Goal: Task Accomplishment & Management: Use online tool/utility

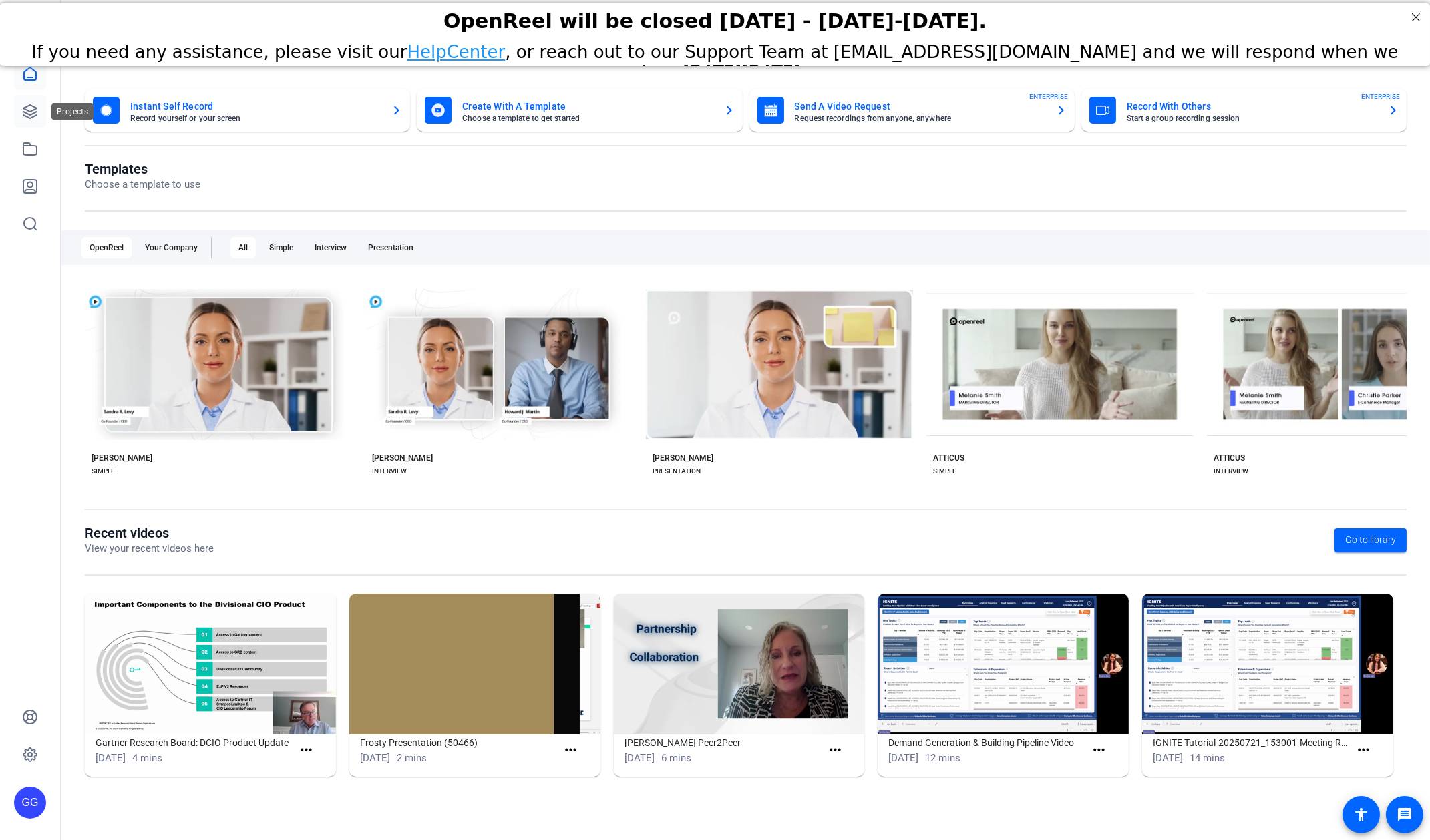
click at [26, 114] on icon at bounding box center [30, 111] width 16 height 16
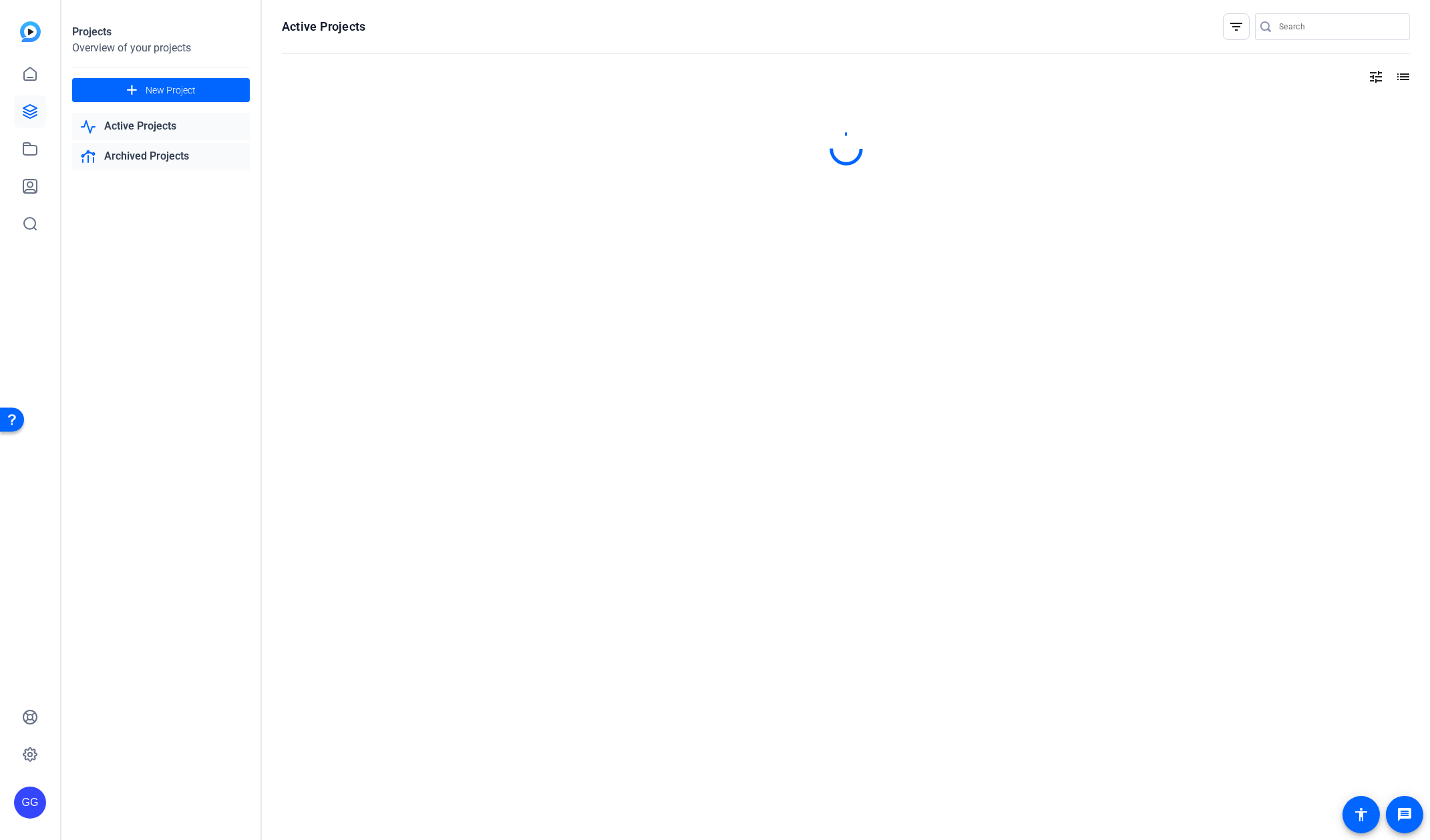
type input "[PERSON_NAME][EMAIL_ADDRESS][PERSON_NAME][PERSON_NAME][DOMAIN_NAME]"
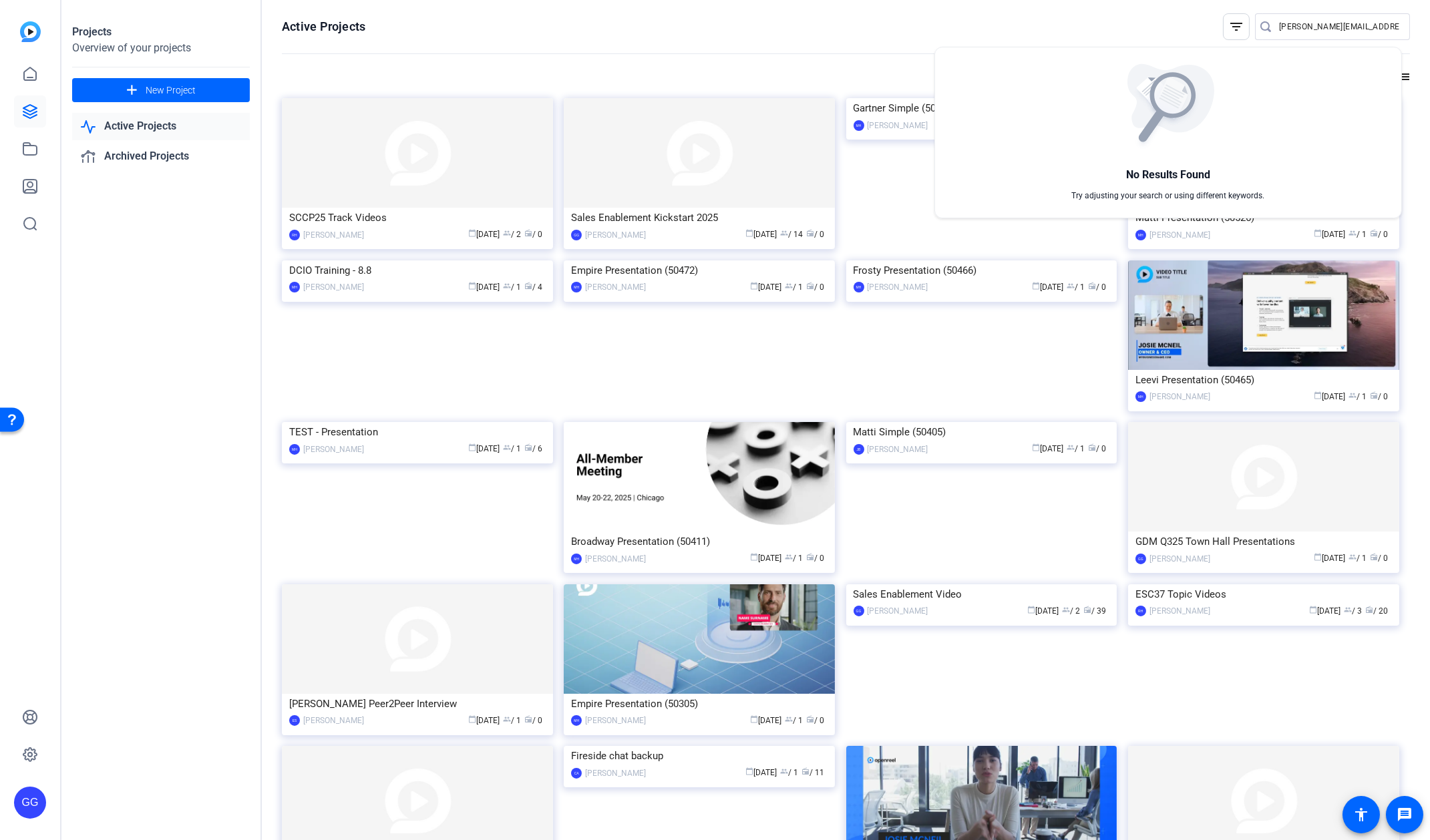
click at [185, 410] on div at bounding box center [715, 420] width 1430 height 840
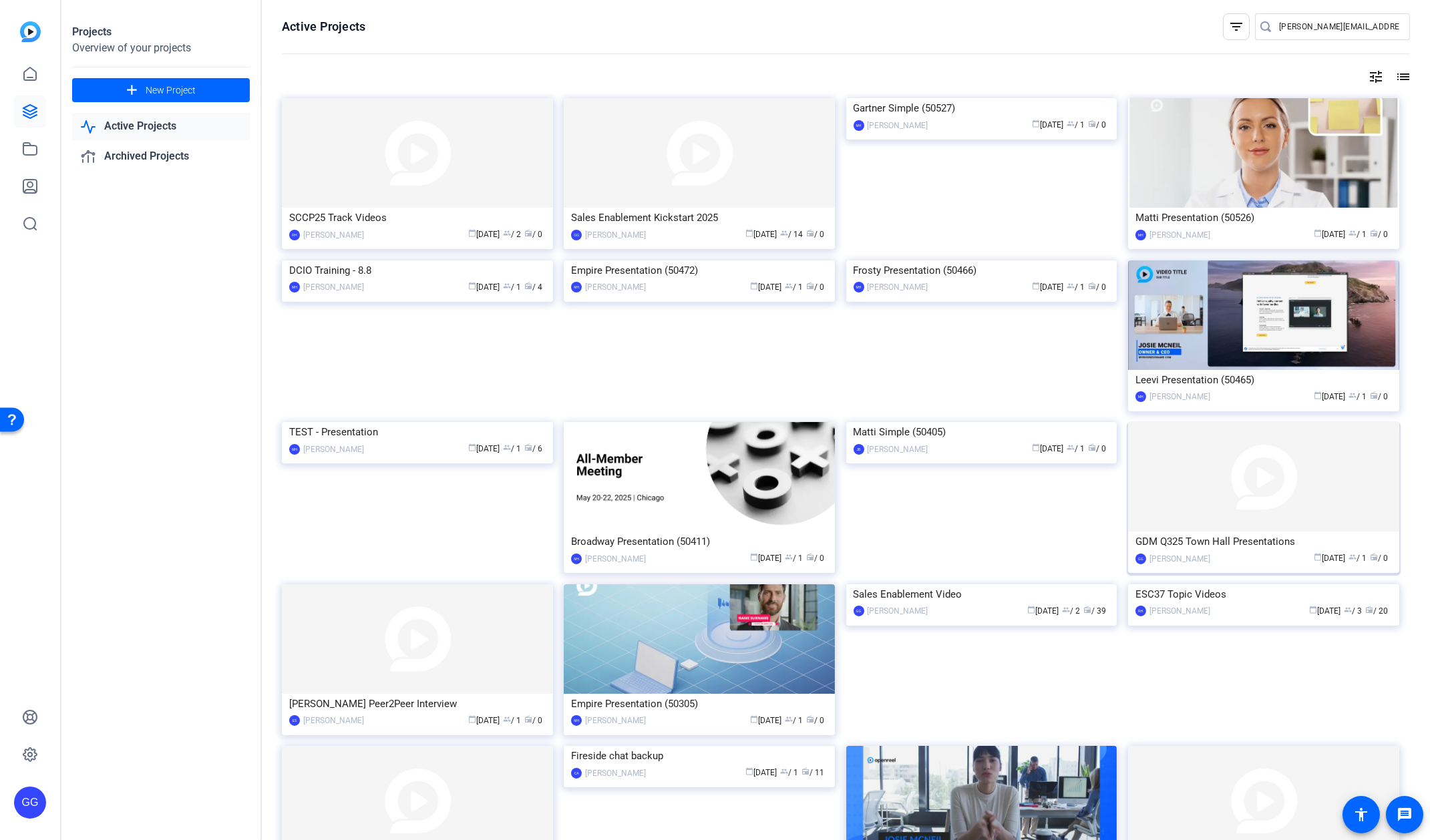
click at [1259, 542] on div "GDM Q325 Town Hall Presentations" at bounding box center [1264, 542] width 256 height 20
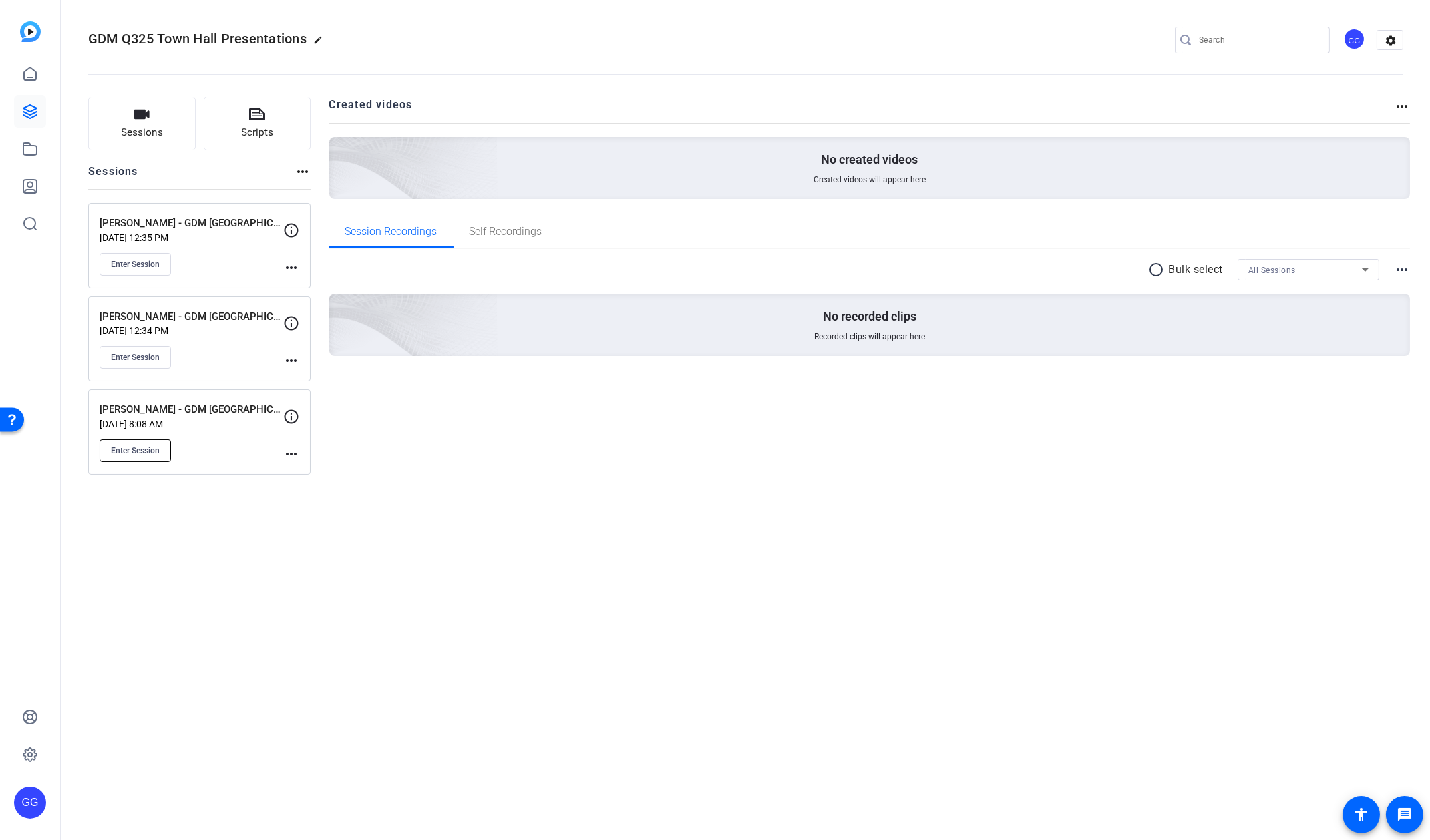
click at [134, 446] on span "Enter Session" at bounding box center [136, 451] width 49 height 11
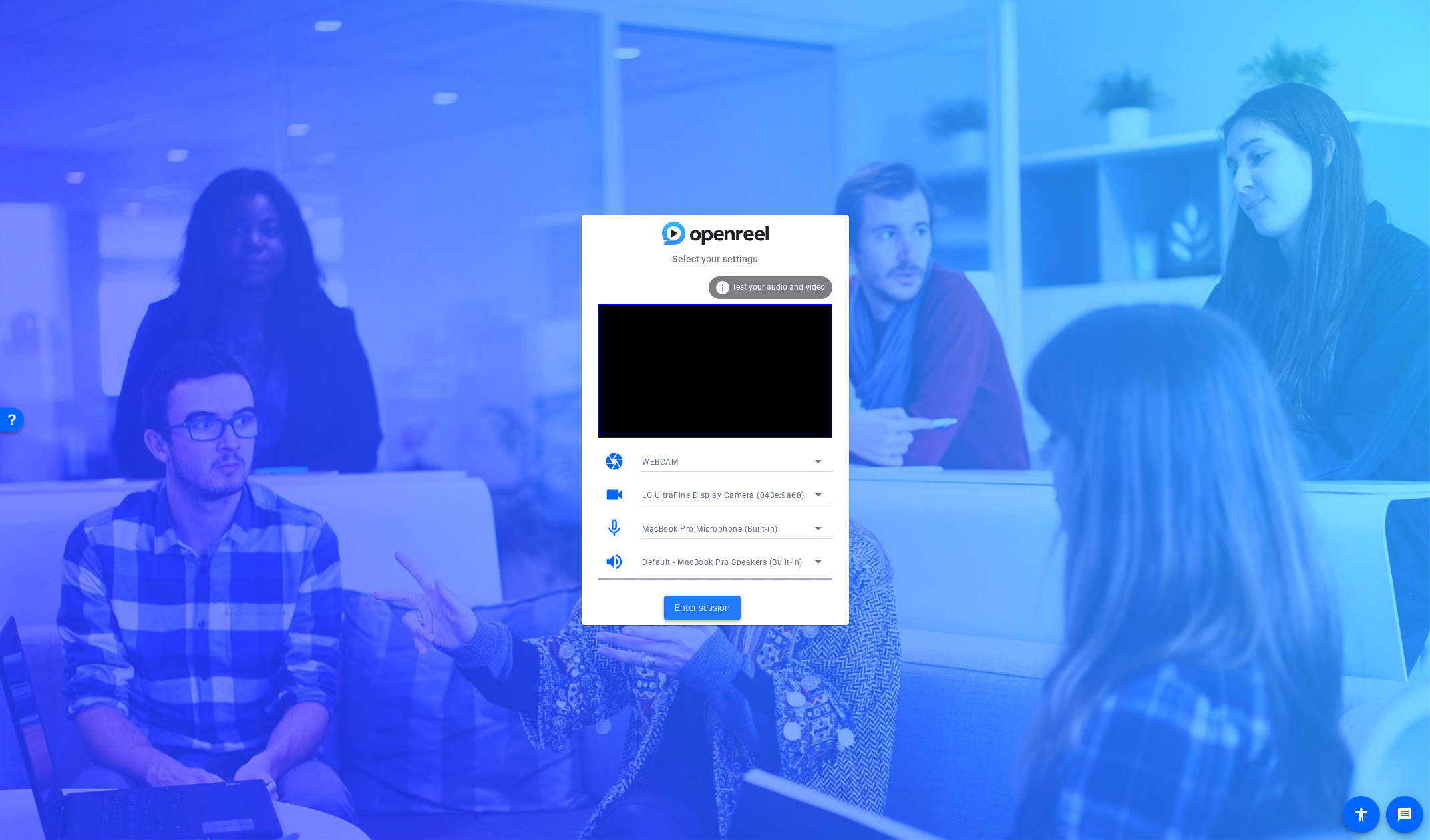
click at [717, 608] on span "Enter session" at bounding box center [703, 608] width 55 height 14
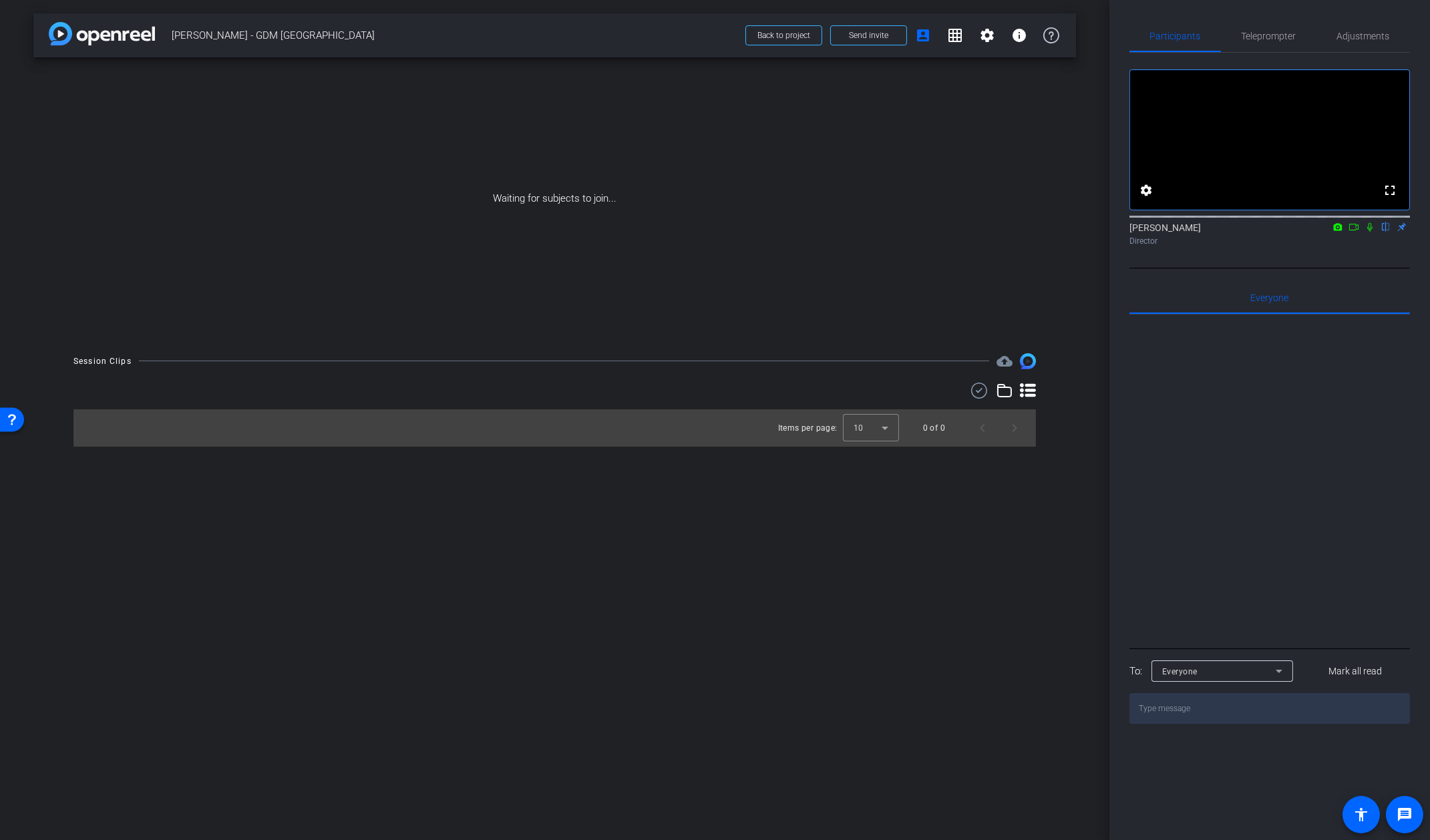
click at [1369, 232] on icon at bounding box center [1370, 227] width 11 height 9
click at [872, 38] on span "Send invite" at bounding box center [868, 35] width 39 height 11
click at [867, 34] on span "Send invite" at bounding box center [868, 35] width 39 height 11
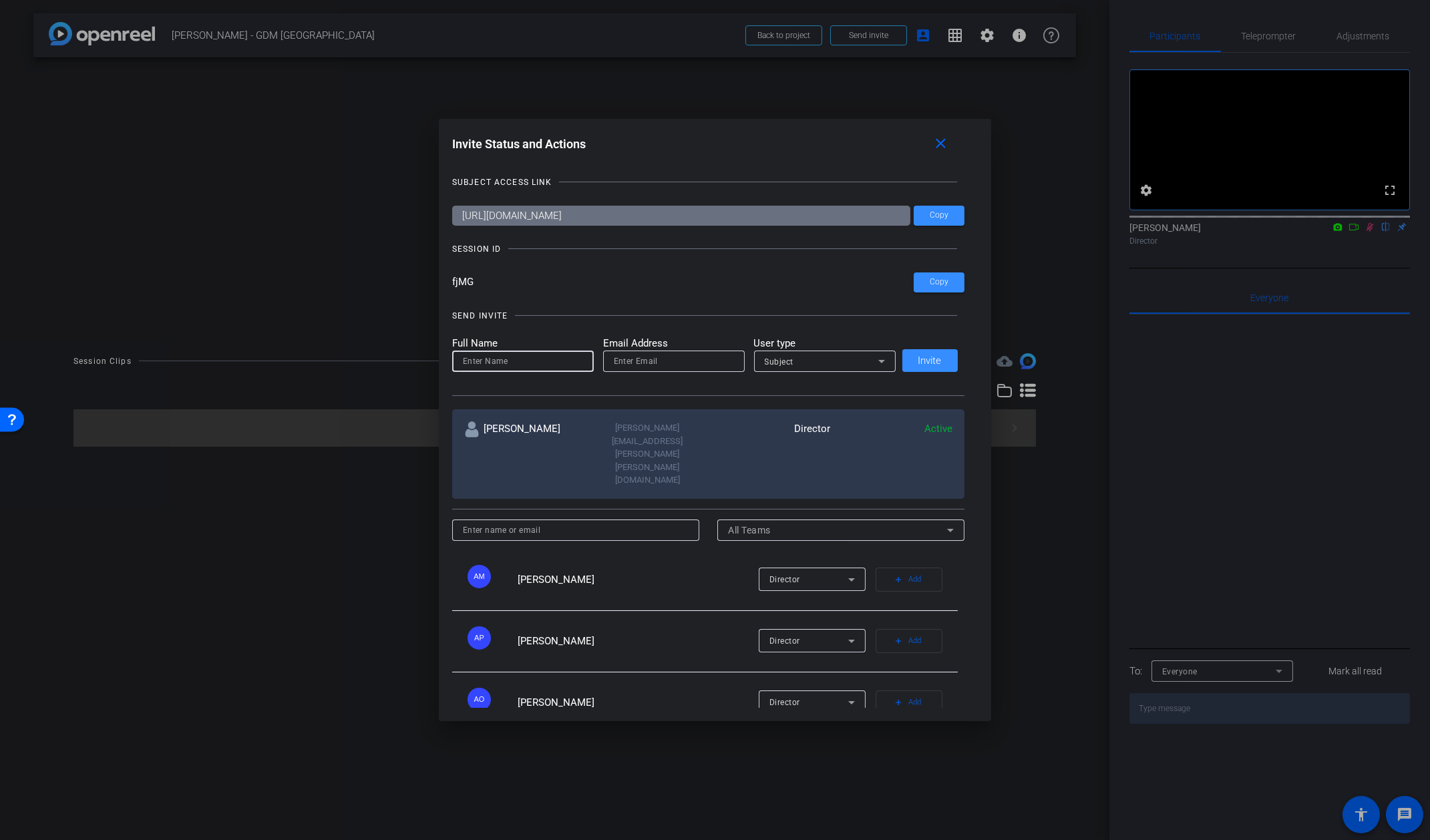
click at [535, 363] on input at bounding box center [522, 361] width 120 height 16
click at [535, 364] on input at bounding box center [522, 361] width 120 height 16
type input "Kelley"
click at [635, 365] on input "email" at bounding box center [674, 361] width 120 height 16
paste input "kelley.white@gartner.com"
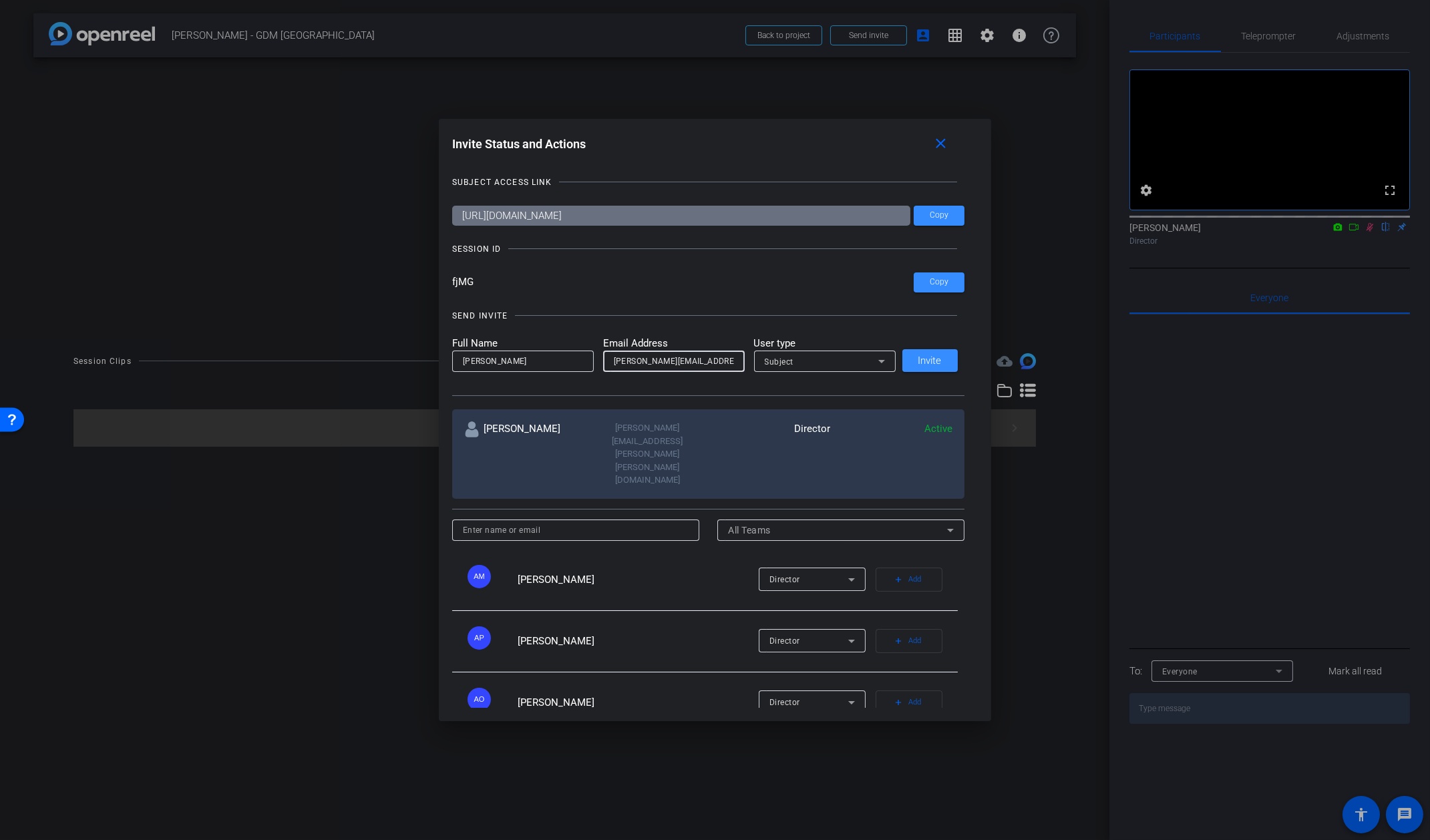
type input "kelley.white@gartner.com"
click at [835, 360] on div "Subject" at bounding box center [822, 362] width 114 height 17
click at [788, 413] on span "Watcher" at bounding box center [780, 409] width 34 height 16
click at [945, 361] on span at bounding box center [930, 361] width 55 height 32
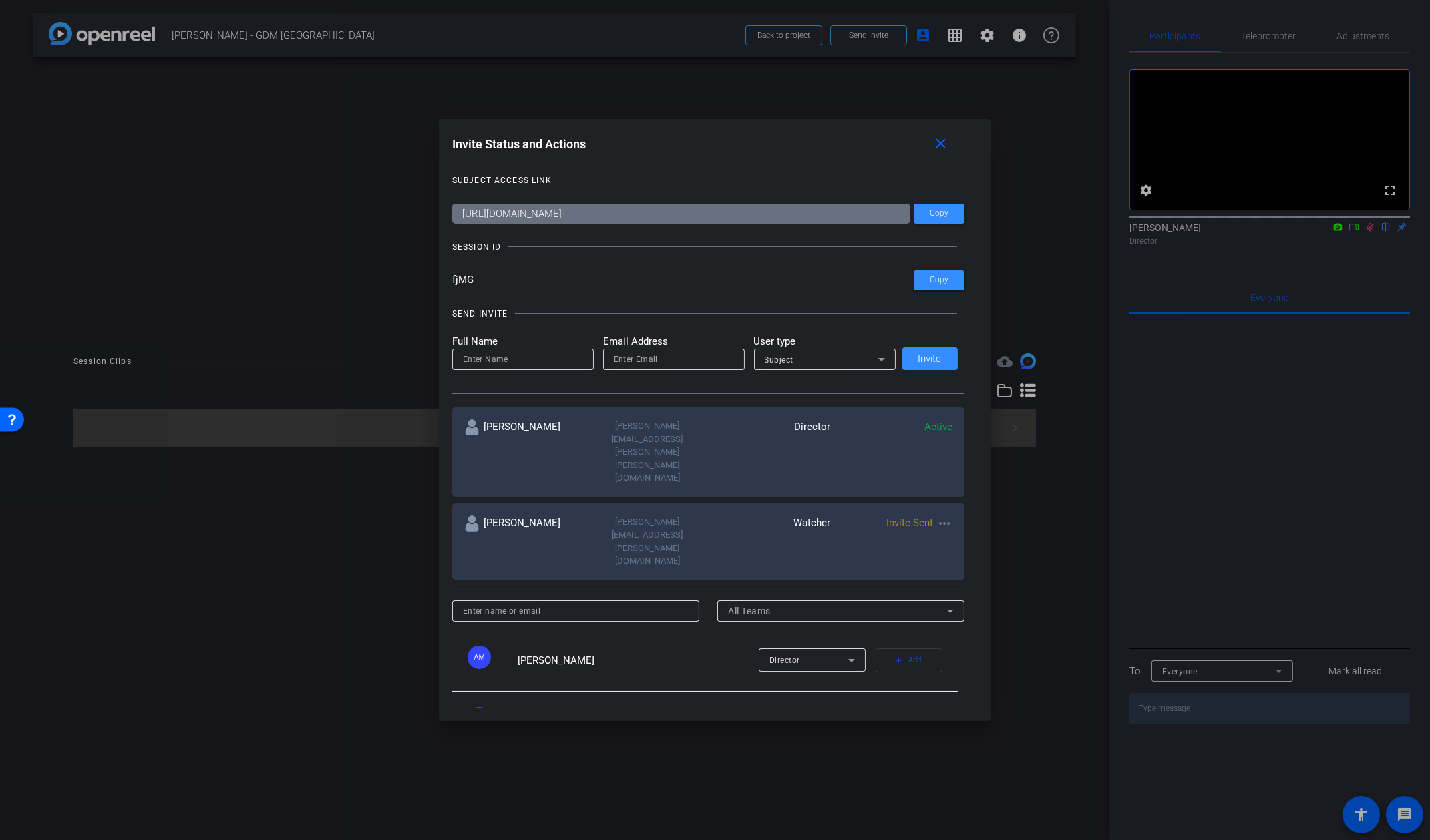
scroll to position [2, 0]
click at [938, 142] on mat-icon "close" at bounding box center [941, 144] width 17 height 17
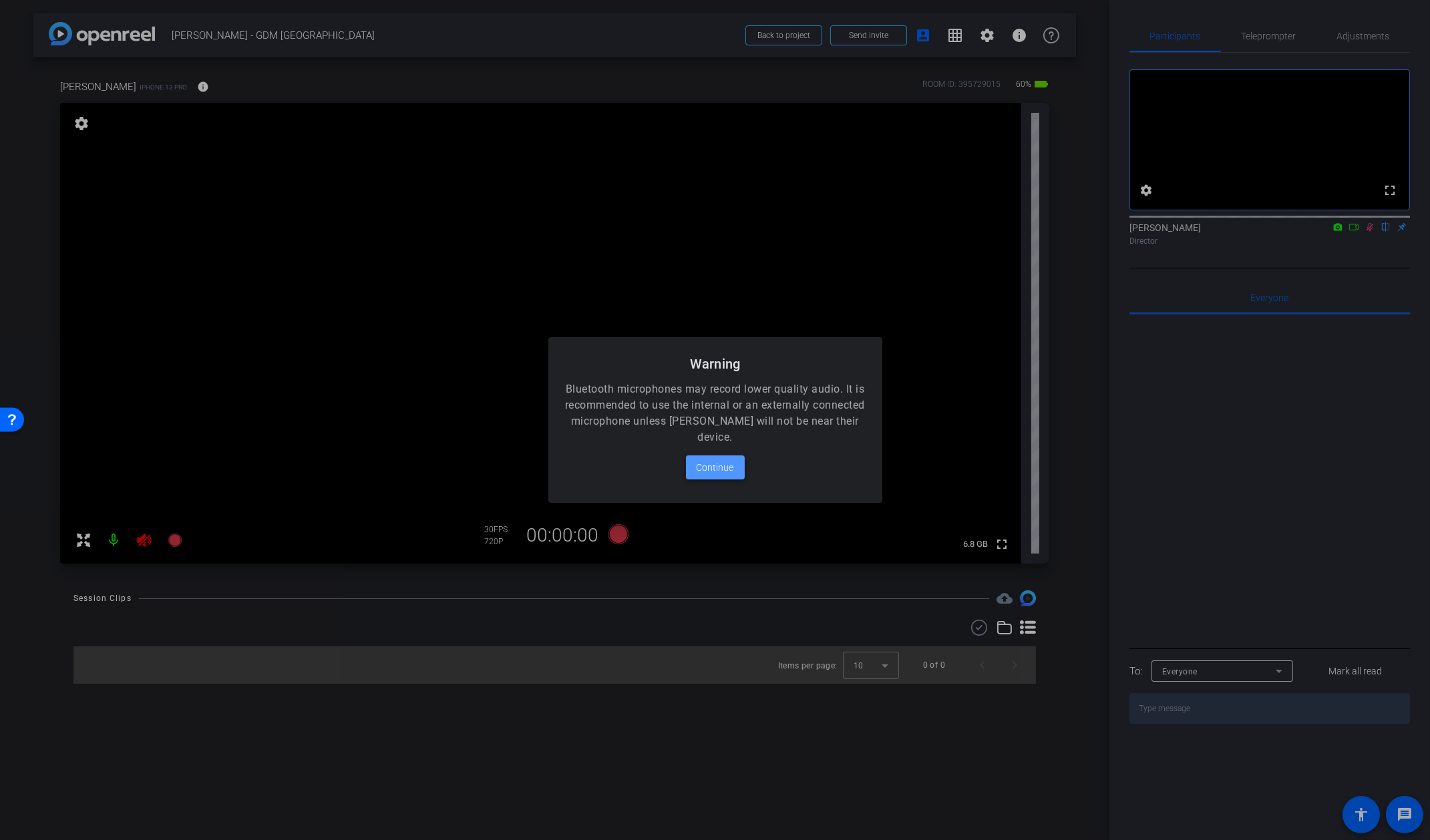
click at [711, 463] on span "Continue" at bounding box center [715, 467] width 38 height 16
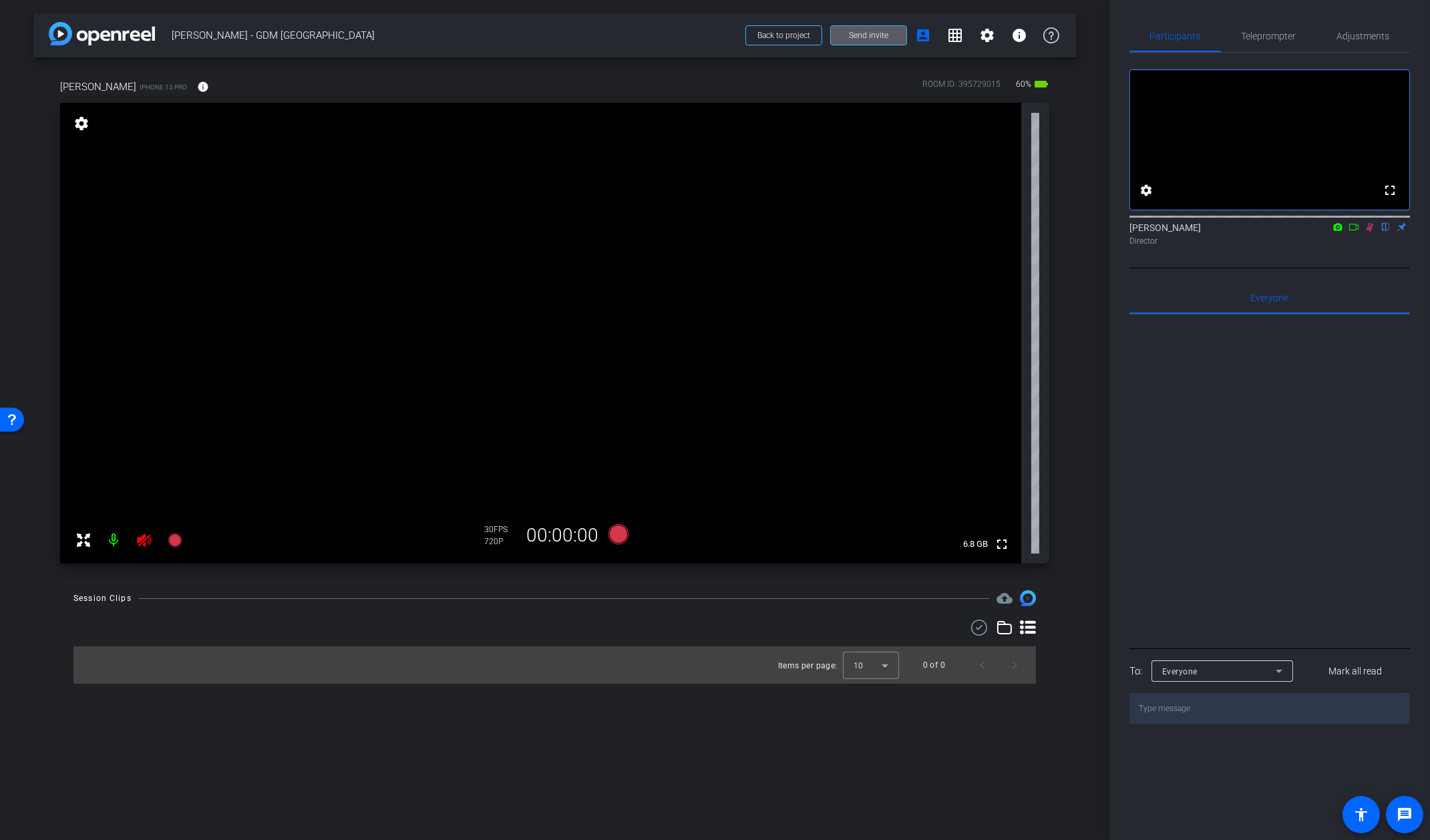
click at [144, 539] on icon at bounding box center [144, 540] width 16 height 16
click at [1376, 233] on mat-icon at bounding box center [1370, 227] width 16 height 12
click at [1389, 41] on div "Adjustments" at bounding box center [1363, 36] width 94 height 32
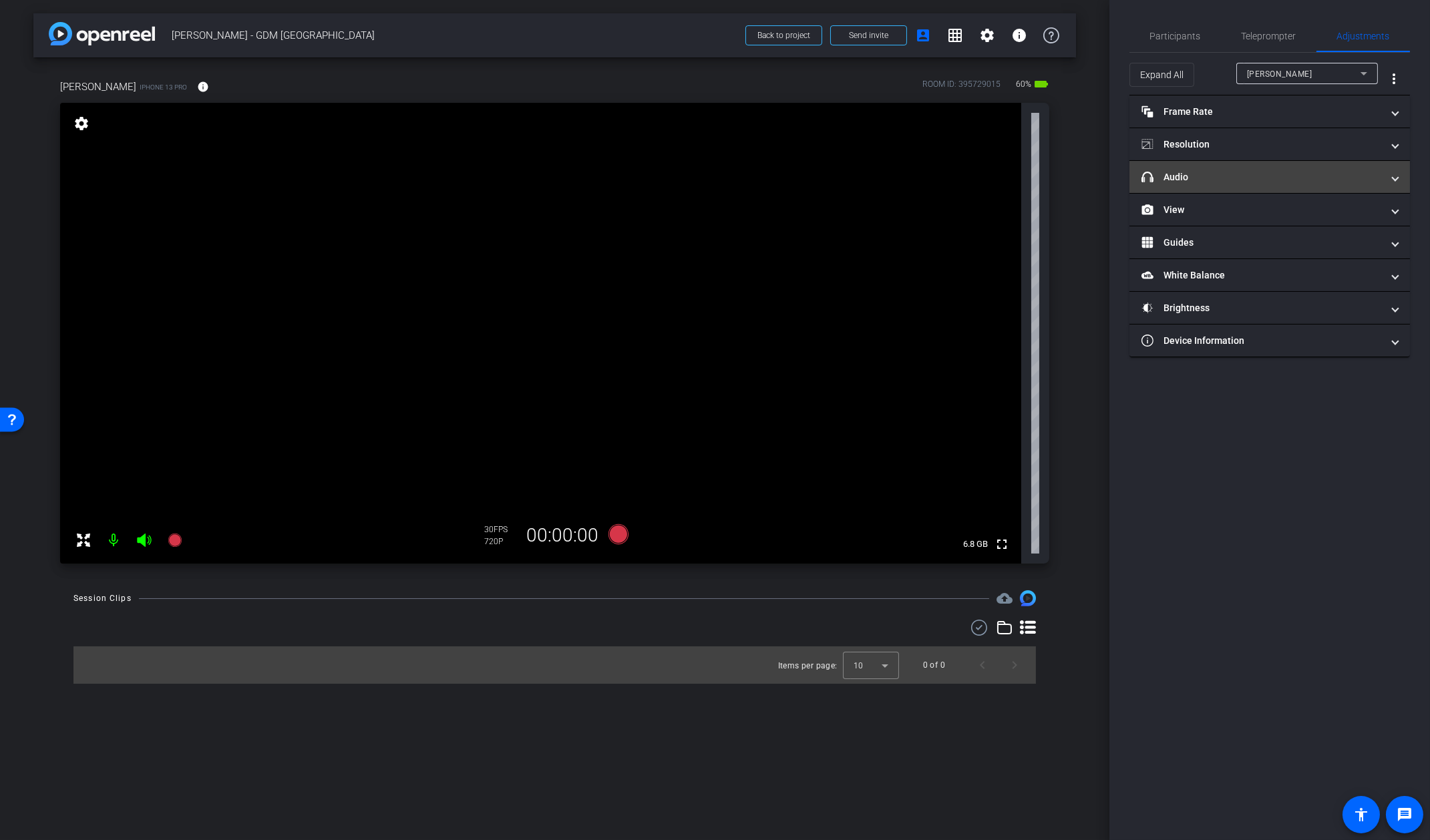
click at [1254, 175] on mat-panel-title "headphone icon Audio" at bounding box center [1261, 177] width 240 height 14
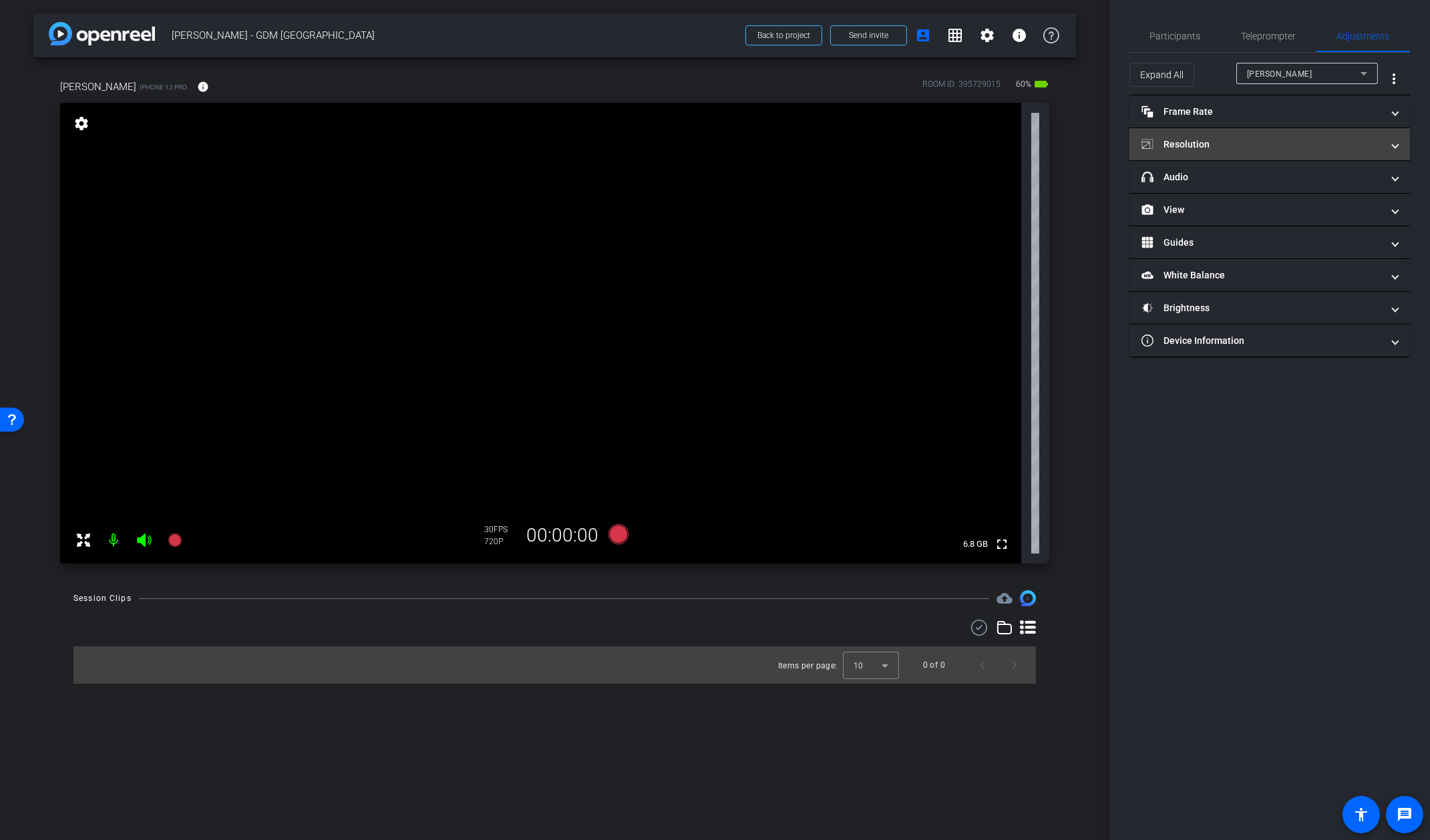
click at [1287, 147] on mat-panel-title "Resolution" at bounding box center [1261, 144] width 240 height 14
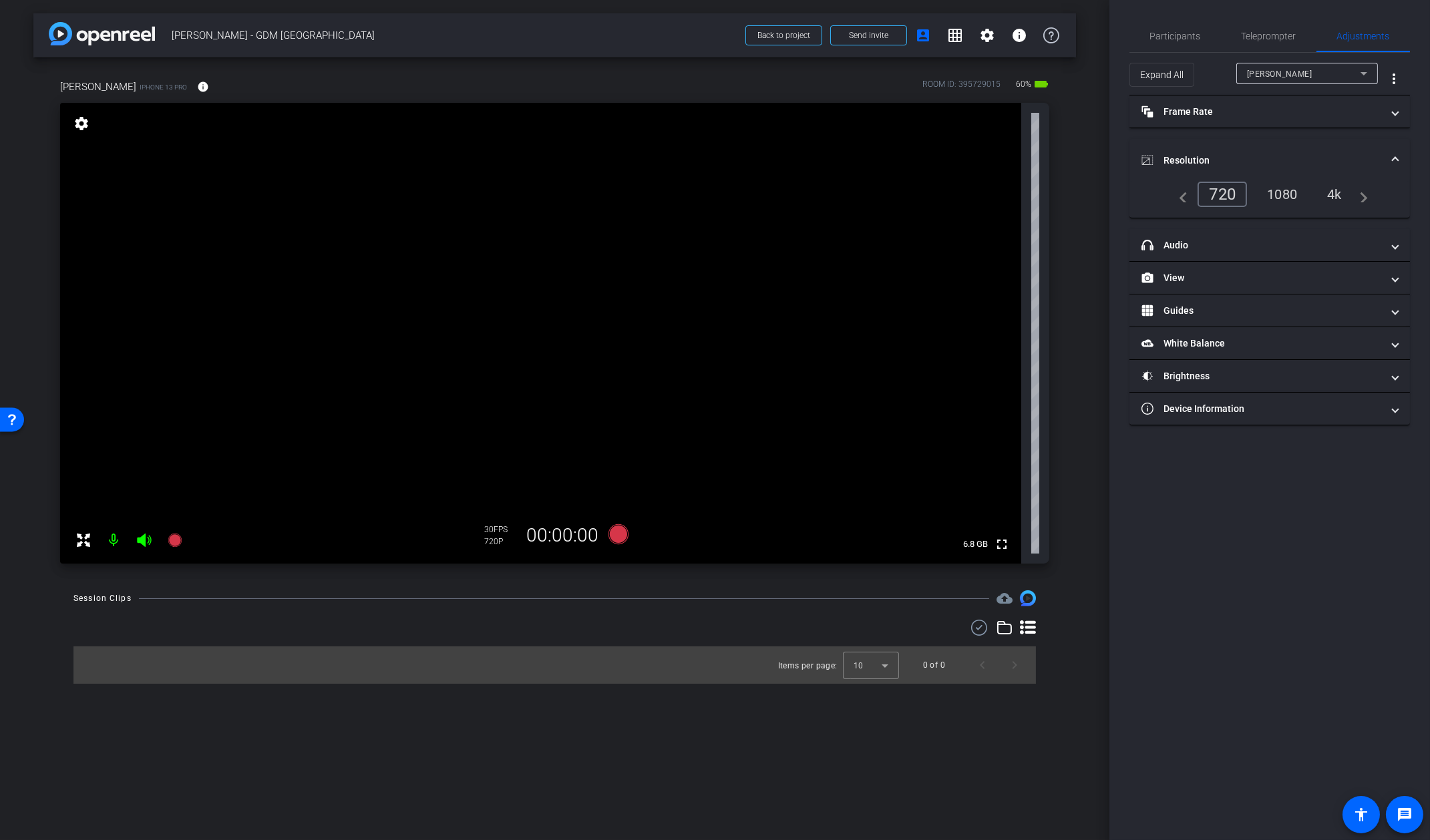
click at [750, 699] on div "arrow_back Steven Coufal - GDM Q3 Town Hall Back to project Send invite account…" at bounding box center [555, 420] width 1109 height 840
drag, startPoint x: 1258, startPoint y: 192, endPoint x: 1264, endPoint y: 191, distance: 6.1
click at [1259, 191] on div "1080" at bounding box center [1282, 195] width 50 height 23
click at [1274, 192] on div "1080" at bounding box center [1279, 194] width 58 height 25
click at [1177, 21] on span "Participants" at bounding box center [1176, 36] width 51 height 32
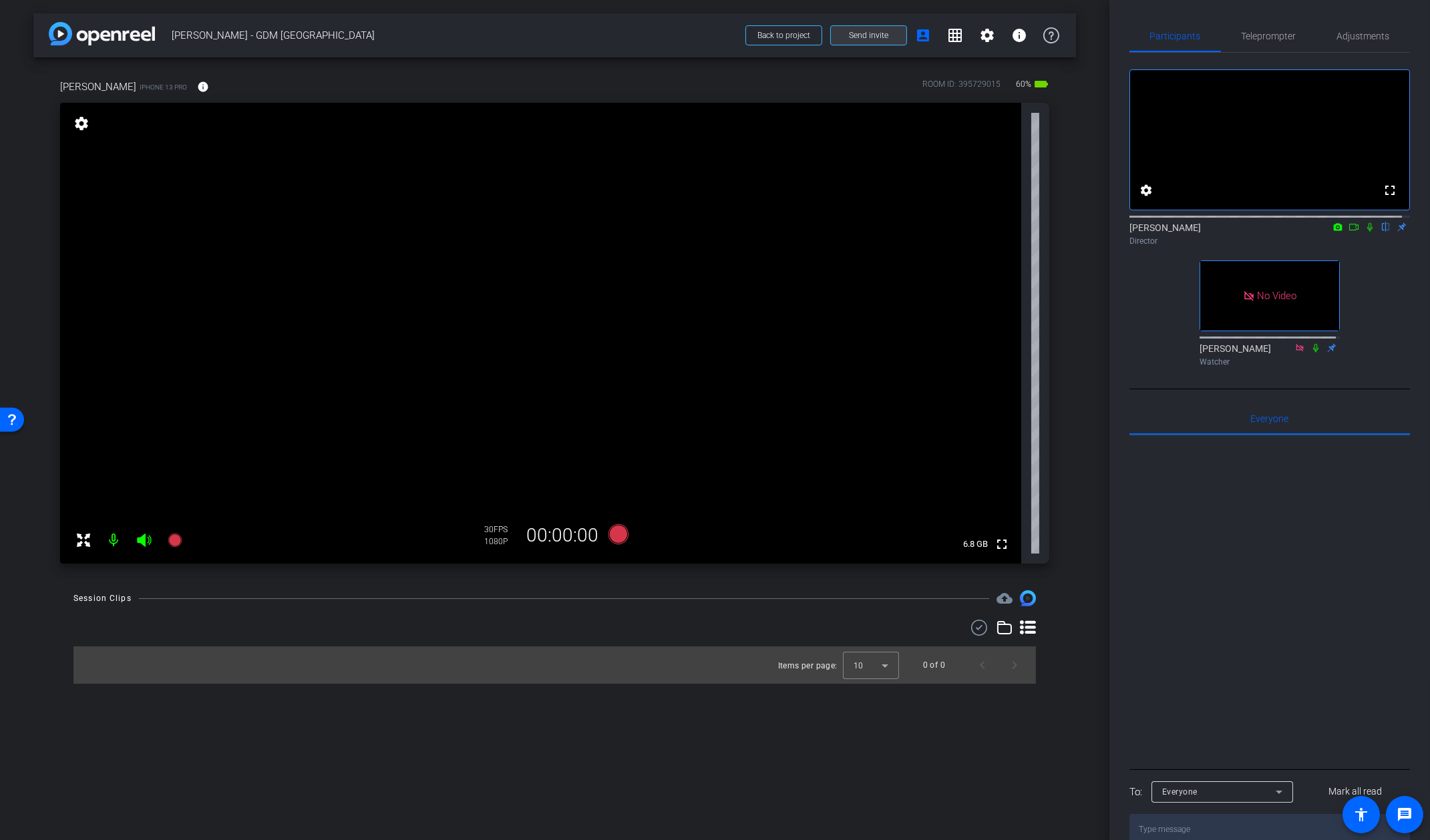
click at [868, 36] on span "Send invite" at bounding box center [868, 35] width 39 height 11
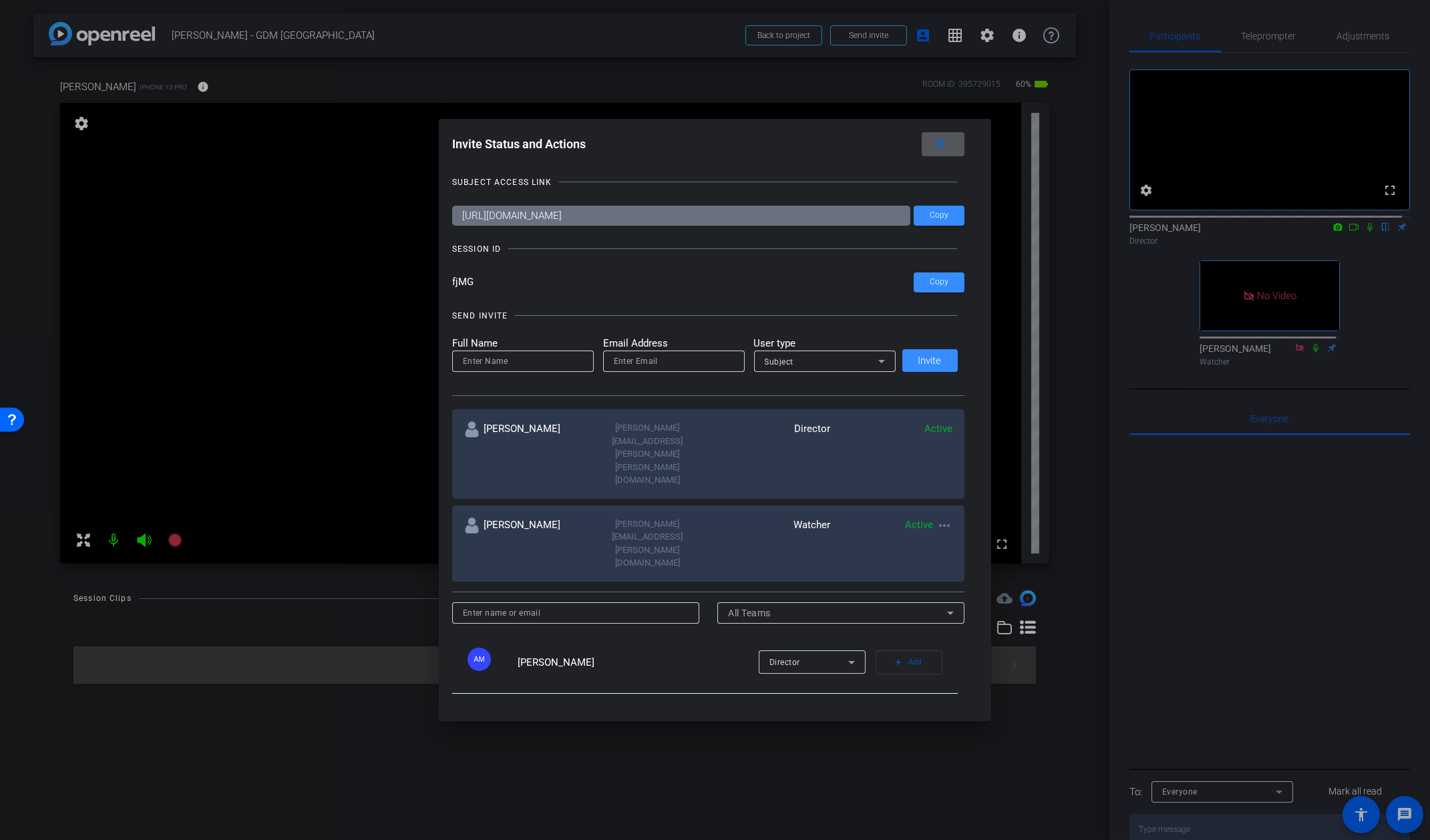
click at [501, 356] on input at bounding box center [522, 361] width 120 height 16
type input "Chris"
click at [637, 359] on input "email" at bounding box center [674, 361] width 120 height 16
paste input "Chris.Wolcott@gartner.com"
type input "Chris.Wolcott@gartner.com"
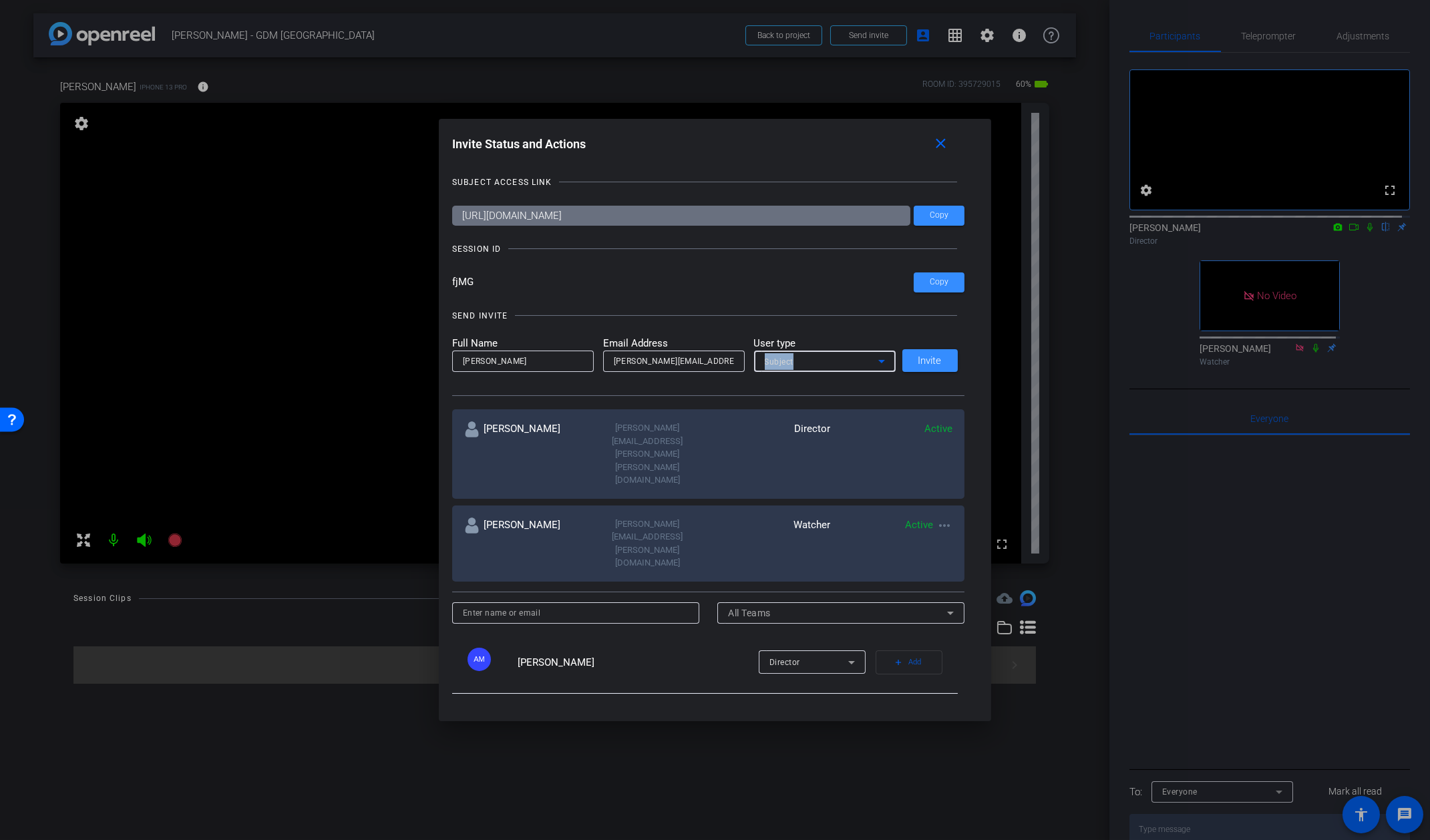
click at [830, 354] on mat-select "Subject" at bounding box center [825, 362] width 120 height 17
click at [801, 386] on span "Collaborator" at bounding box center [788, 387] width 49 height 16
click at [953, 354] on span at bounding box center [930, 361] width 55 height 32
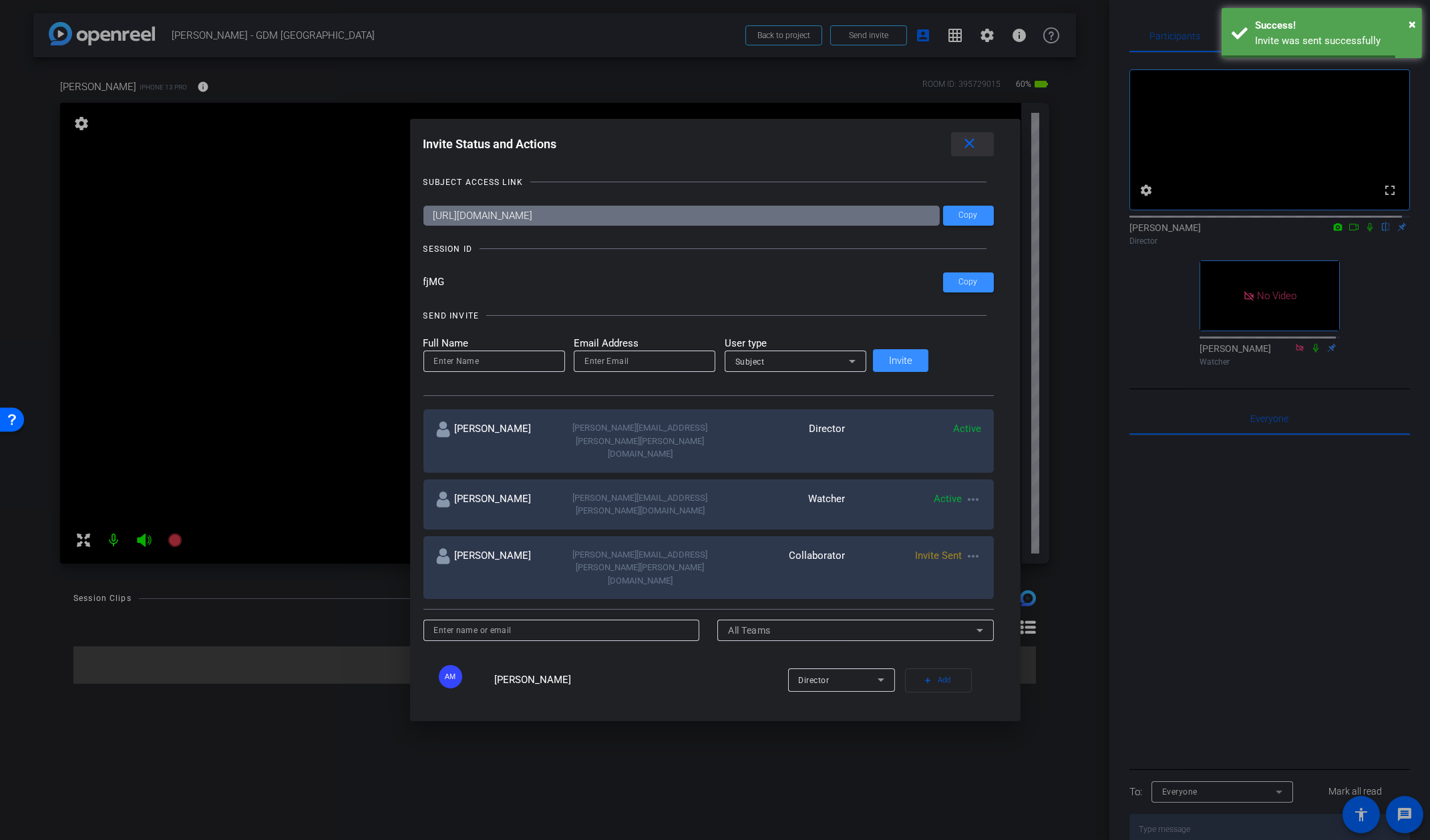
click at [961, 140] on mat-icon "close" at bounding box center [970, 144] width 17 height 17
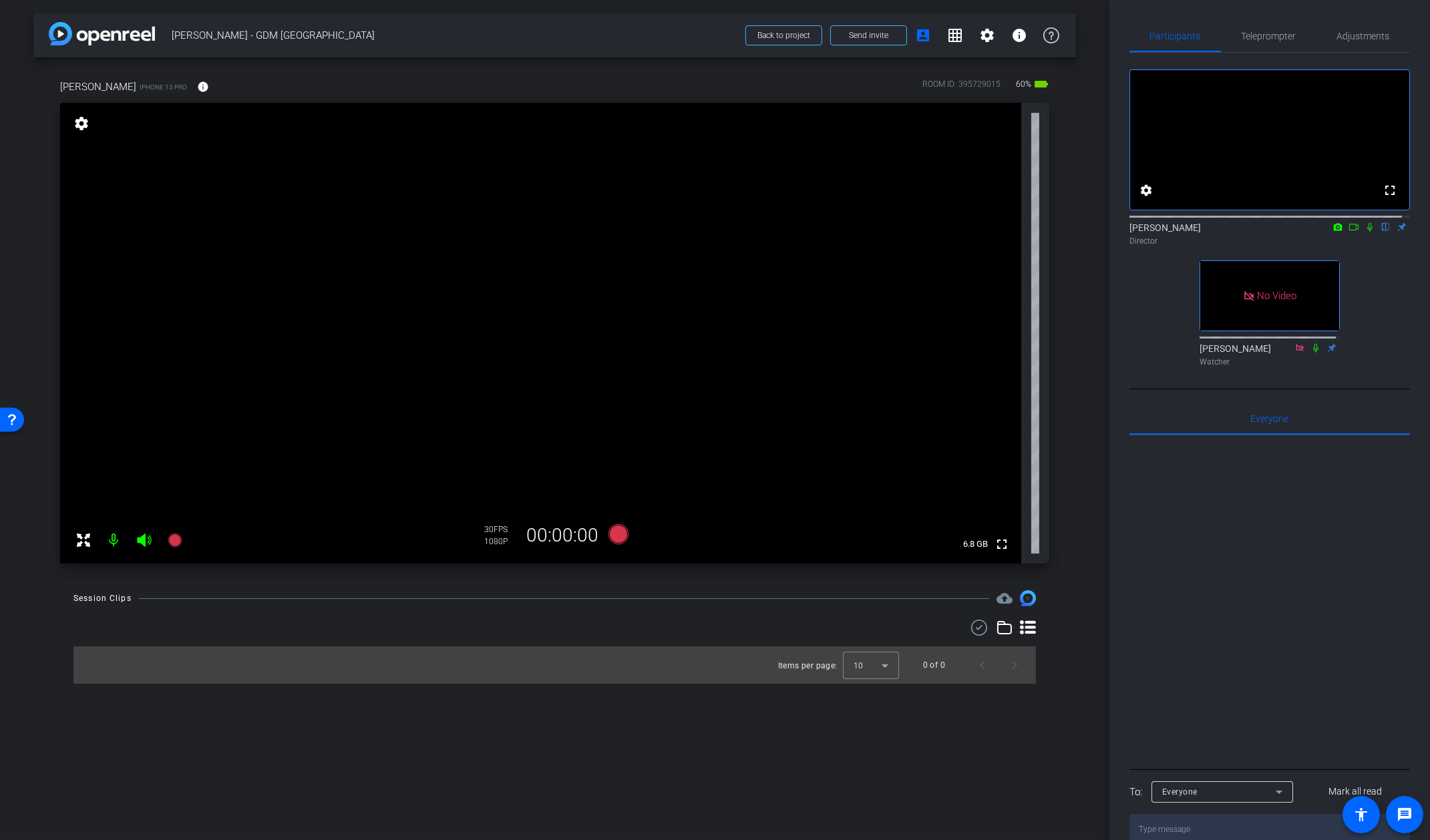
drag, startPoint x: 384, startPoint y: 318, endPoint x: 374, endPoint y: 315, distance: 10.4
click at [384, 318] on video at bounding box center [540, 333] width 961 height 461
click at [1284, 44] on span "Teleprompter" at bounding box center [1269, 36] width 54 height 32
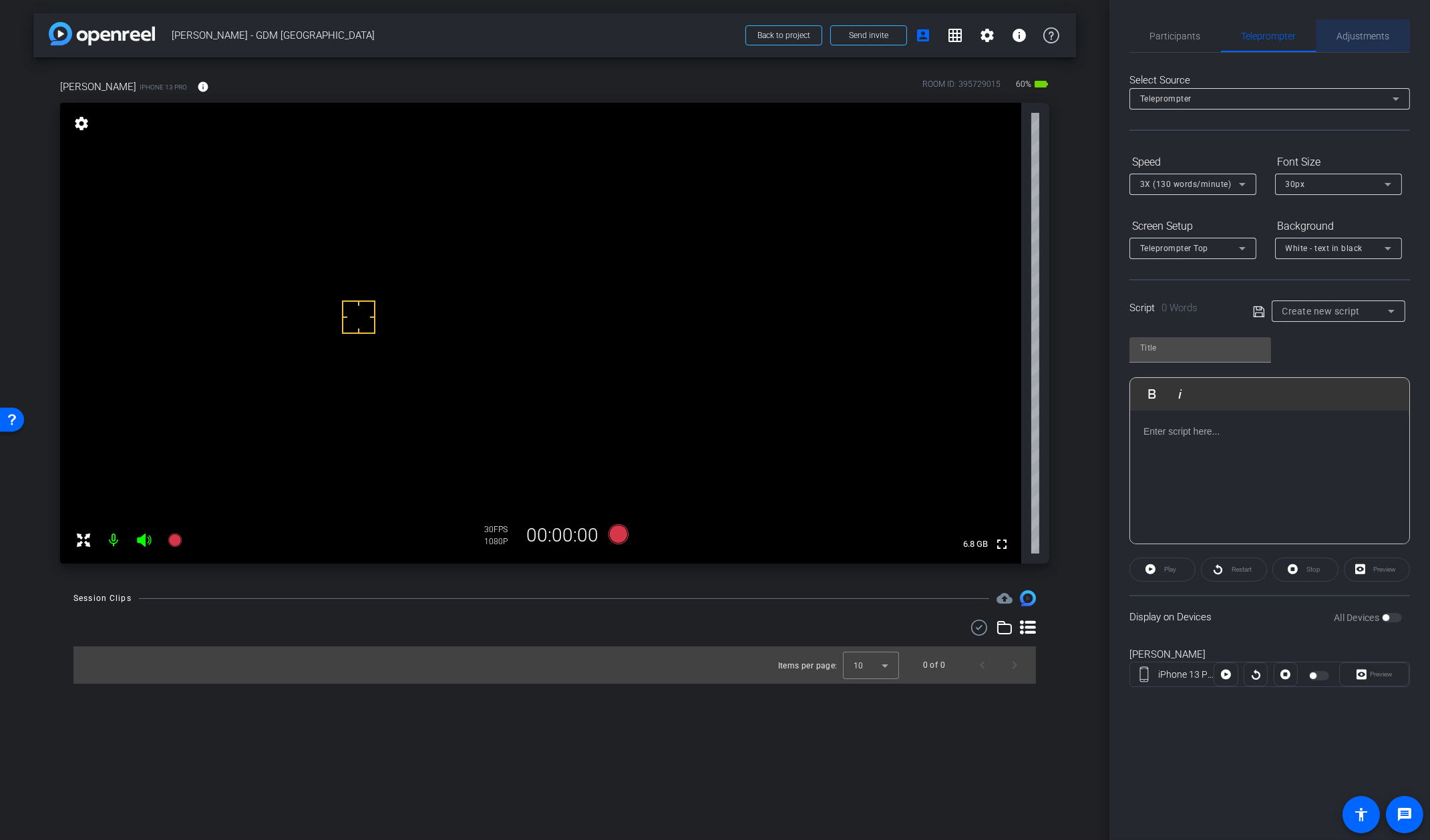
click at [1336, 39] on div "Adjustments" at bounding box center [1363, 36] width 94 height 32
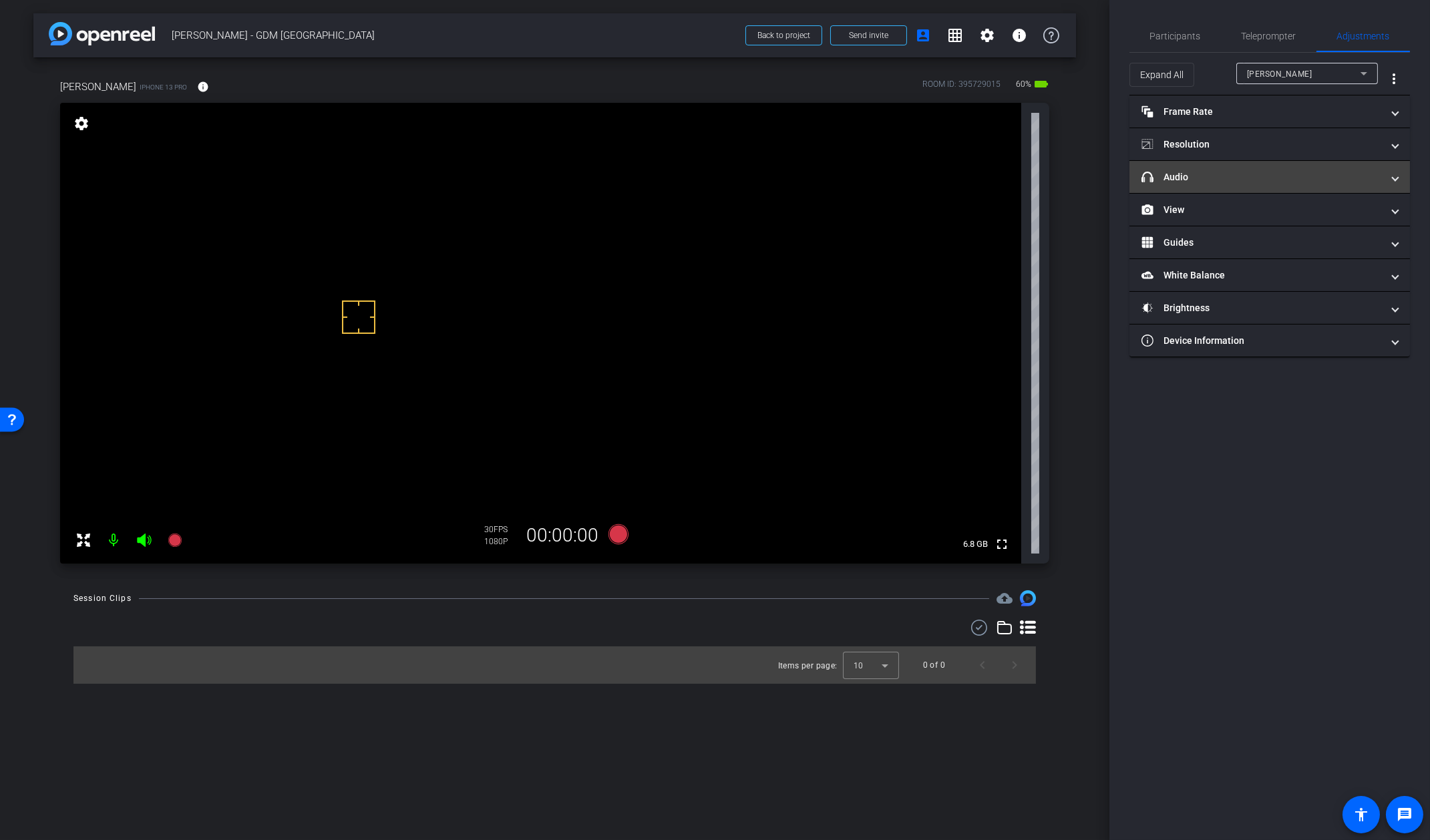
click at [1221, 177] on mat-panel-title "headphone icon Audio" at bounding box center [1261, 177] width 240 height 14
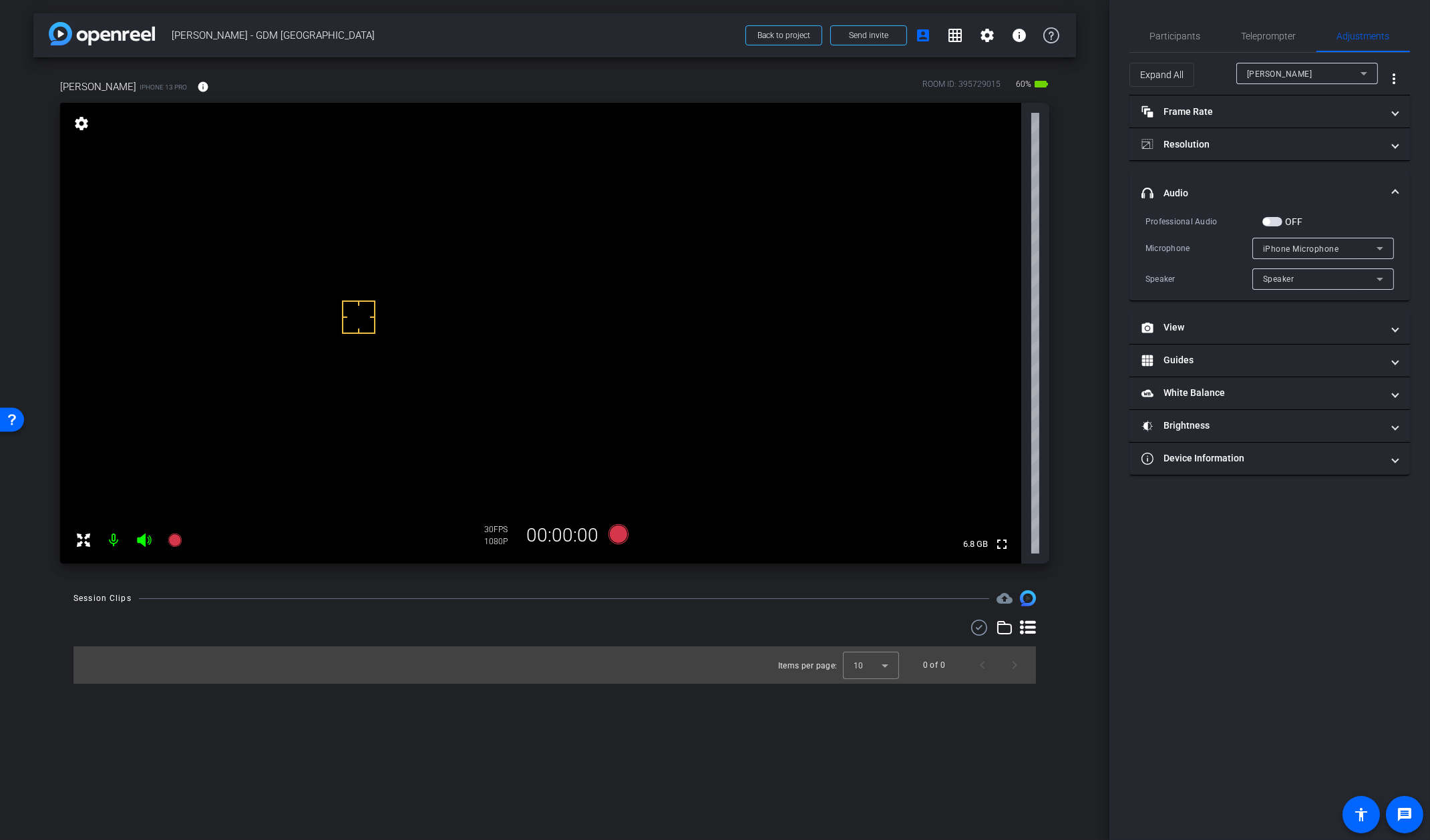
click at [1221, 175] on mat-expansion-panel-header "headphone icon Audio" at bounding box center [1270, 193] width 281 height 43
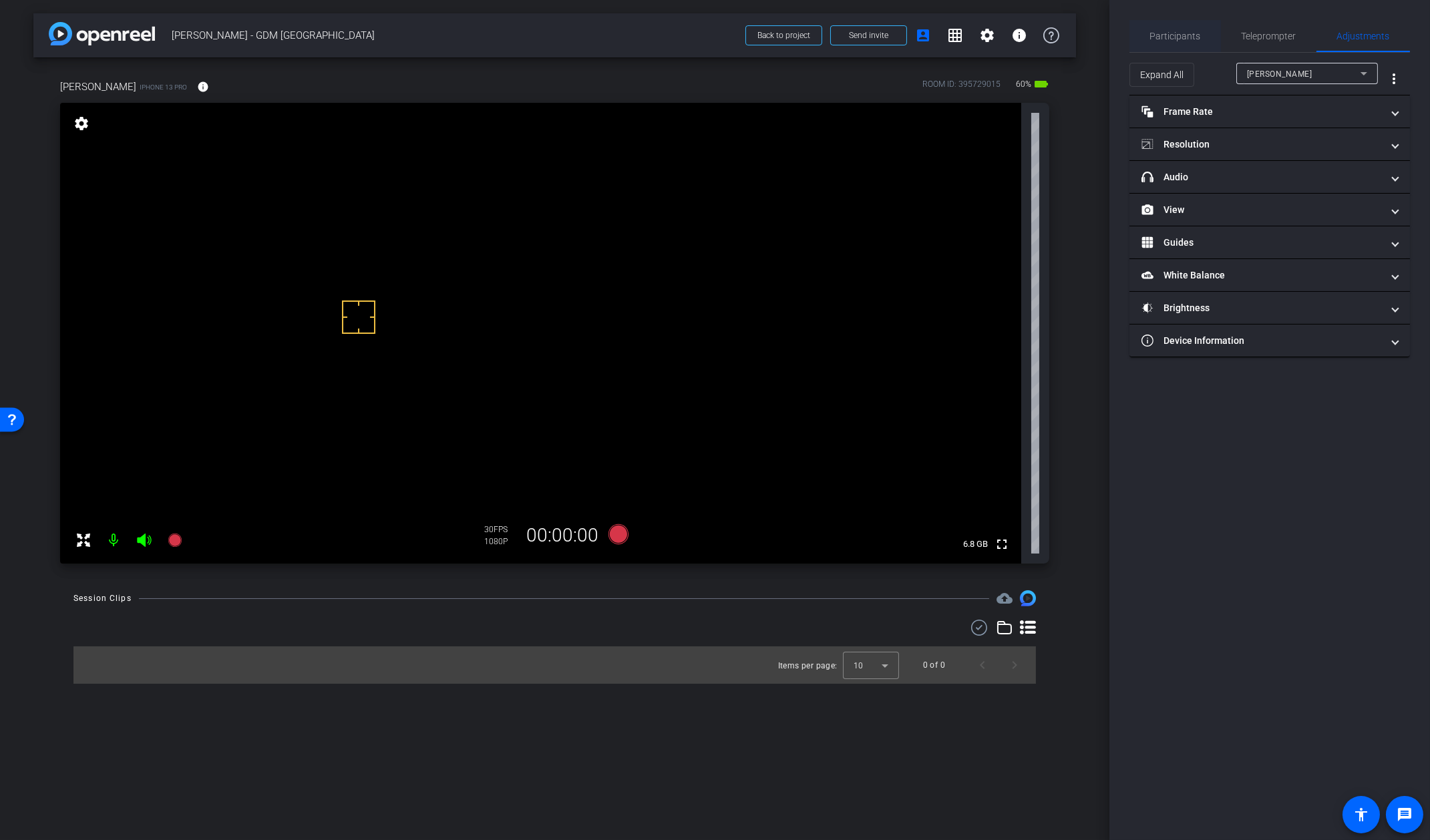
click at [1188, 43] on span "Participants" at bounding box center [1176, 36] width 51 height 32
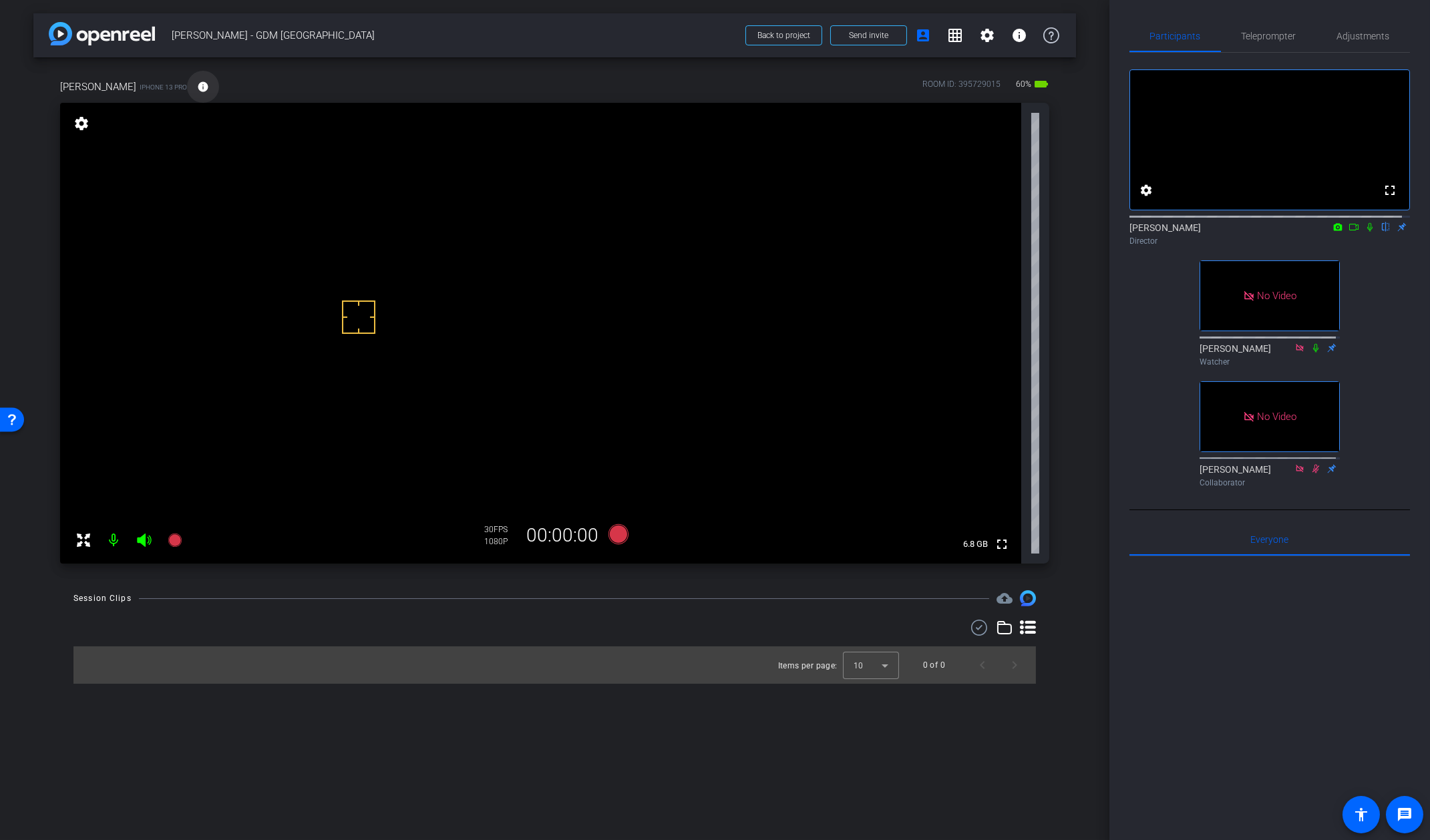
click at [197, 91] on mat-icon "info" at bounding box center [203, 87] width 12 height 12
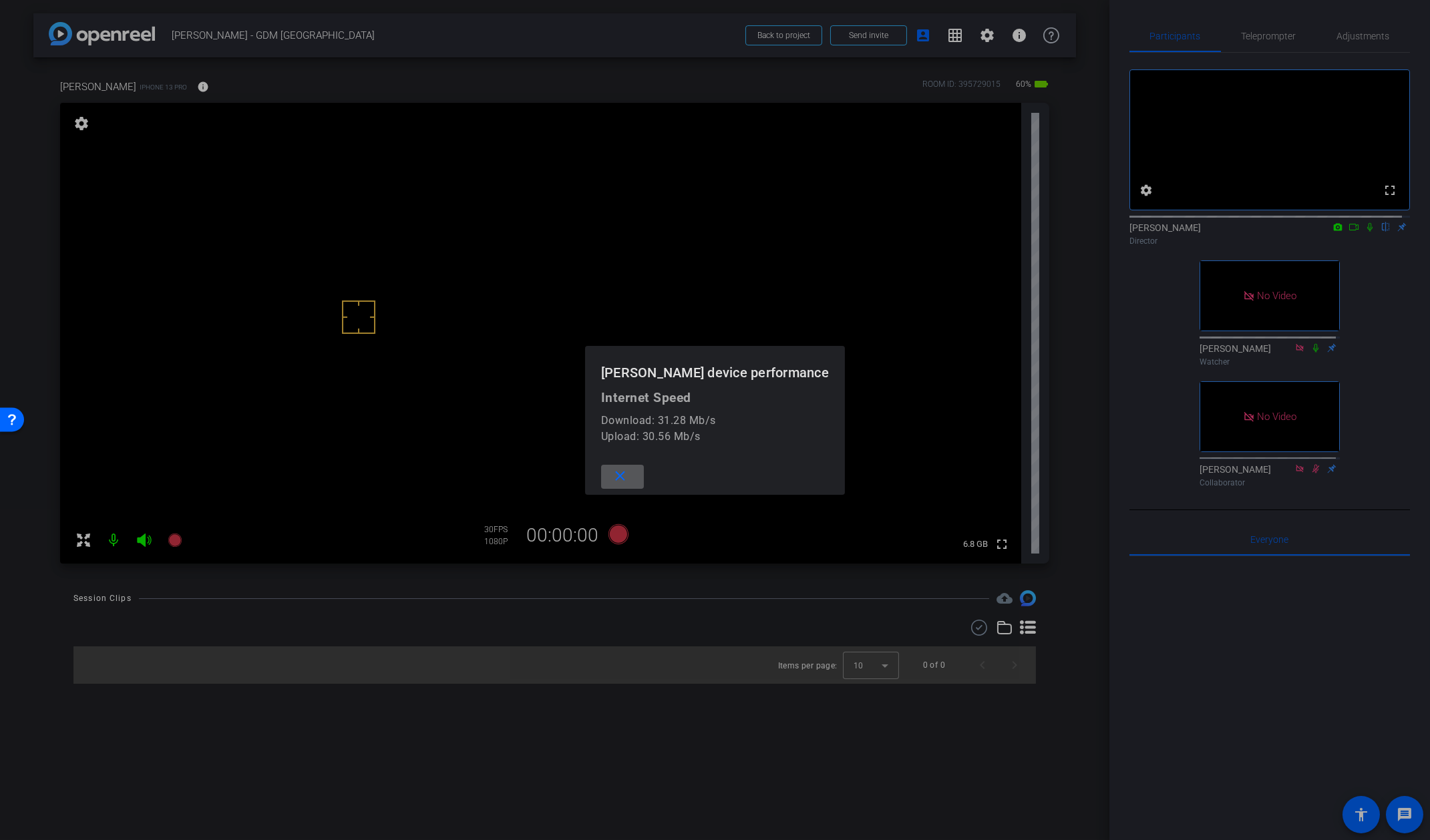
click at [628, 477] on mat-icon "close" at bounding box center [621, 476] width 17 height 17
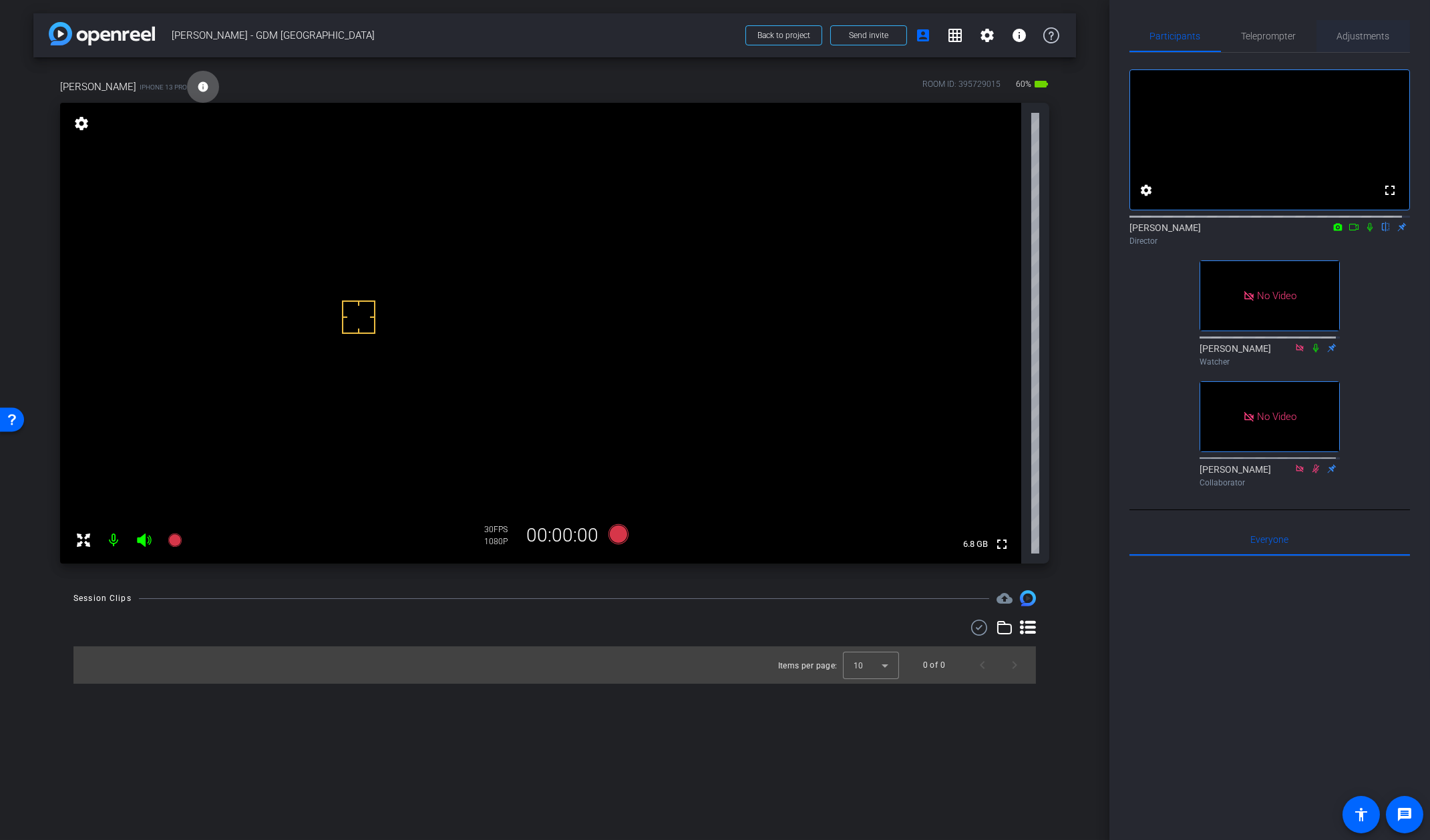
click at [1354, 25] on span "Adjustments" at bounding box center [1363, 36] width 53 height 32
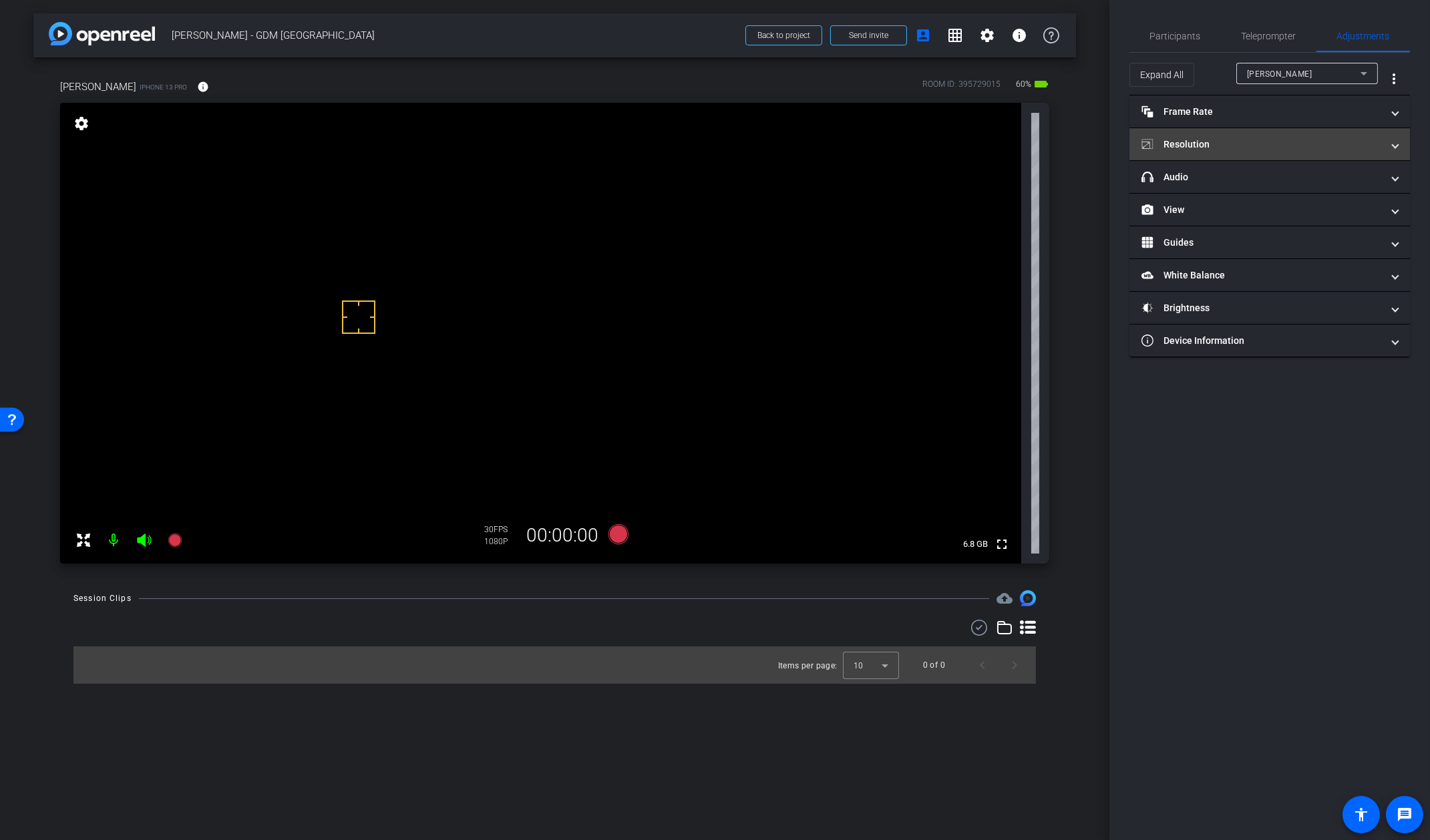
click at [1261, 147] on mat-panel-title "Resolution" at bounding box center [1261, 144] width 240 height 14
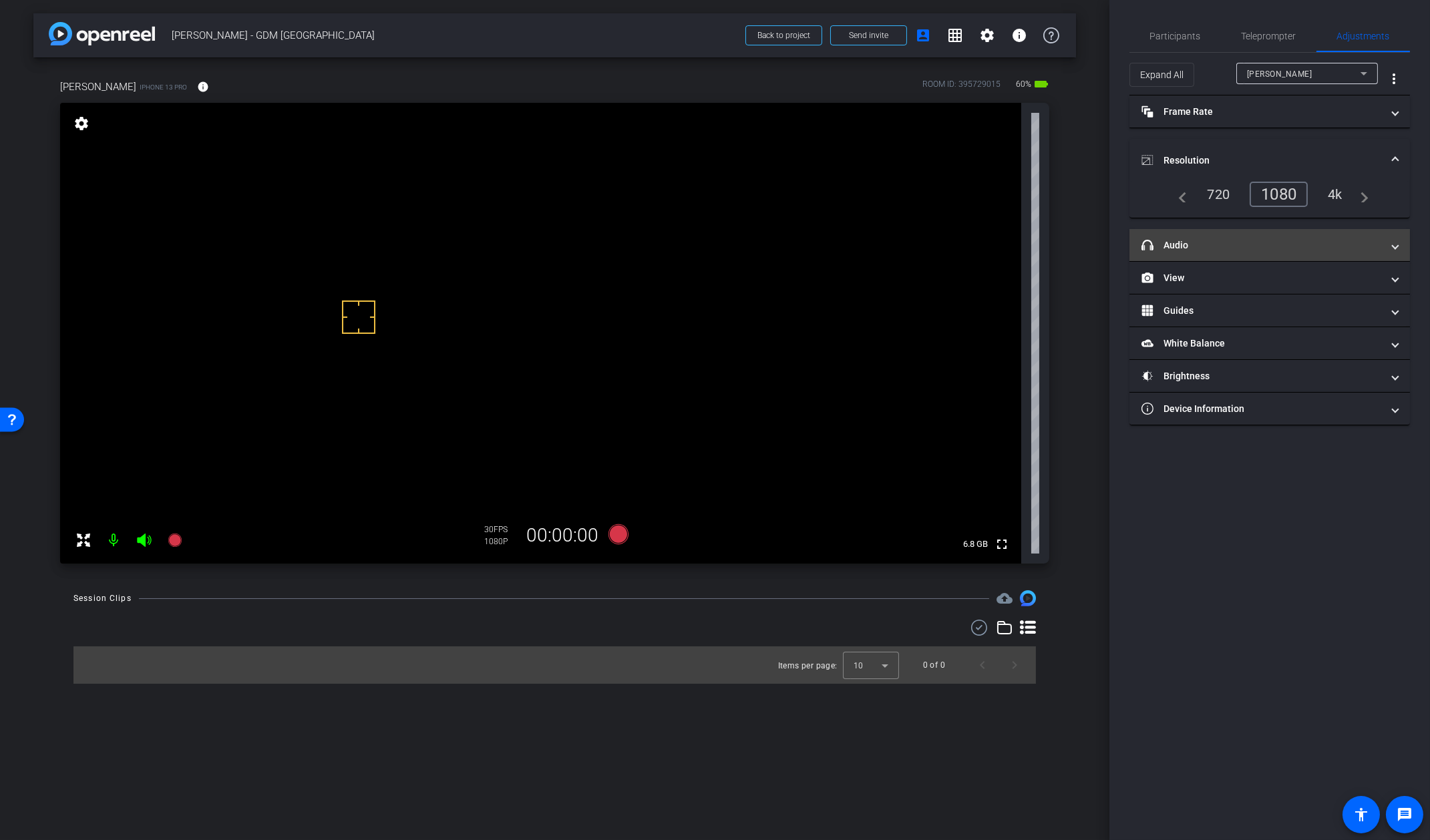
click at [1206, 241] on mat-panel-title "headphone icon Audio" at bounding box center [1261, 245] width 240 height 14
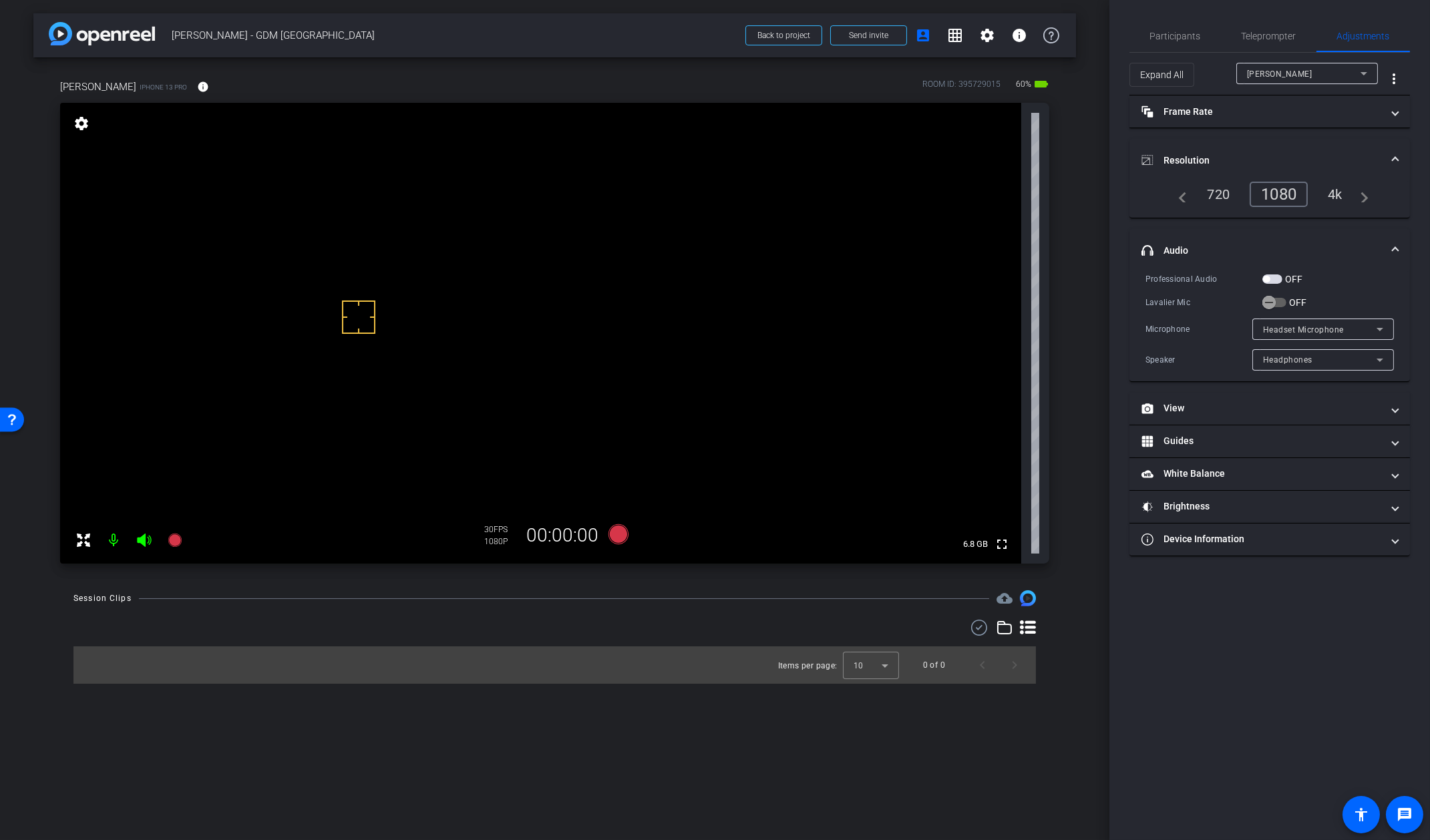
click at [1225, 154] on mat-panel-title "Resolution" at bounding box center [1261, 160] width 240 height 14
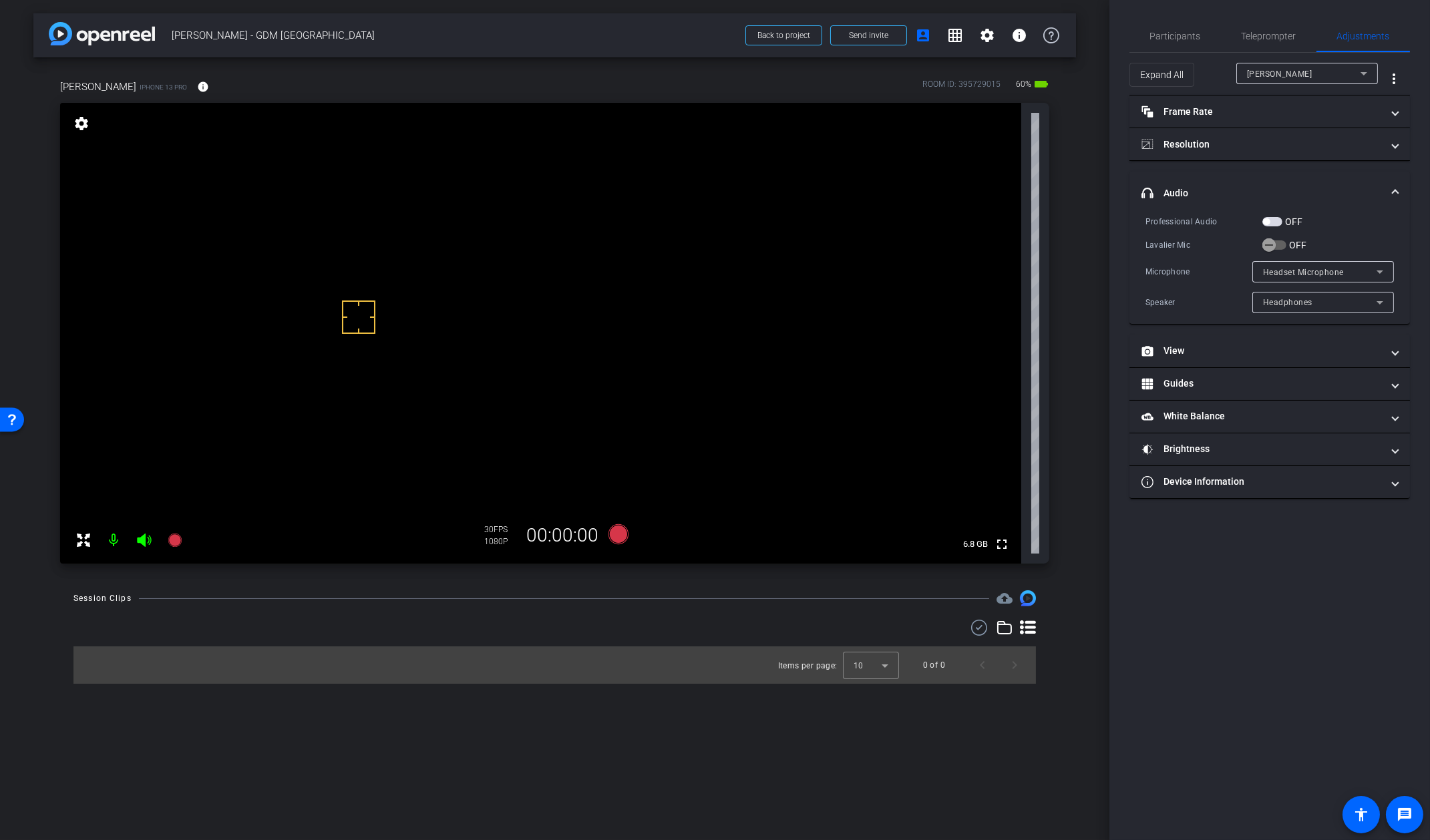
click at [1248, 91] on div at bounding box center [1307, 91] width 142 height 15
click at [1247, 99] on mat-expansion-panel-header "Frame Rate Frame Rate" at bounding box center [1270, 112] width 281 height 32
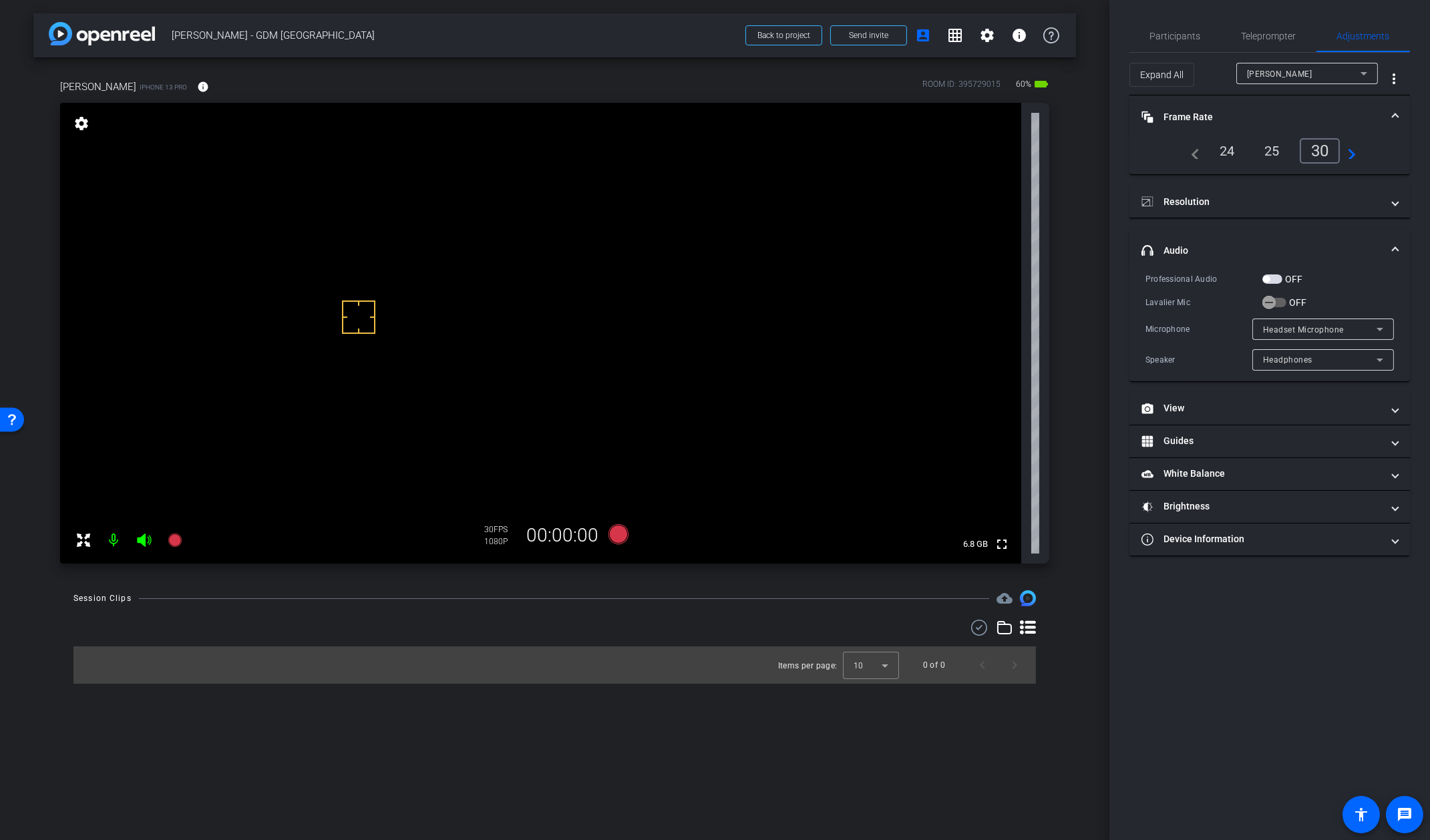
click at [1217, 155] on div "24" at bounding box center [1227, 151] width 35 height 23
click at [1188, 44] on span "Participants" at bounding box center [1176, 36] width 51 height 32
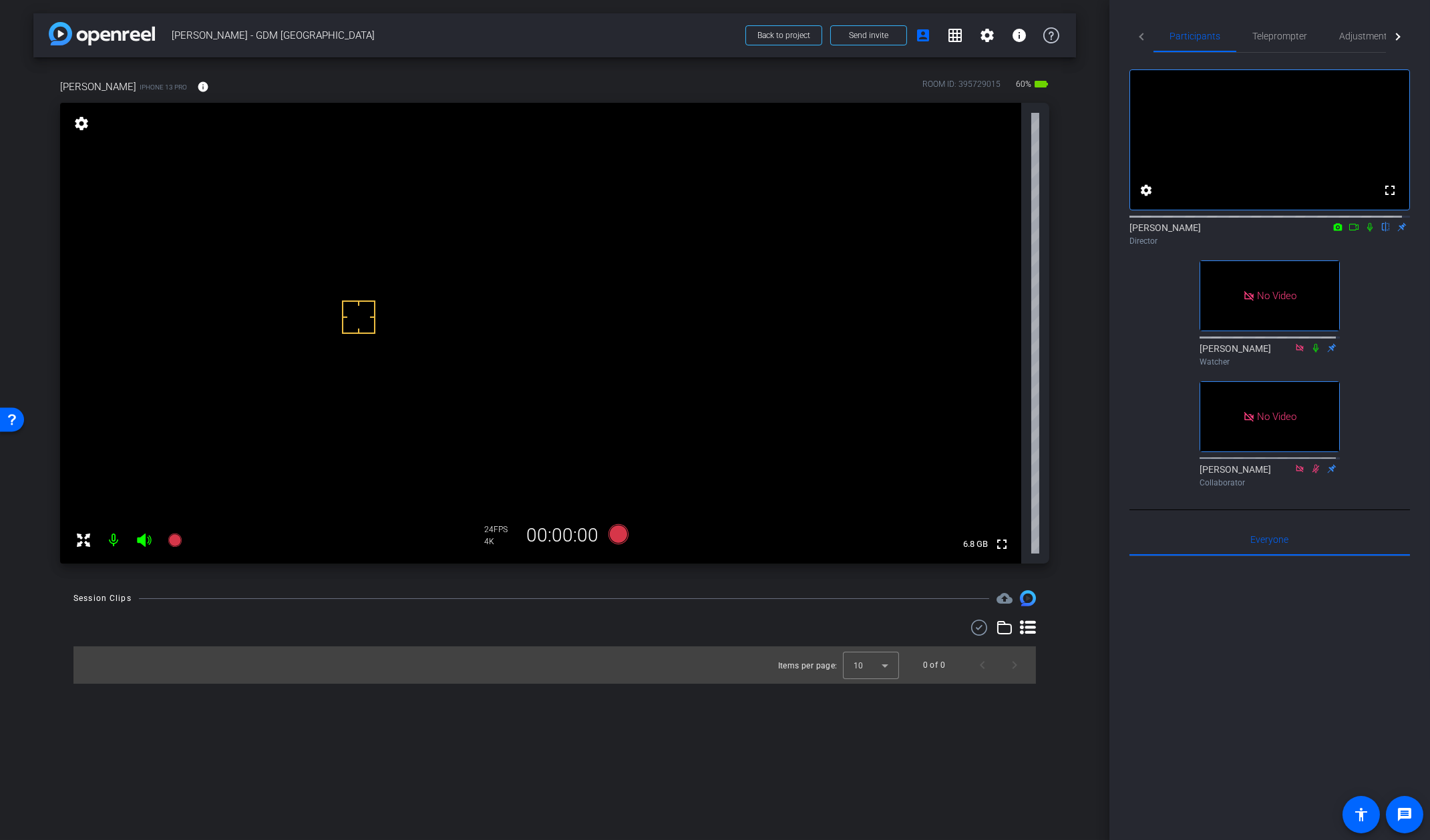
click at [521, 301] on video at bounding box center [540, 333] width 961 height 461
click at [514, 235] on video at bounding box center [540, 333] width 961 height 461
click at [277, 290] on video at bounding box center [540, 333] width 961 height 461
drag, startPoint x: 126, startPoint y: 272, endPoint x: 151, endPoint y: 271, distance: 25.0
click at [615, 539] on icon at bounding box center [618, 535] width 20 height 20
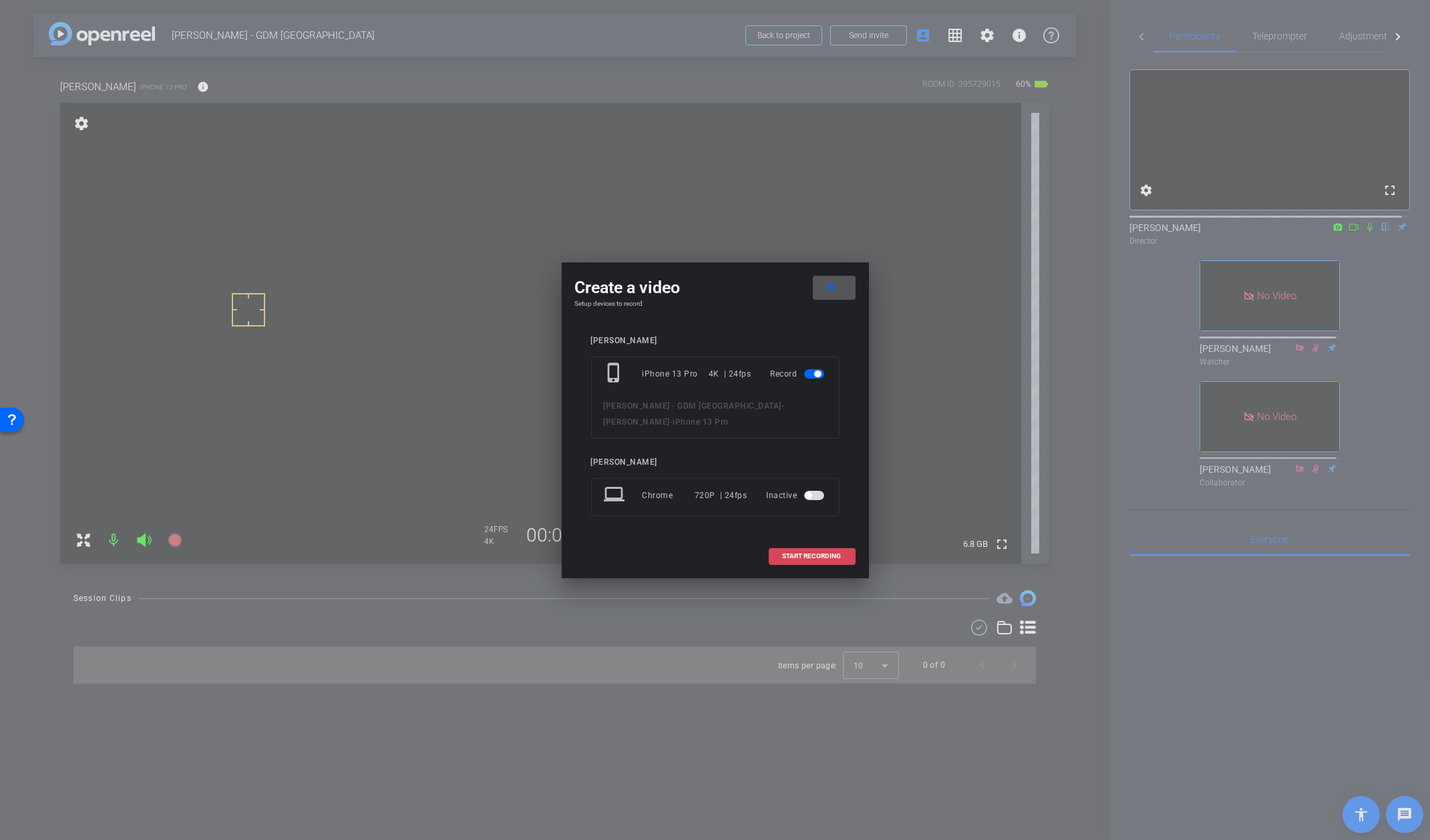
click at [817, 550] on span at bounding box center [812, 556] width 85 height 32
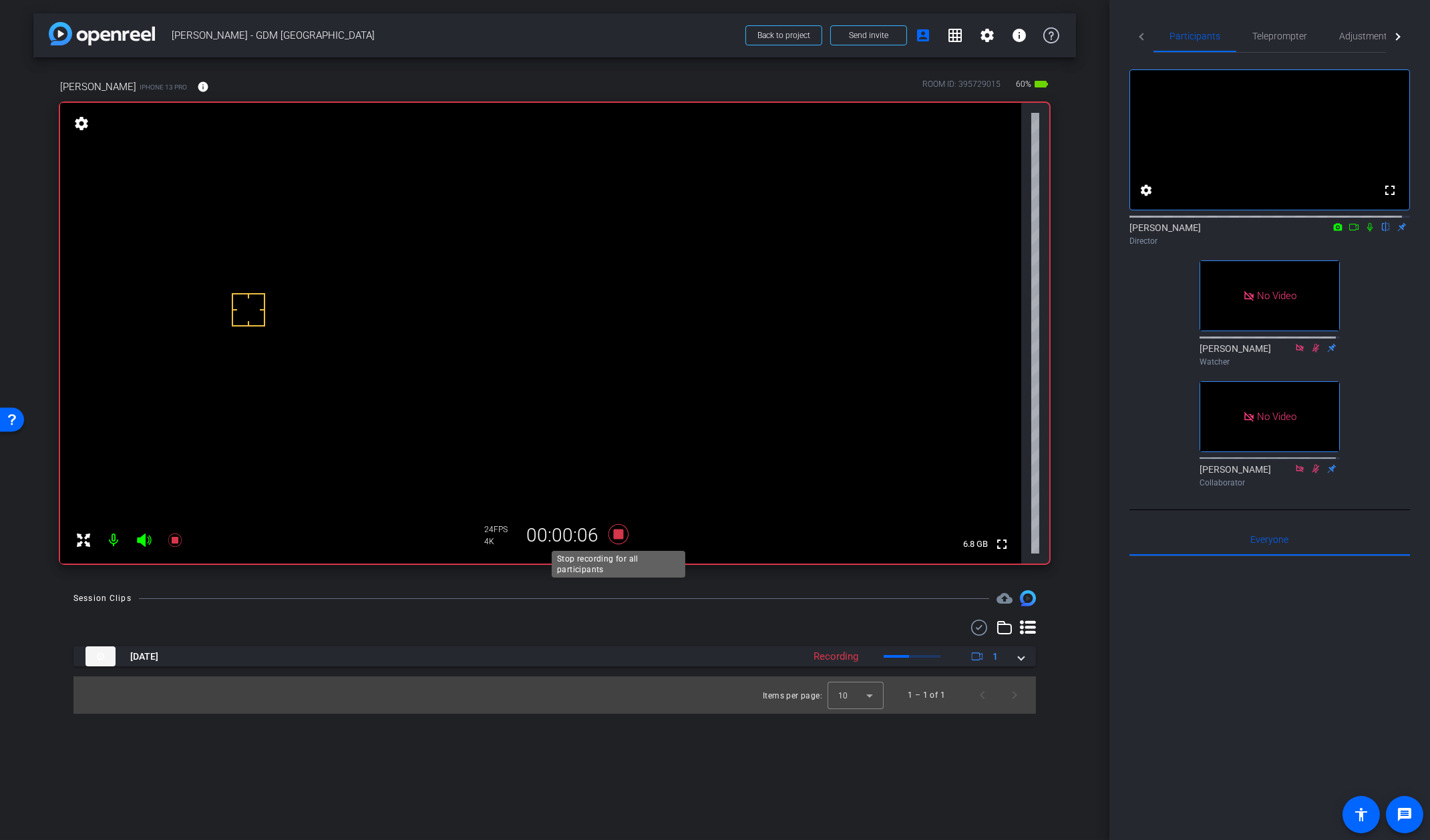
click at [618, 535] on icon at bounding box center [618, 535] width 20 height 20
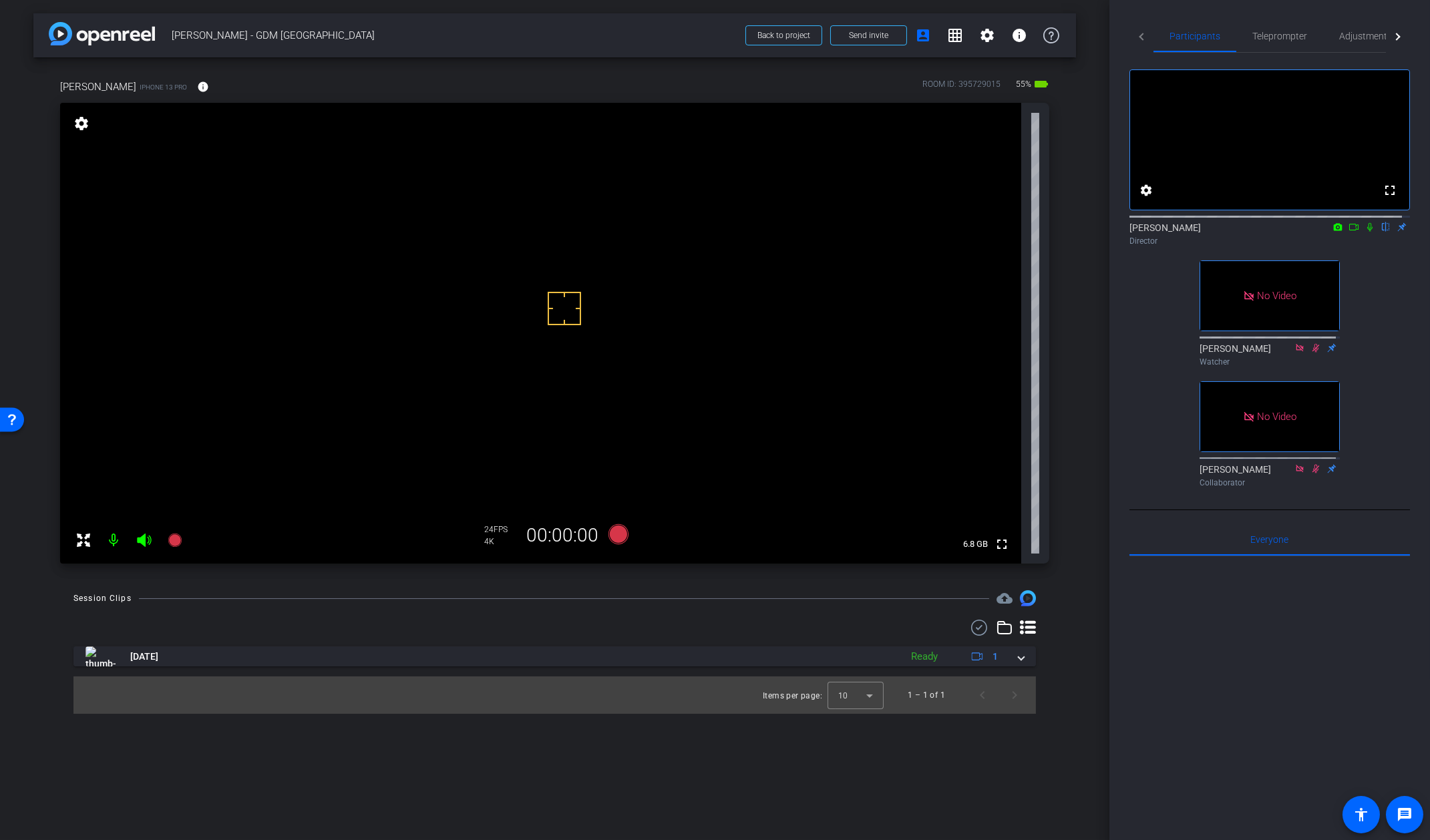
click at [571, 287] on video at bounding box center [540, 333] width 961 height 461
click at [628, 595] on div "Session Clips cloud_upload" at bounding box center [555, 598] width 963 height 16
drag, startPoint x: 539, startPoint y: 341, endPoint x: 545, endPoint y: 336, distance: 7.8
click at [619, 538] on icon at bounding box center [618, 535] width 20 height 20
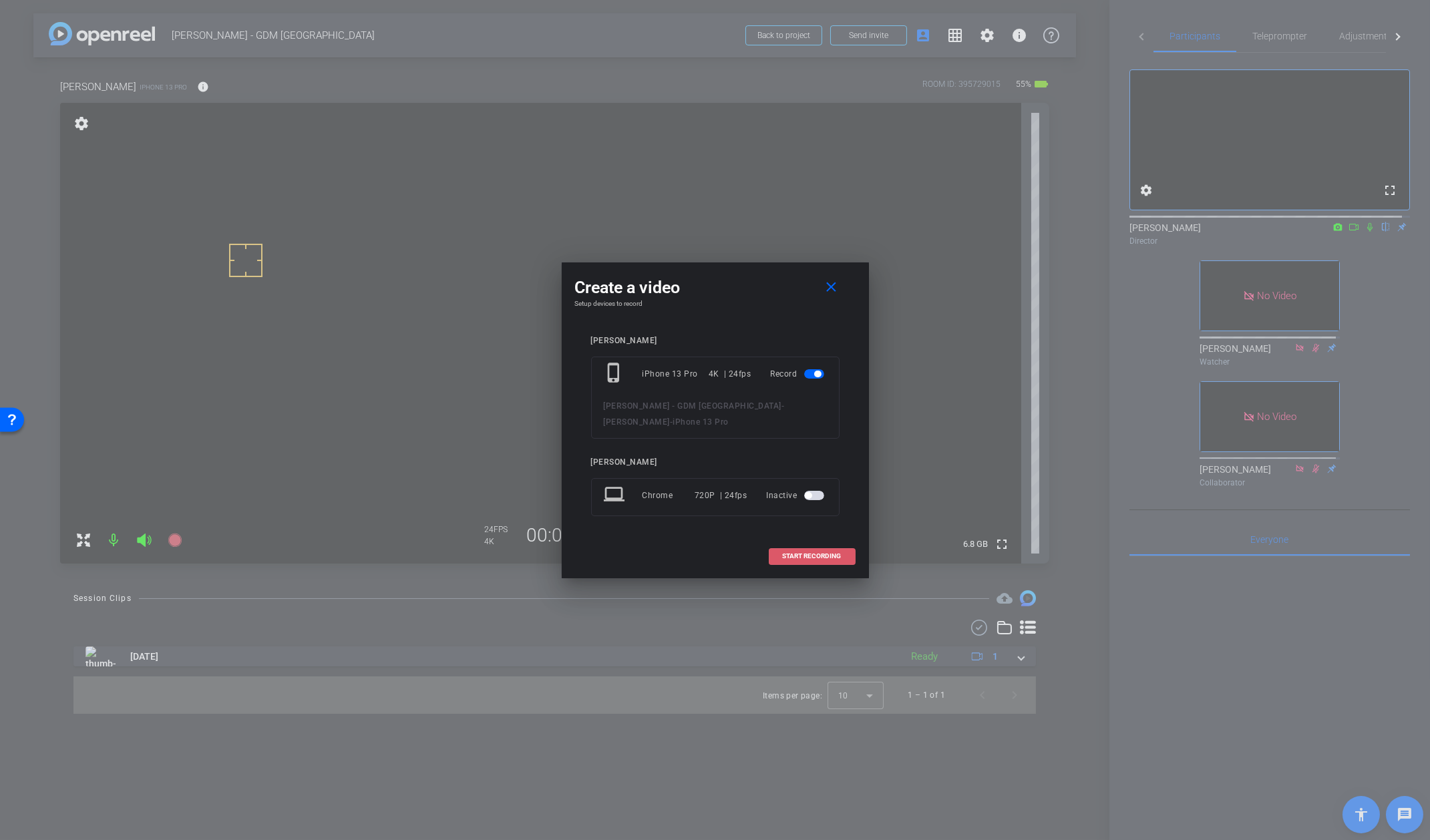
click at [819, 556] on span "START RECORDING" at bounding box center [812, 556] width 59 height 7
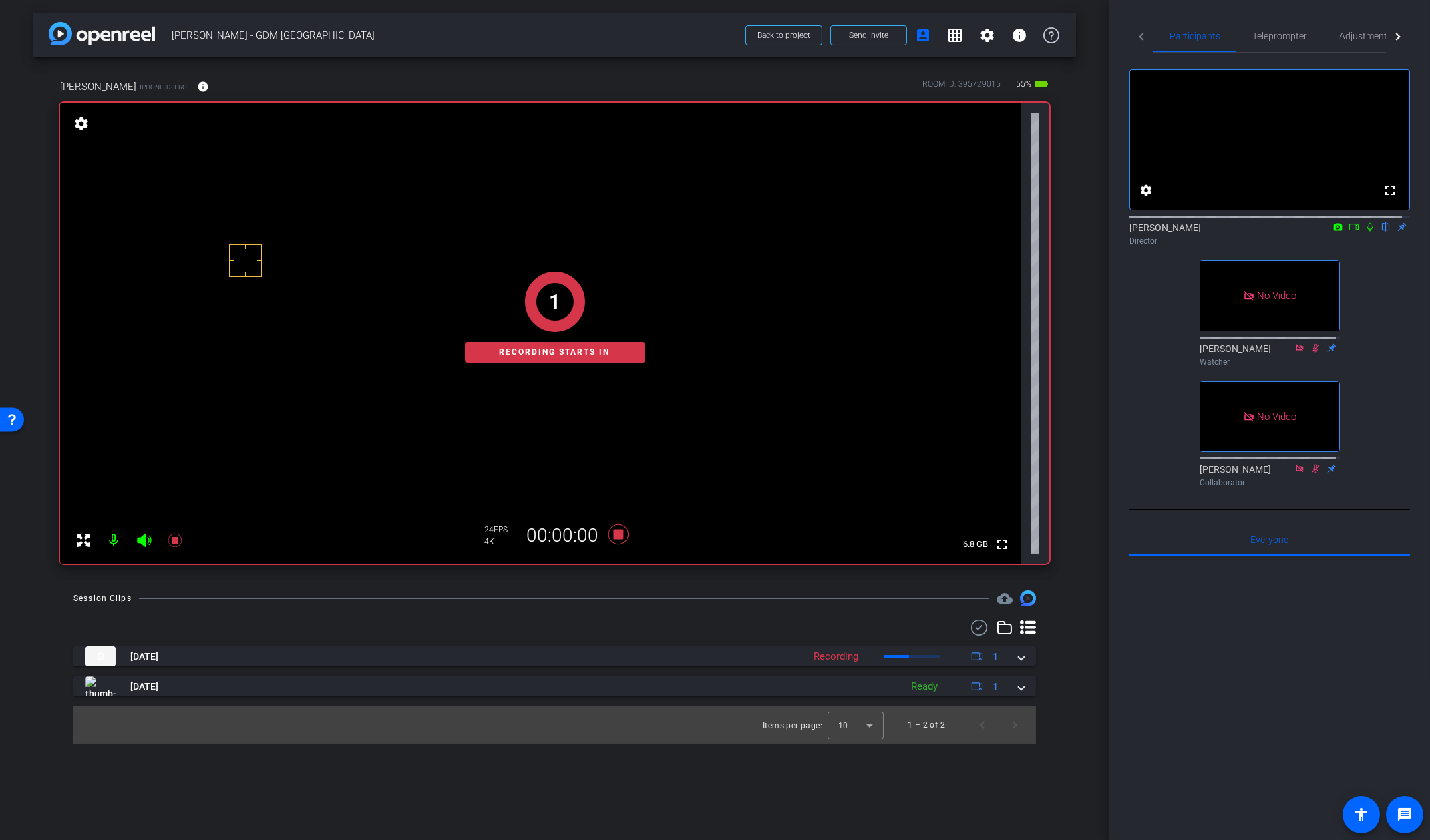
click at [1365, 232] on icon at bounding box center [1370, 227] width 11 height 9
click at [1366, 232] on icon at bounding box center [1370, 227] width 11 height 9
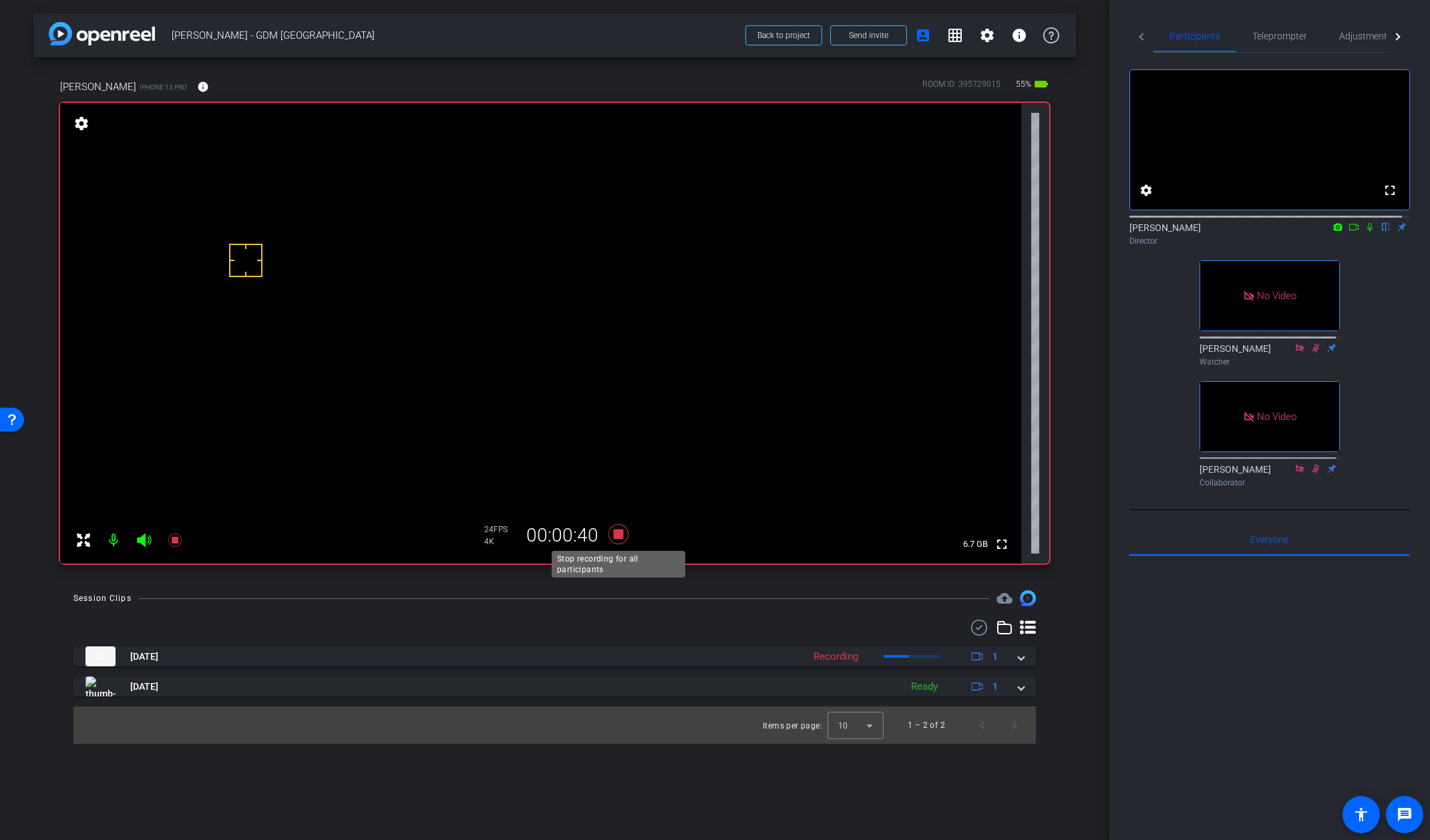
click at [623, 534] on icon at bounding box center [618, 535] width 20 height 20
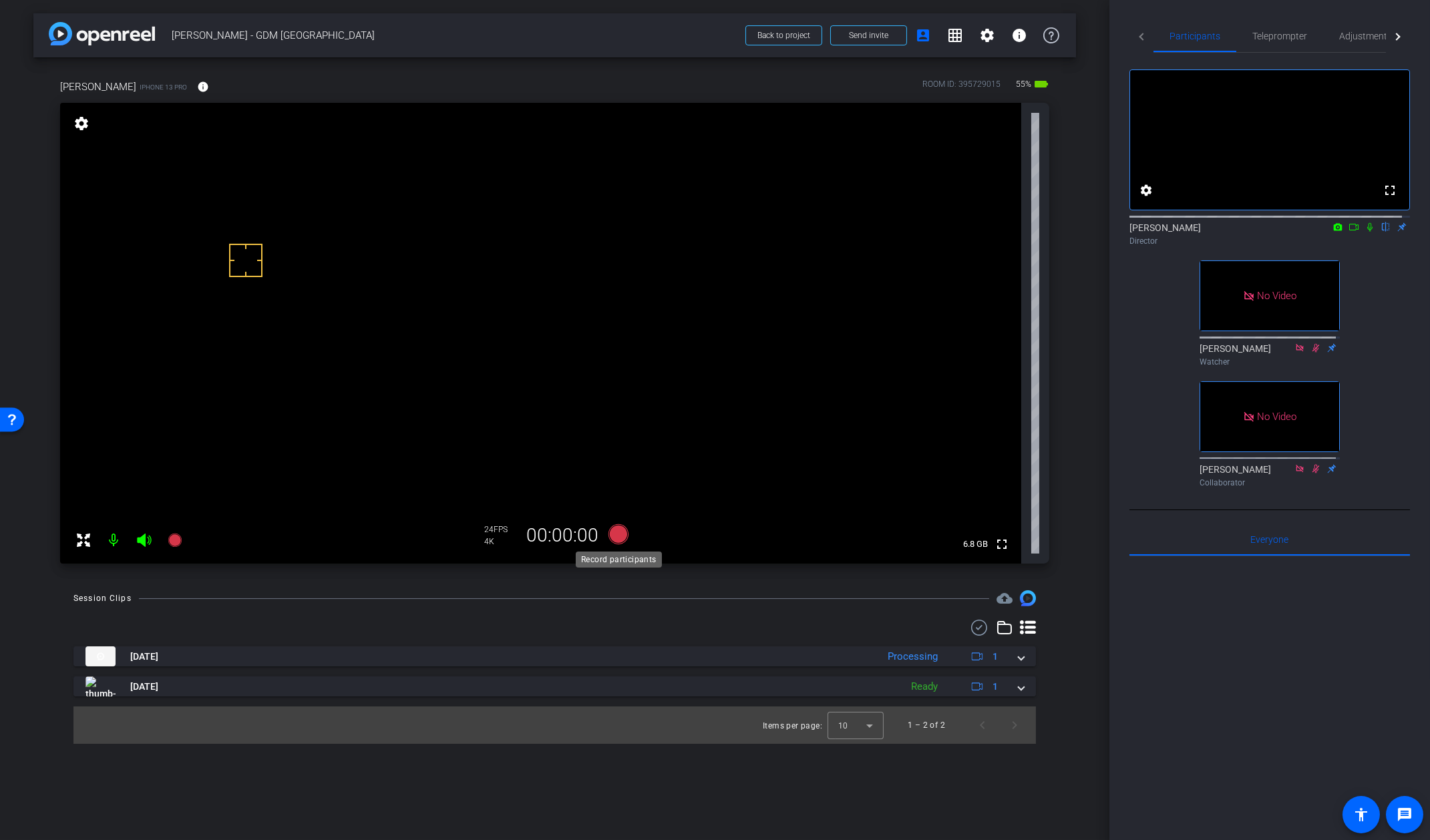
click at [618, 531] on icon at bounding box center [618, 535] width 20 height 20
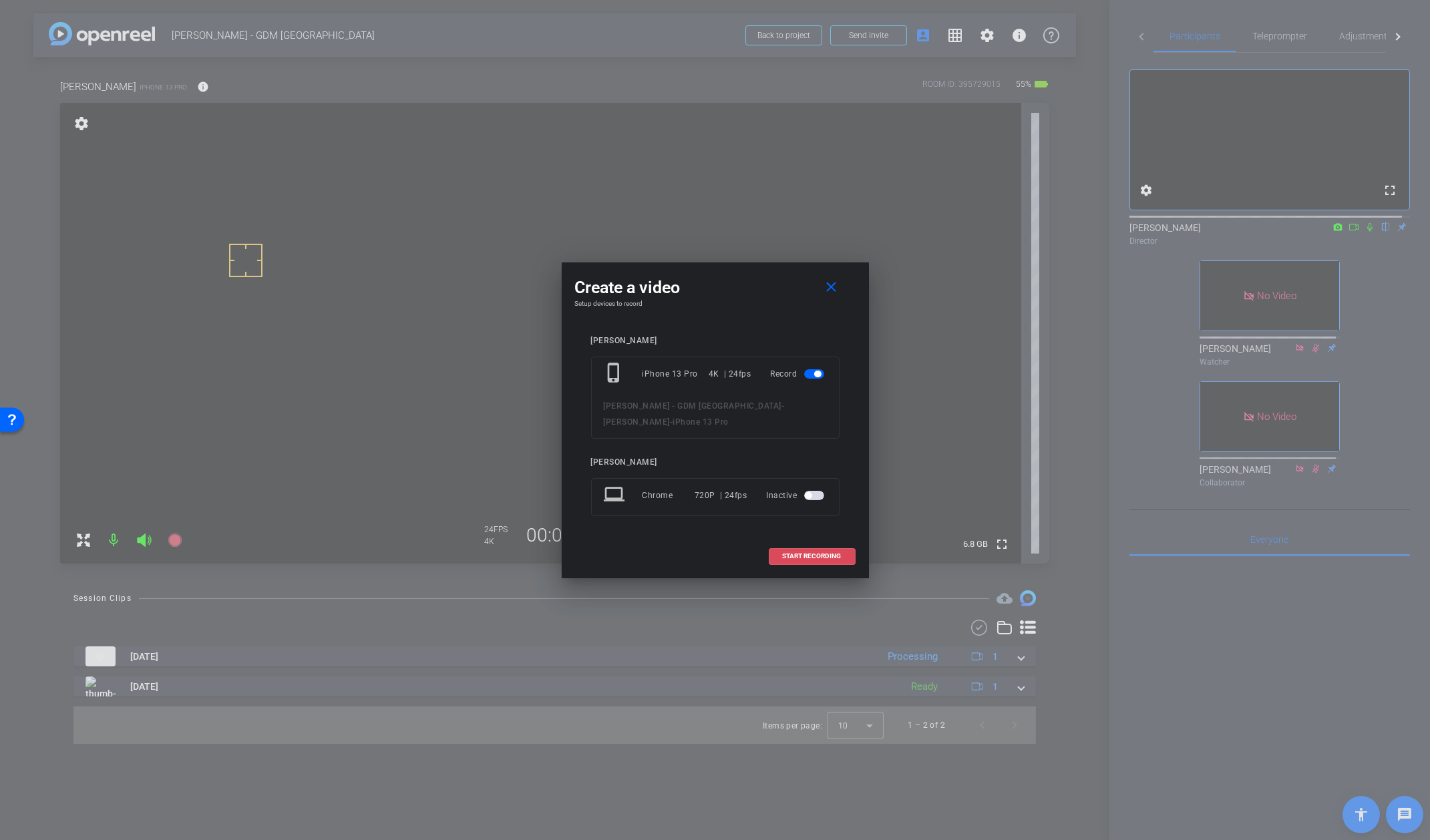
click at [835, 555] on span "START RECORDING" at bounding box center [812, 556] width 59 height 7
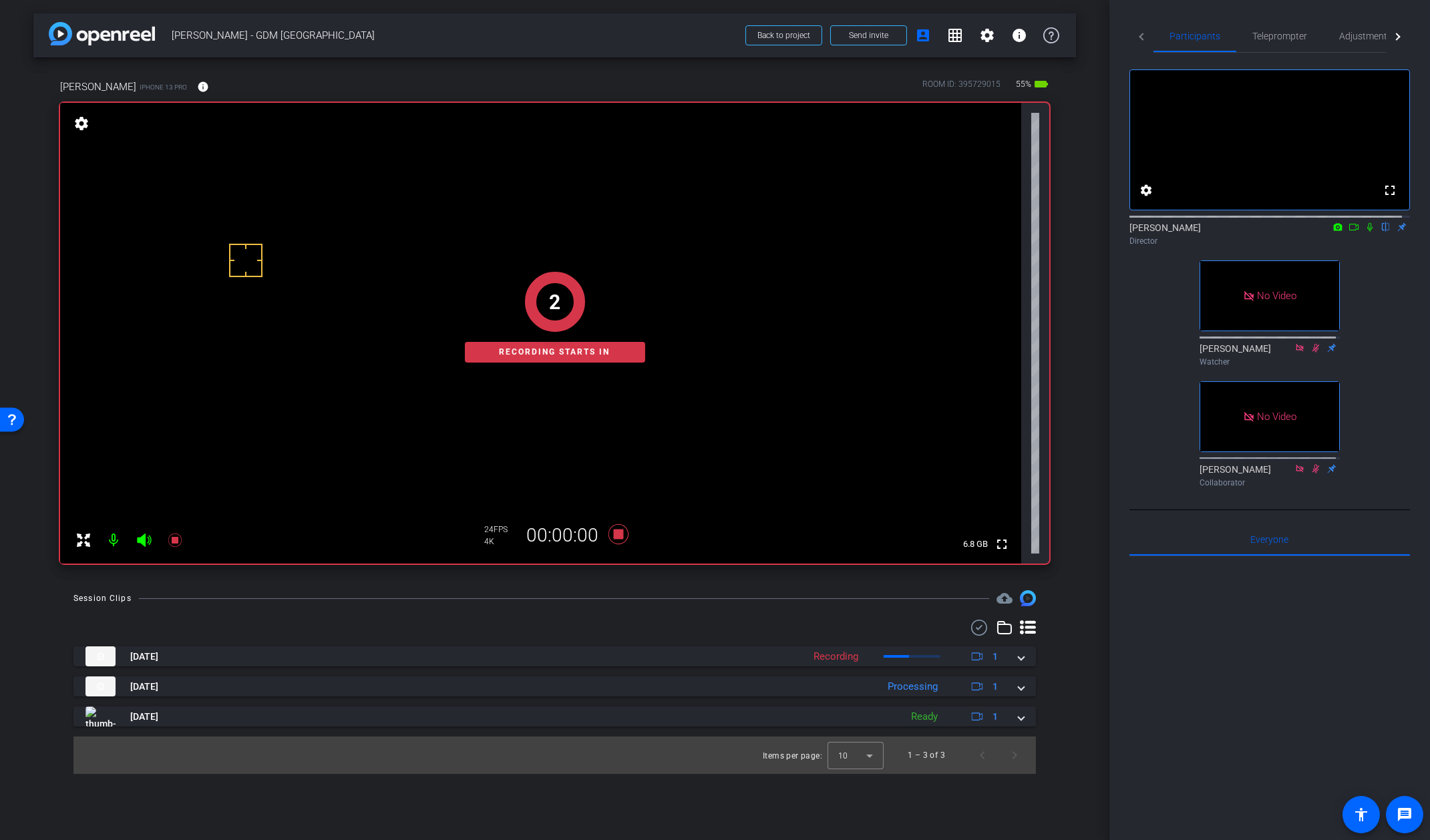
click at [1368, 232] on icon at bounding box center [1370, 227] width 5 height 8
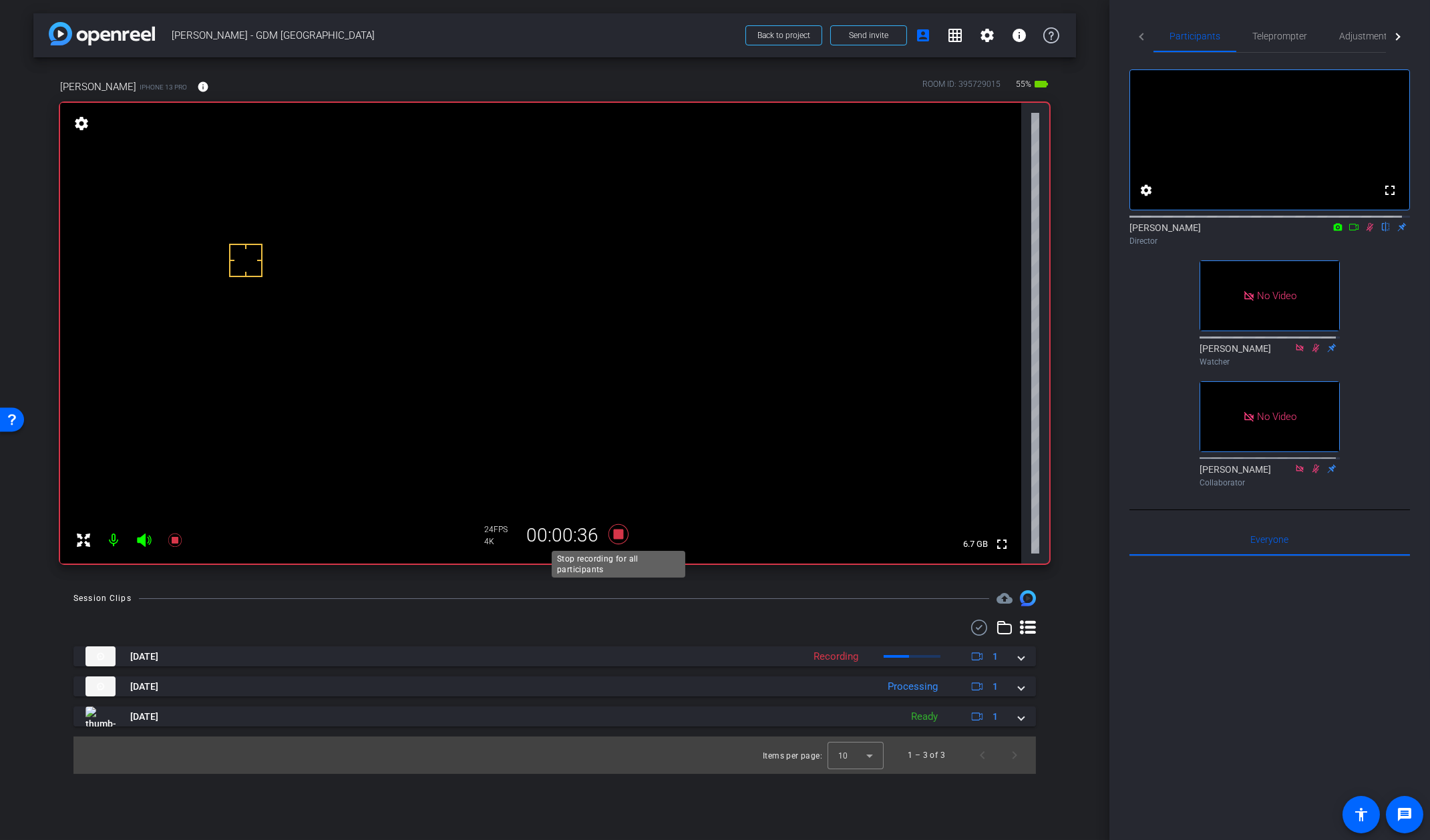
click at [618, 542] on icon at bounding box center [618, 534] width 32 height 24
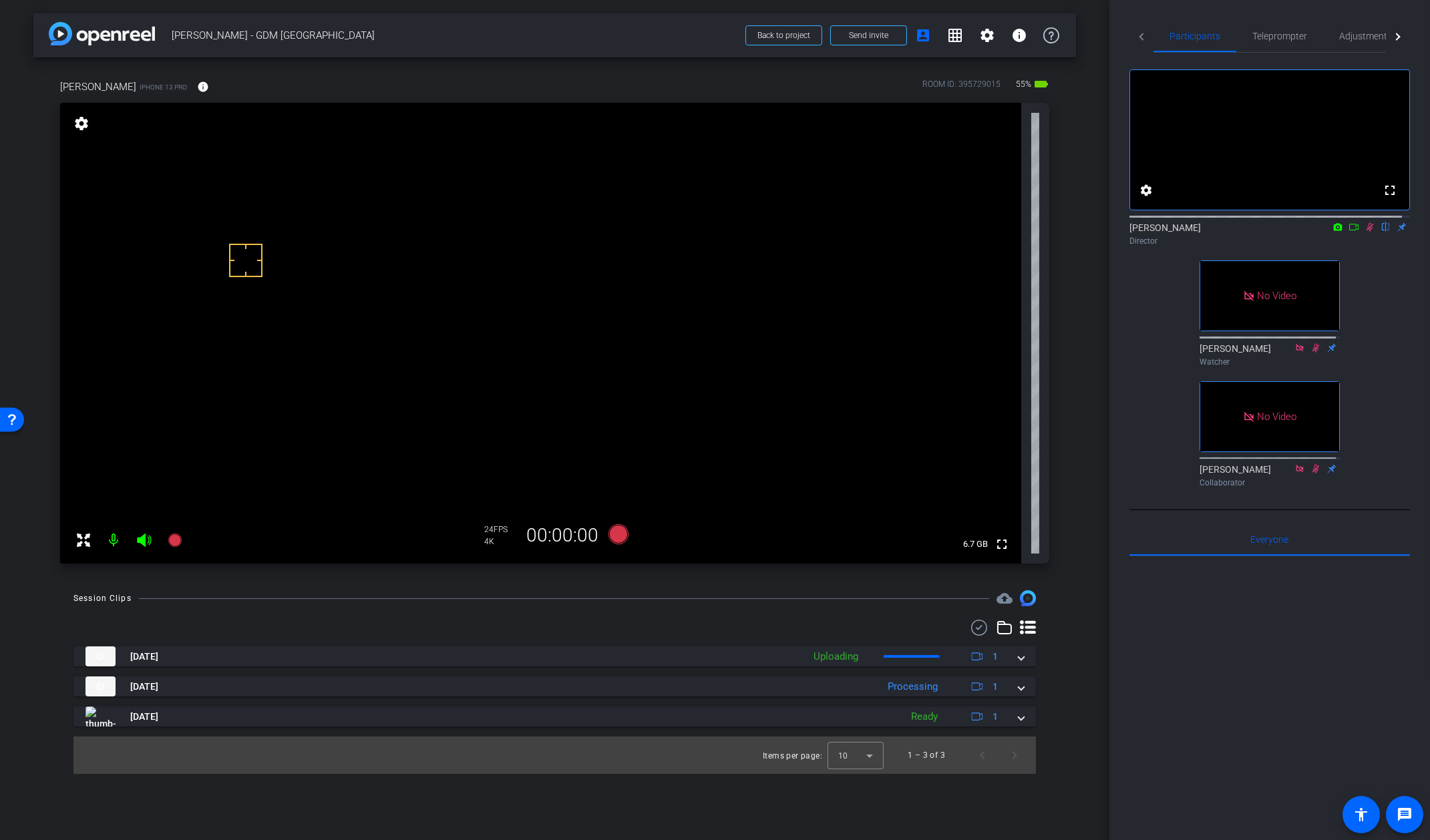
click at [1365, 232] on icon at bounding box center [1370, 227] width 11 height 9
click at [620, 535] on icon at bounding box center [618, 535] width 20 height 20
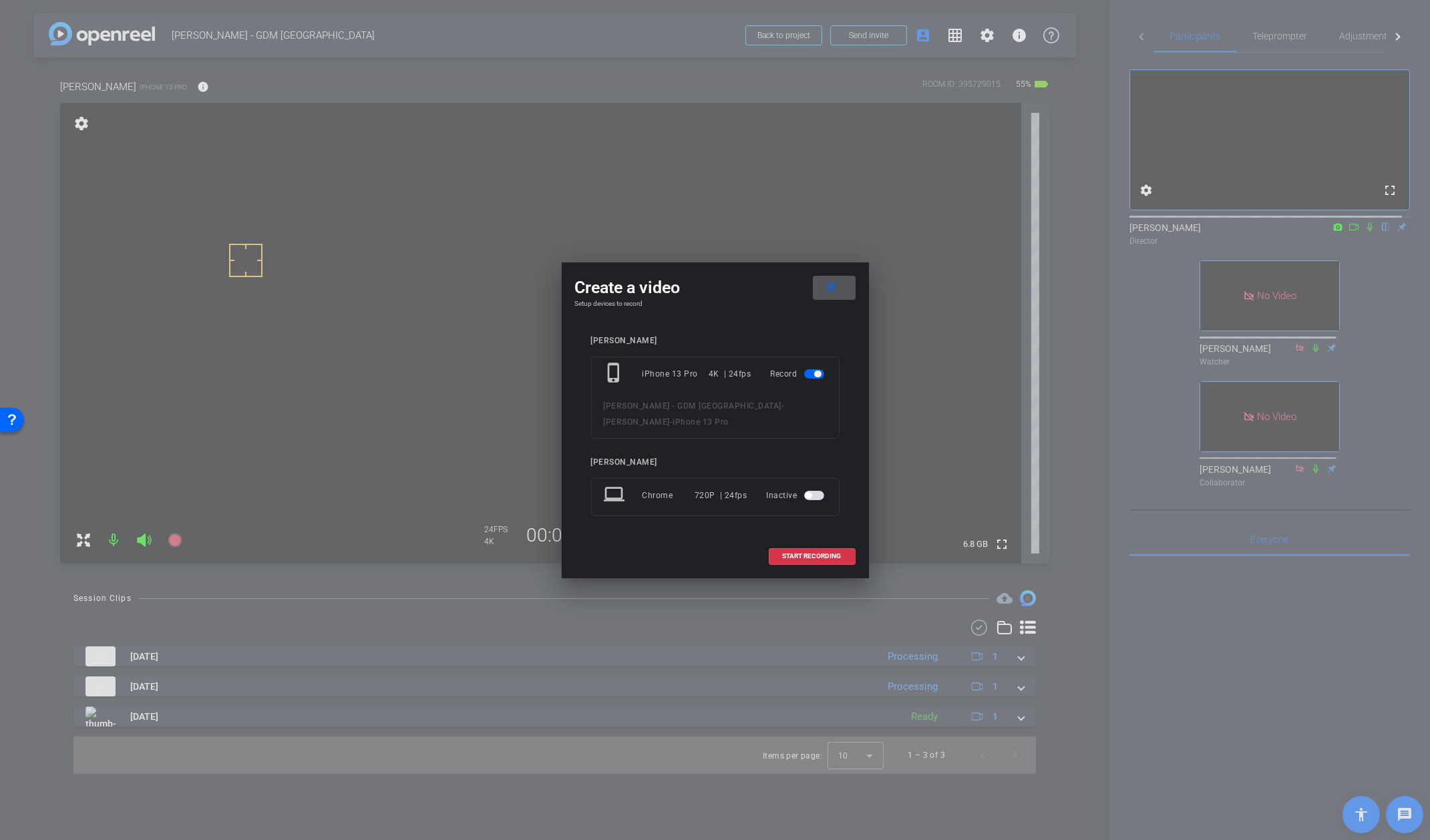
click at [832, 291] on mat-icon "close" at bounding box center [832, 288] width 17 height 17
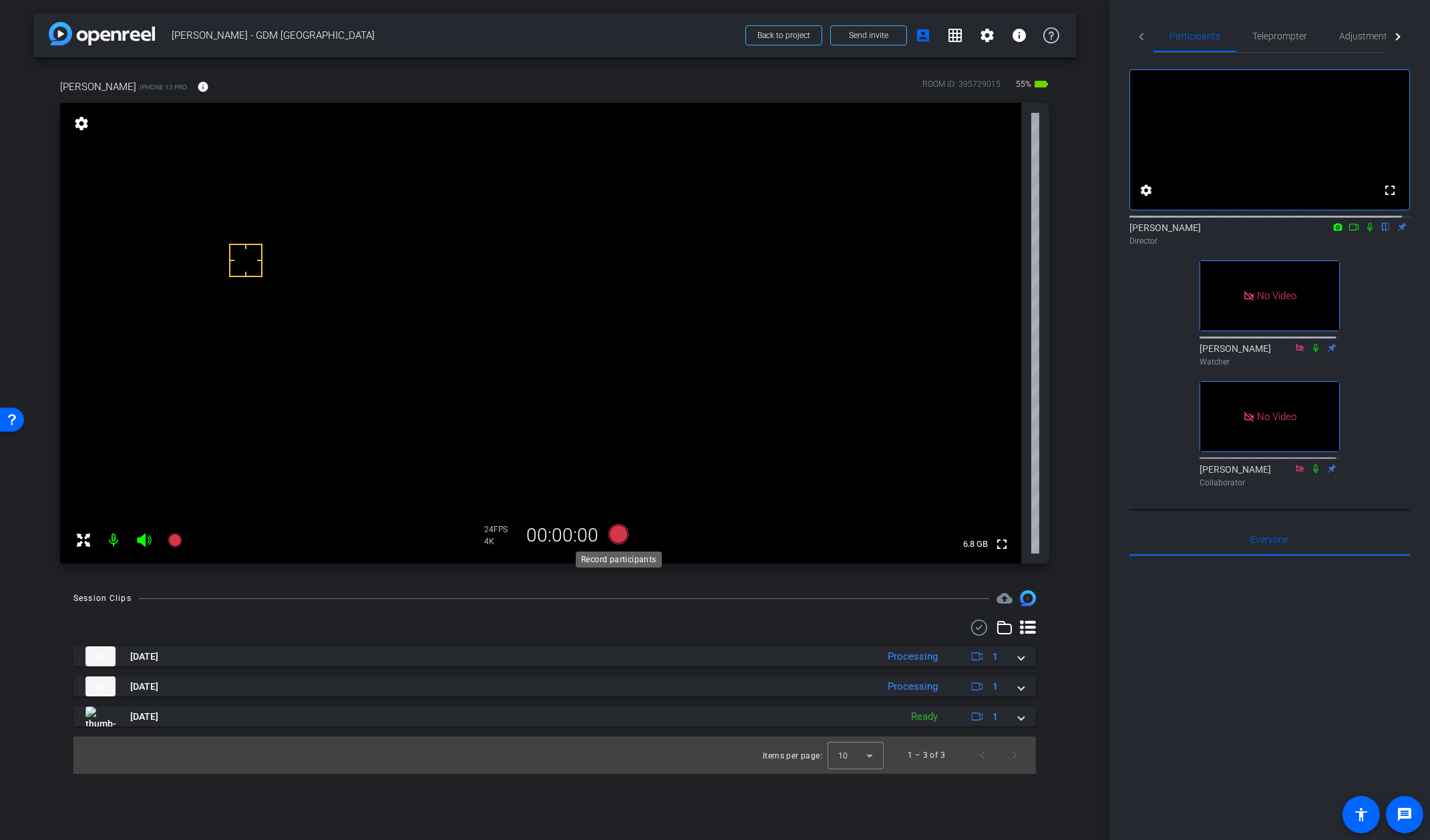
click at [615, 532] on icon at bounding box center [618, 535] width 20 height 20
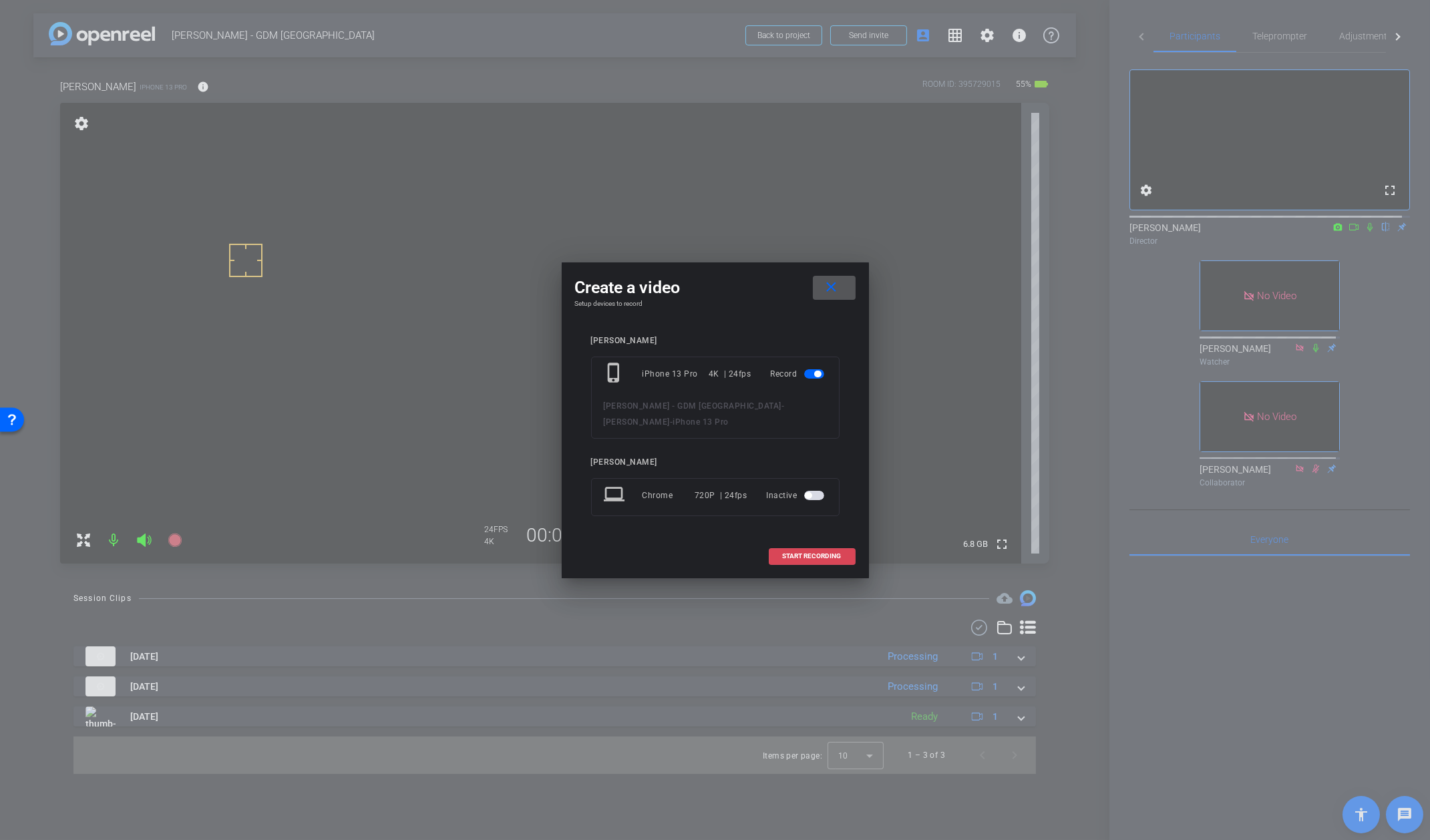
click at [824, 559] on button "START RECORDING" at bounding box center [812, 557] width 87 height 17
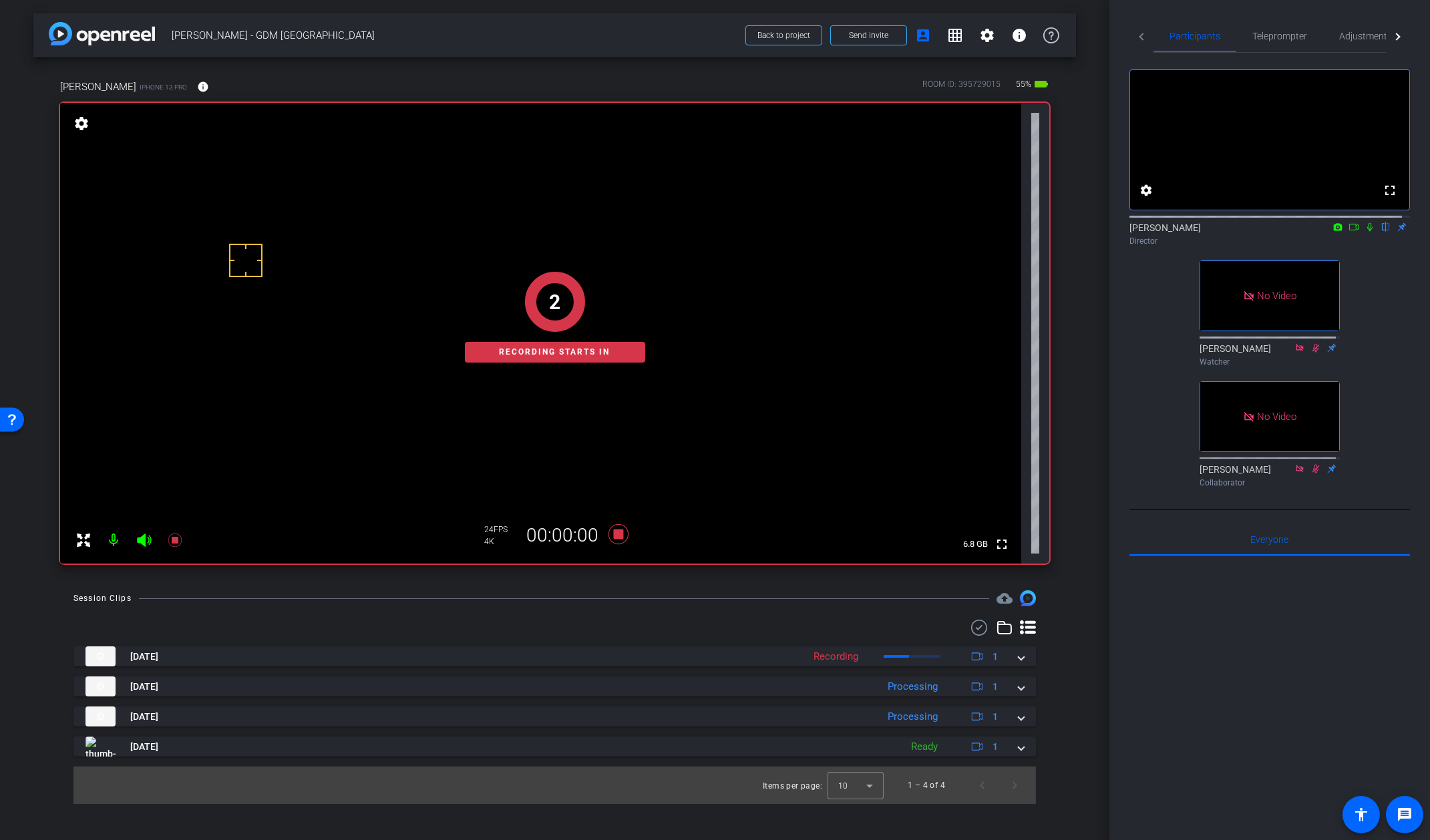
click at [1365, 232] on icon at bounding box center [1370, 227] width 11 height 9
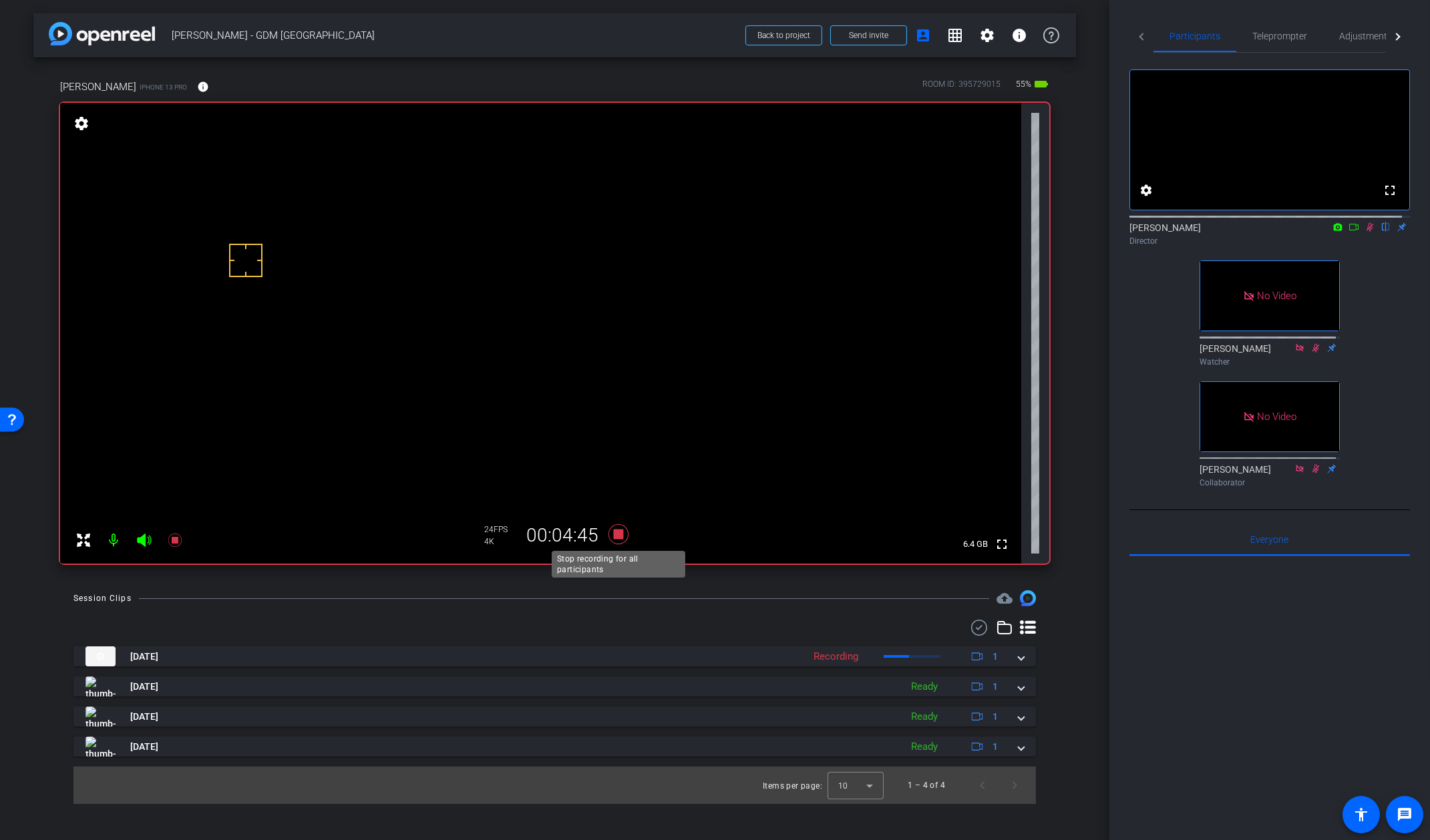
click at [618, 535] on icon at bounding box center [618, 535] width 20 height 20
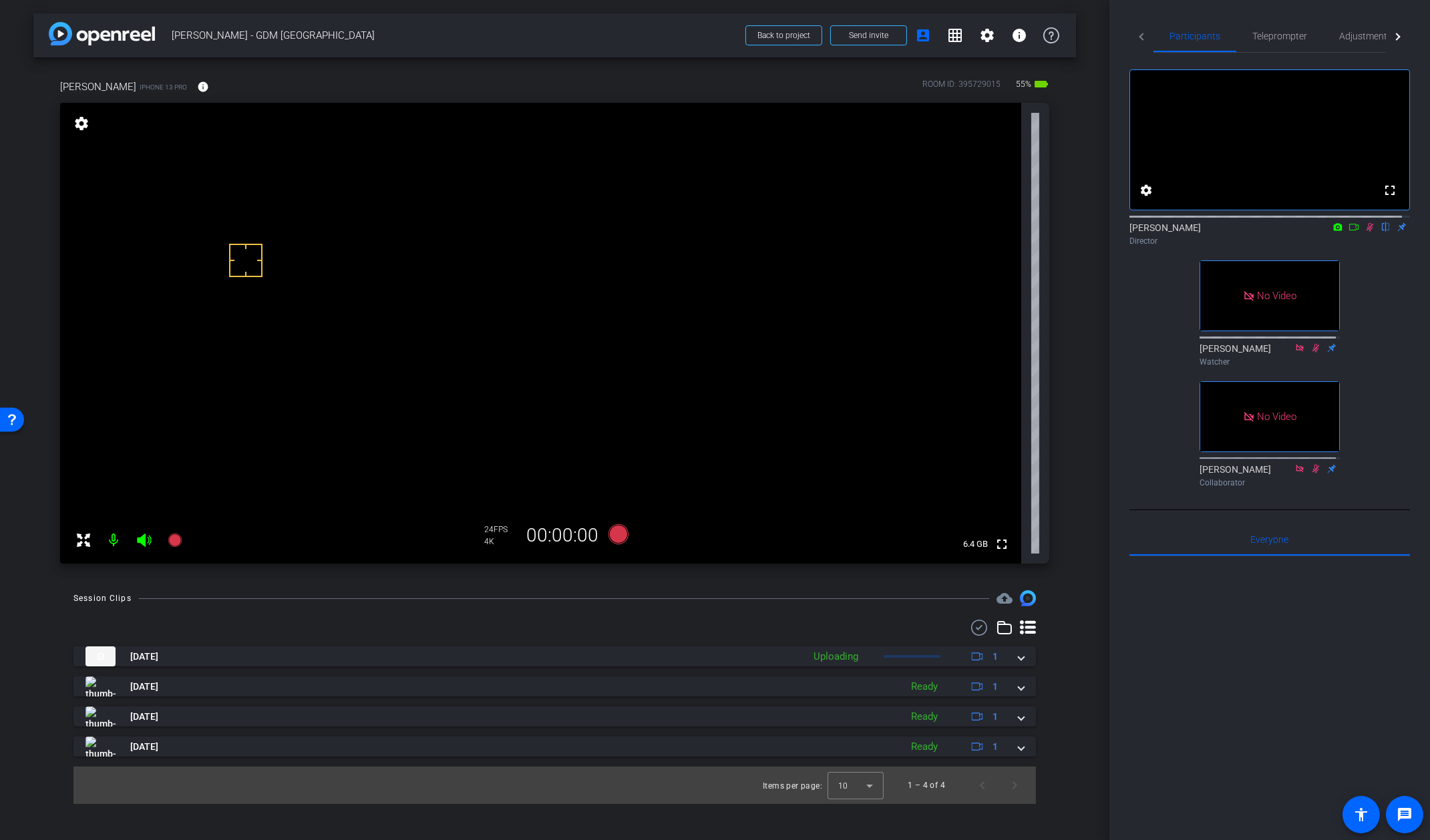
click at [1365, 232] on icon at bounding box center [1370, 227] width 11 height 9
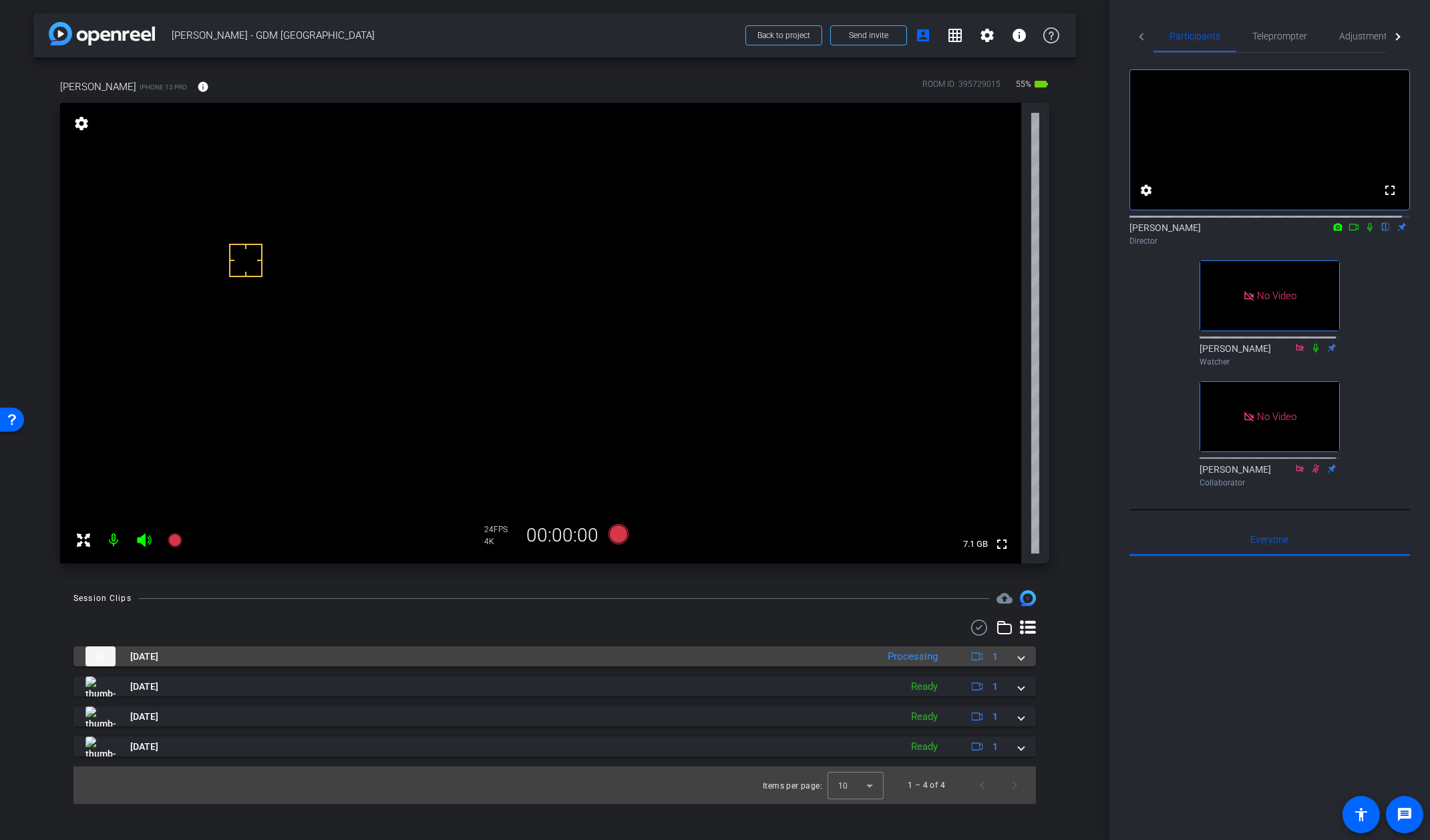
click at [1020, 657] on span at bounding box center [1021, 657] width 5 height 14
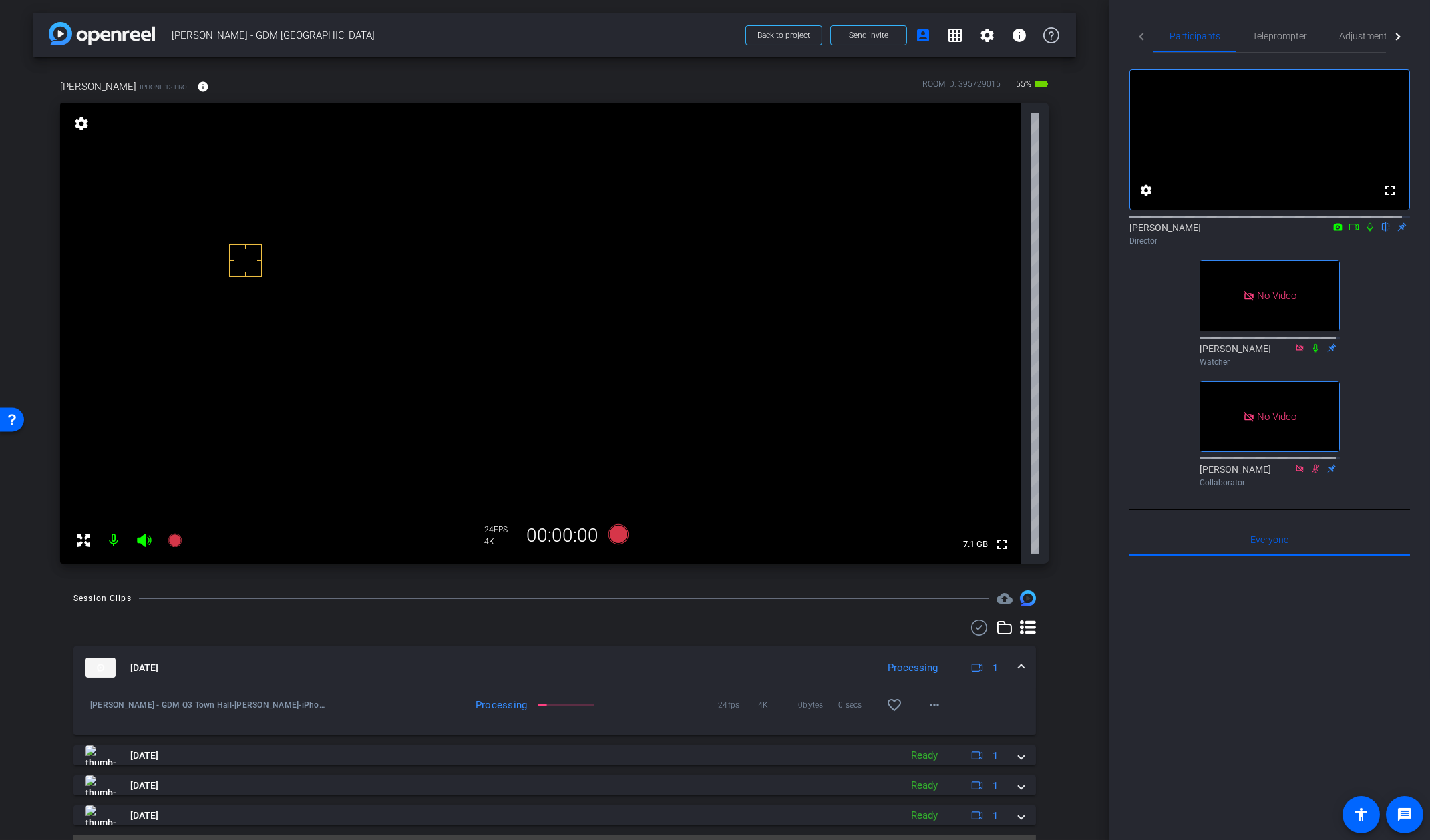
click at [1023, 661] on mat-expansion-panel-header "Aug 12, 2025 Processing 1" at bounding box center [555, 668] width 963 height 43
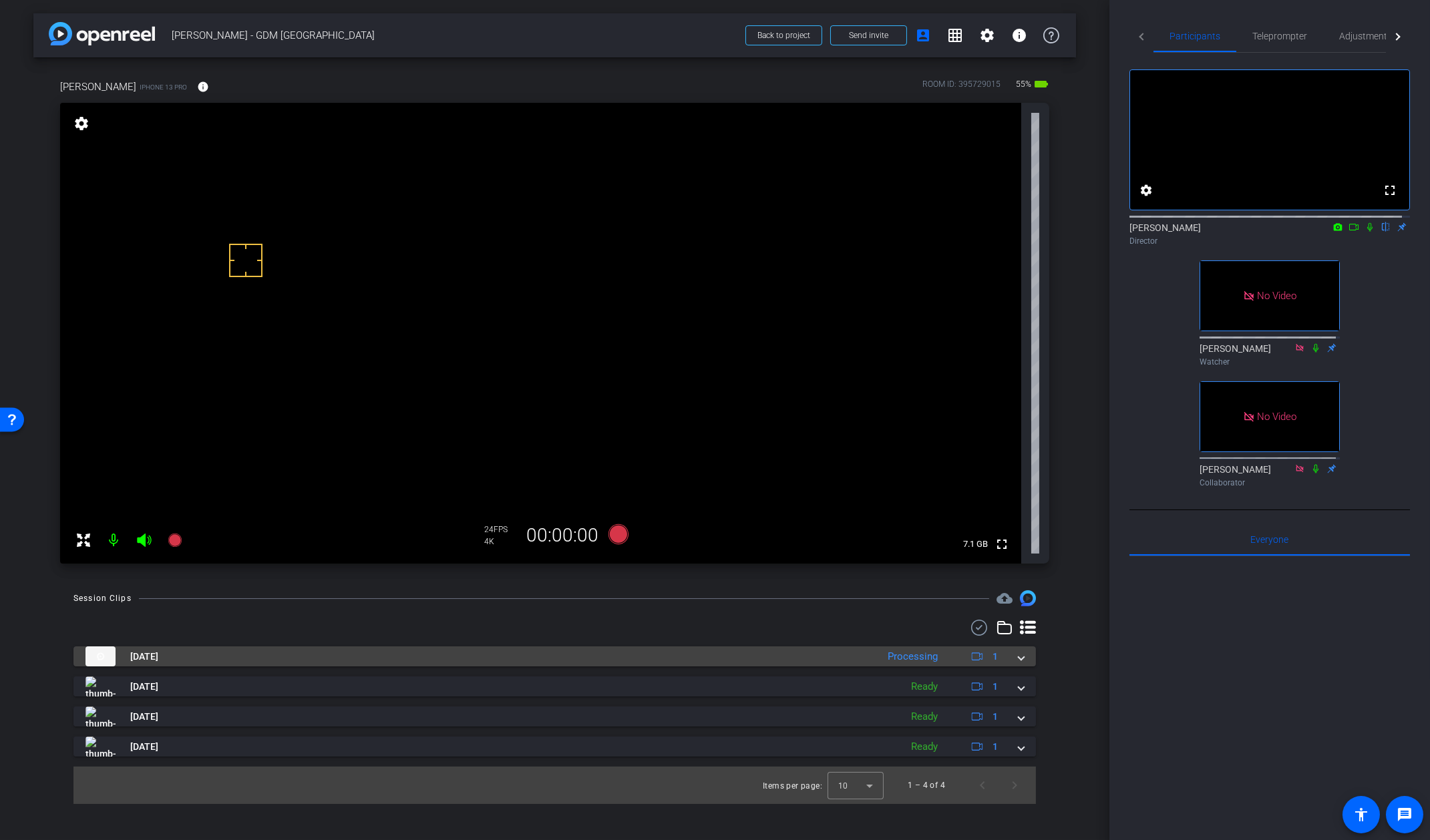
click at [1026, 659] on mat-expansion-panel-header "Aug 12, 2025 Processing 1" at bounding box center [555, 657] width 963 height 20
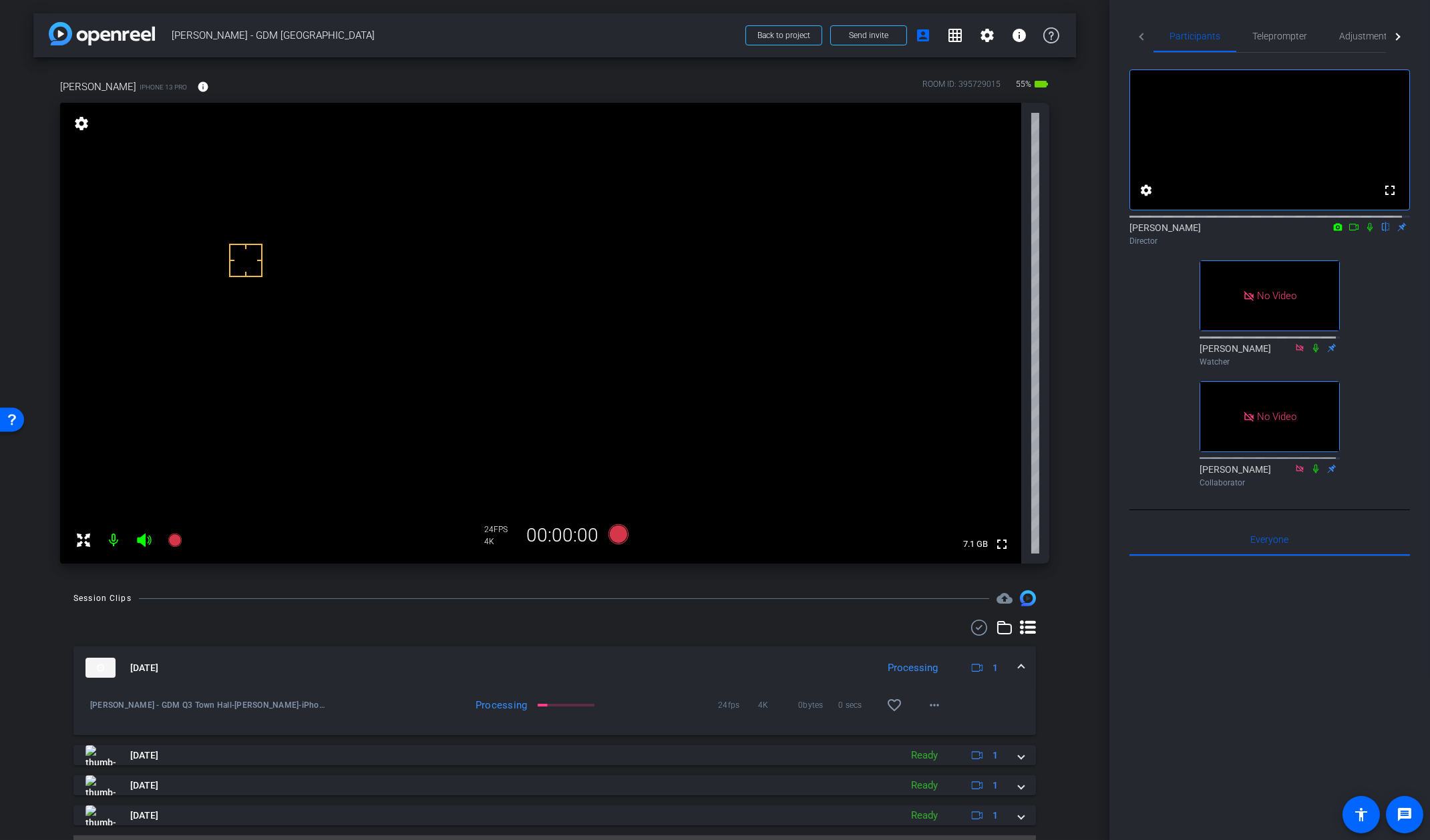
click at [1019, 667] on span at bounding box center [1021, 668] width 5 height 14
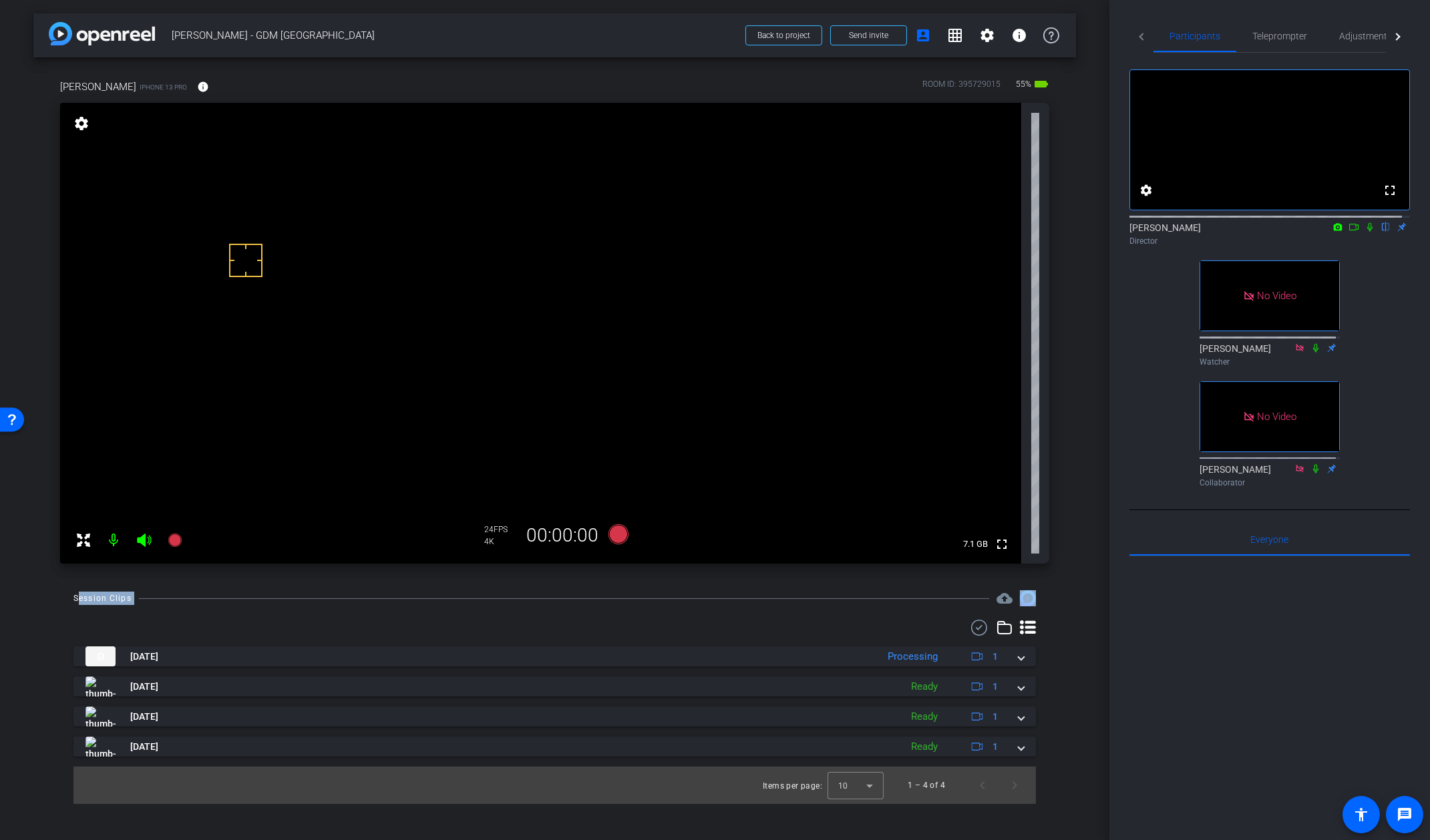
drag, startPoint x: 1053, startPoint y: 595, endPoint x: 51, endPoint y: 597, distance: 1002.0
click at [51, 597] on div "Session Clips cloud_upload Aug 12, 2025 Processing 1 Steven Coufal - GDM Q3 Tow…" at bounding box center [555, 697] width 1043 height 214
click at [91, 591] on div "Session Clips cloud_upload" at bounding box center [555, 598] width 963 height 16
drag, startPoint x: 124, startPoint y: 597, endPoint x: 44, endPoint y: 598, distance: 80.0
click at [44, 598] on div "Session Clips cloud_upload Aug 12, 2025 Processing 1 Steven Coufal - GDM Q3 Tow…" at bounding box center [555, 697] width 1043 height 214
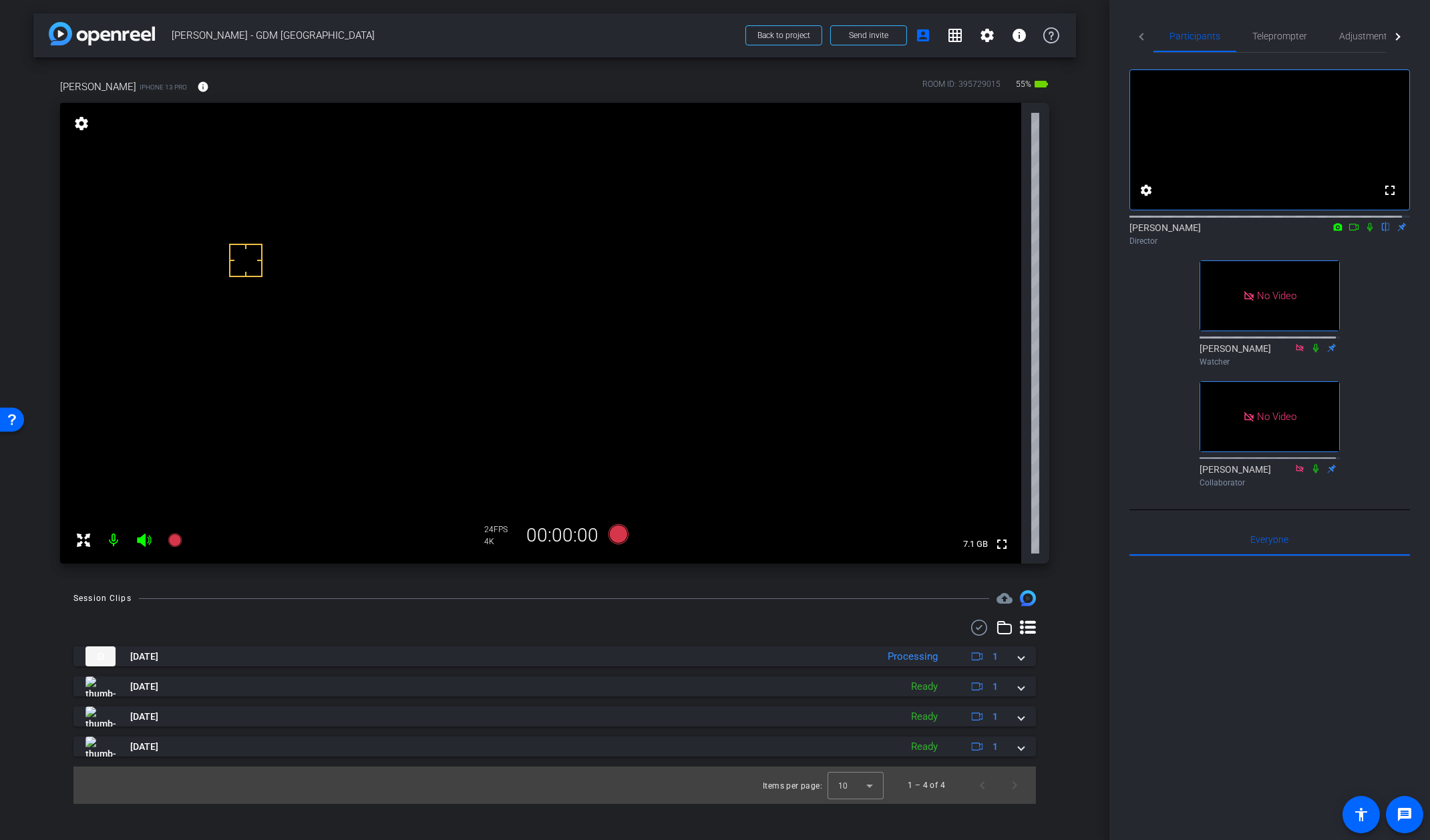
click at [121, 593] on div "Session Clips" at bounding box center [103, 598] width 58 height 13
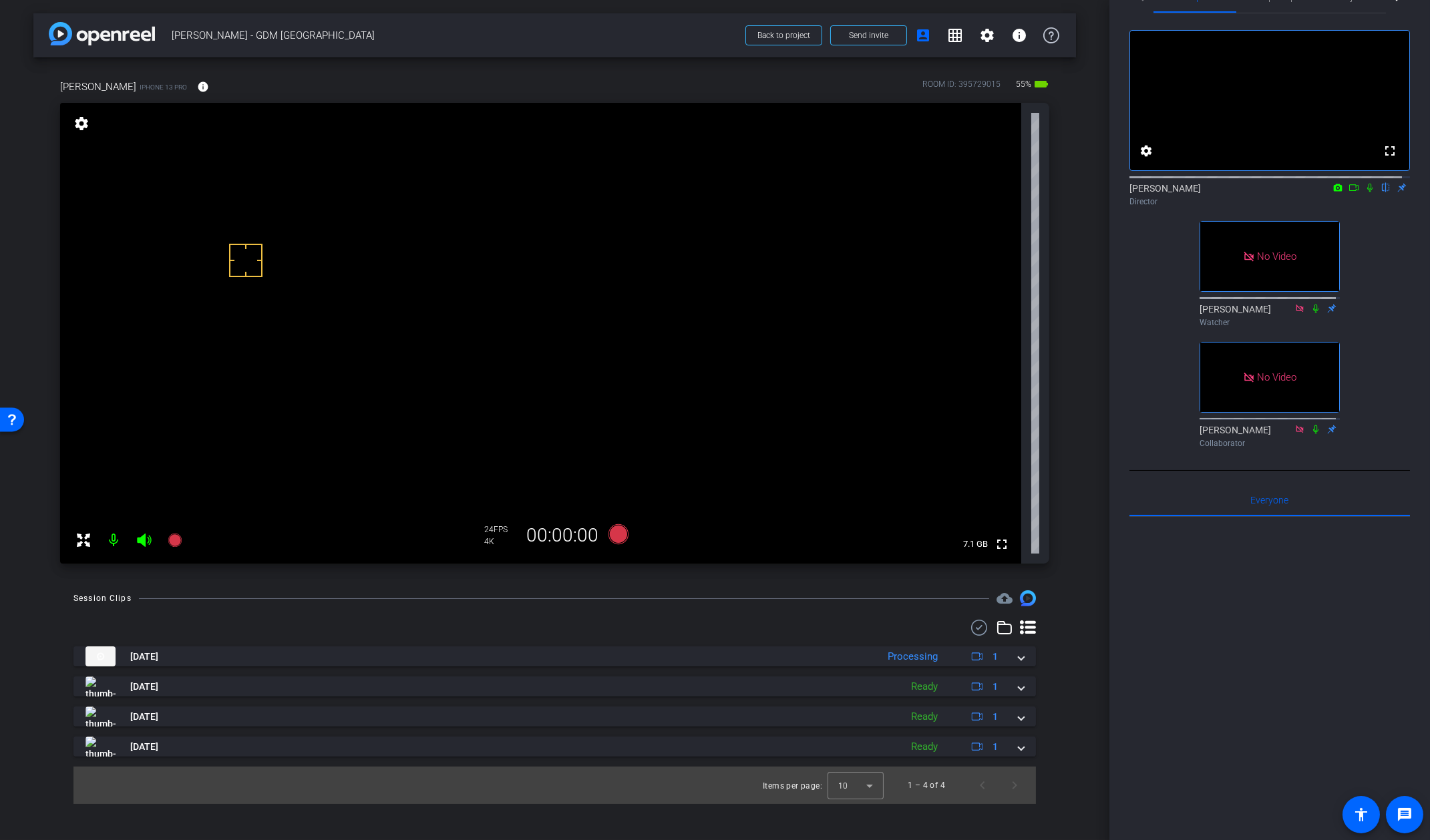
scroll to position [0, 0]
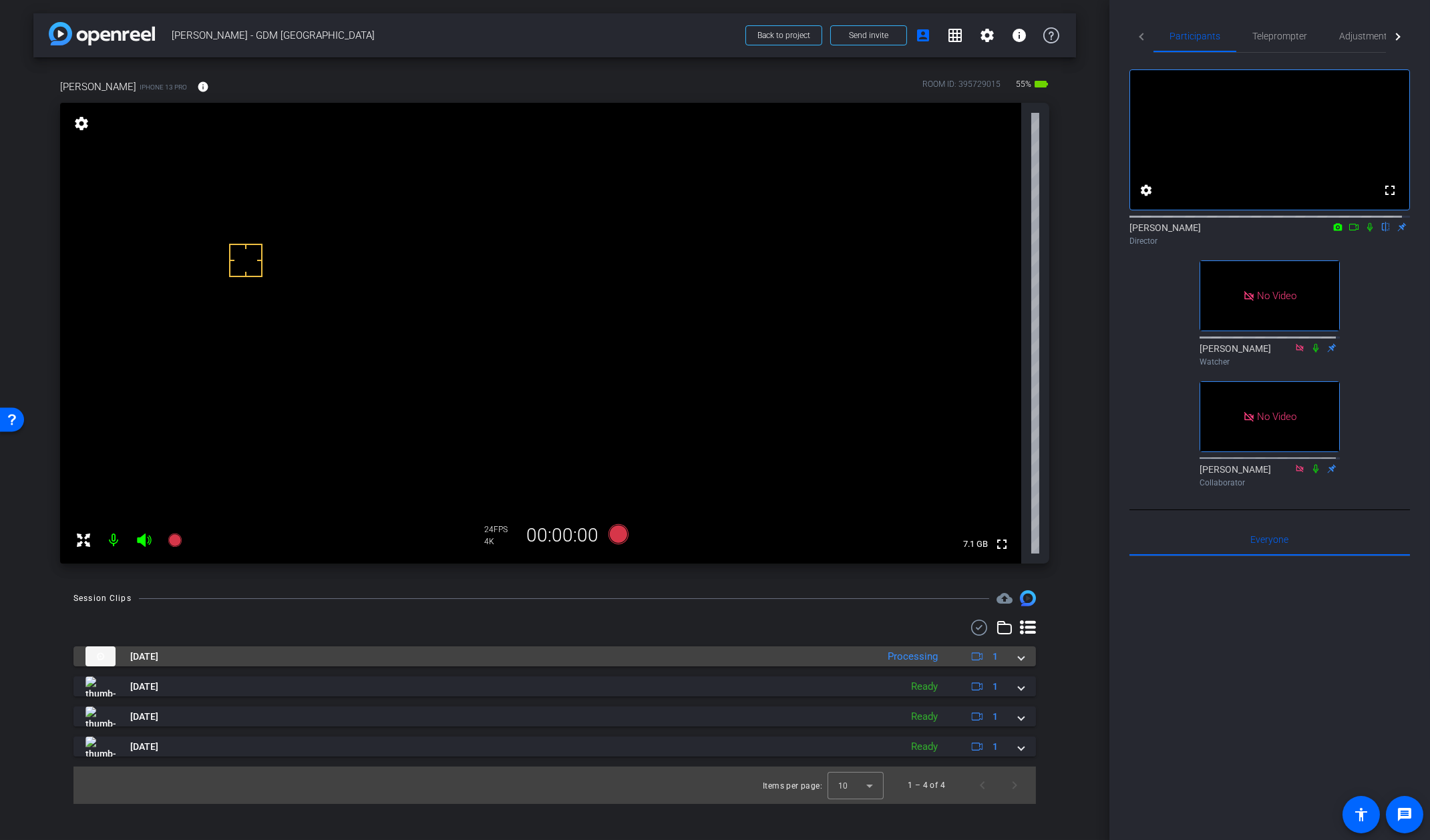
click at [1027, 664] on mat-expansion-panel-header "Aug 12, 2025 Processing 1" at bounding box center [555, 657] width 963 height 20
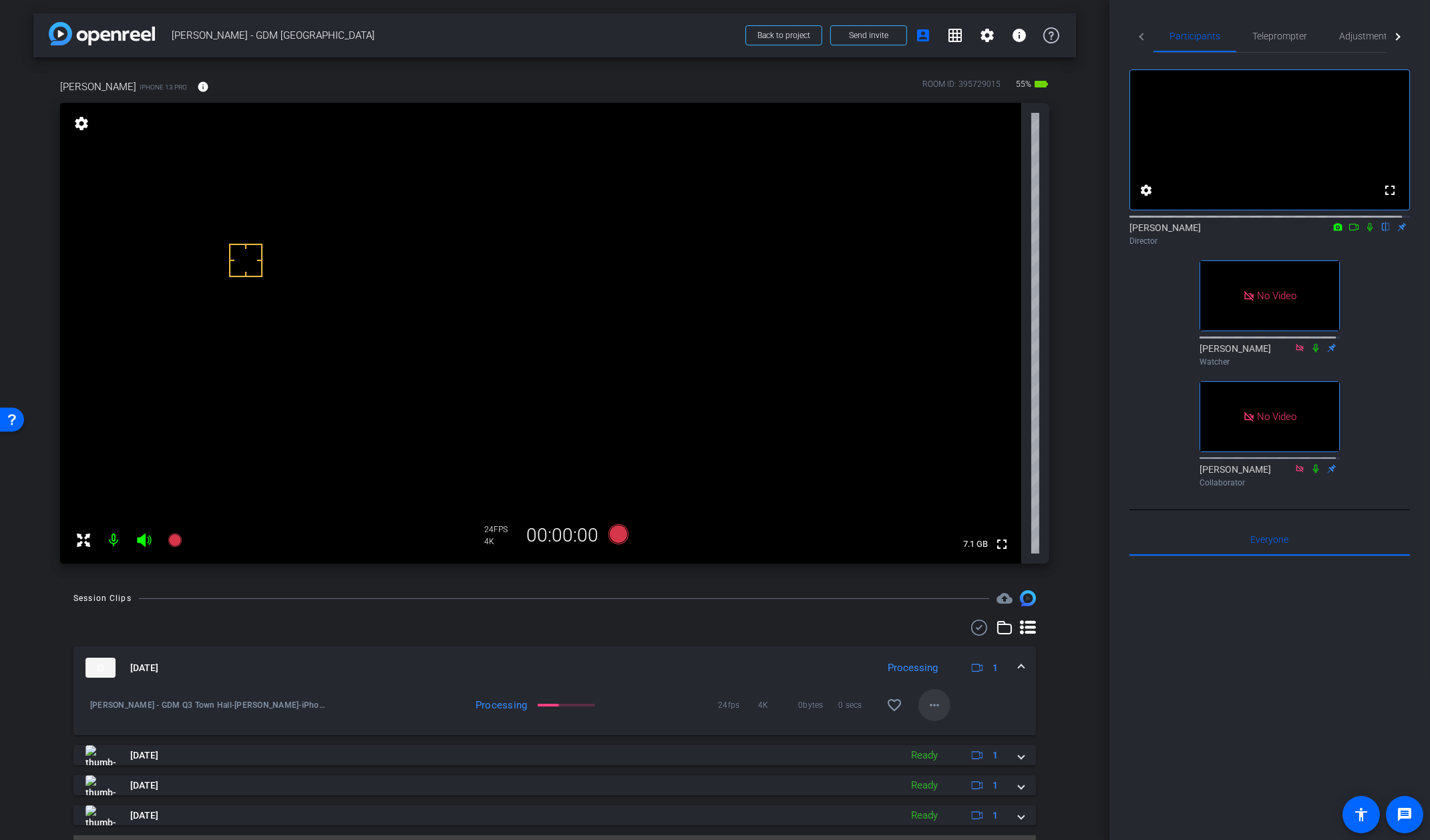
click at [927, 703] on mat-icon "more_horiz" at bounding box center [934, 705] width 16 height 16
click at [822, 641] on div at bounding box center [715, 420] width 1430 height 840
click at [878, 710] on span at bounding box center [895, 706] width 32 height 32
click at [608, 535] on icon at bounding box center [618, 535] width 20 height 20
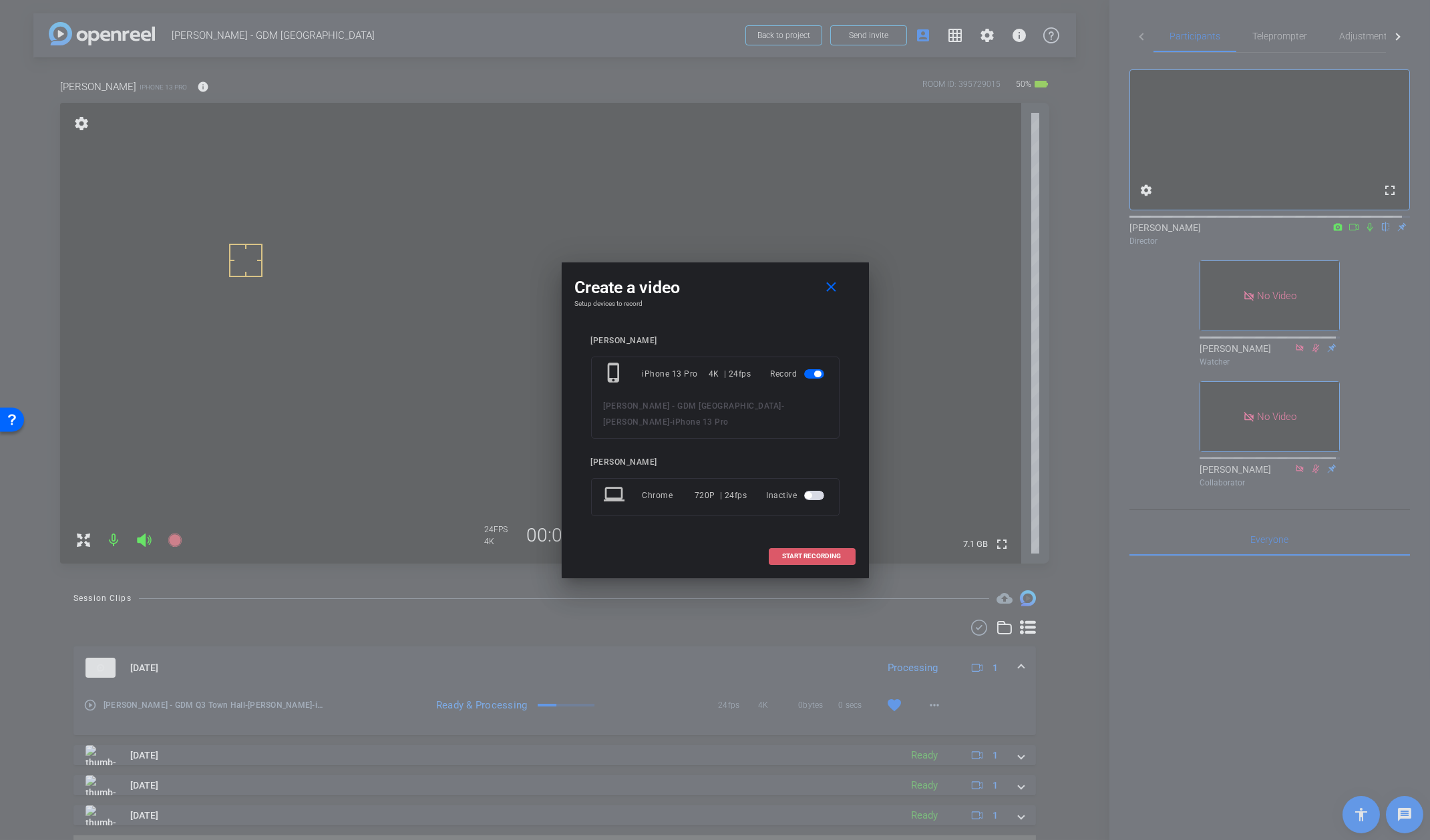
click at [807, 559] on button "START RECORDING" at bounding box center [812, 557] width 87 height 17
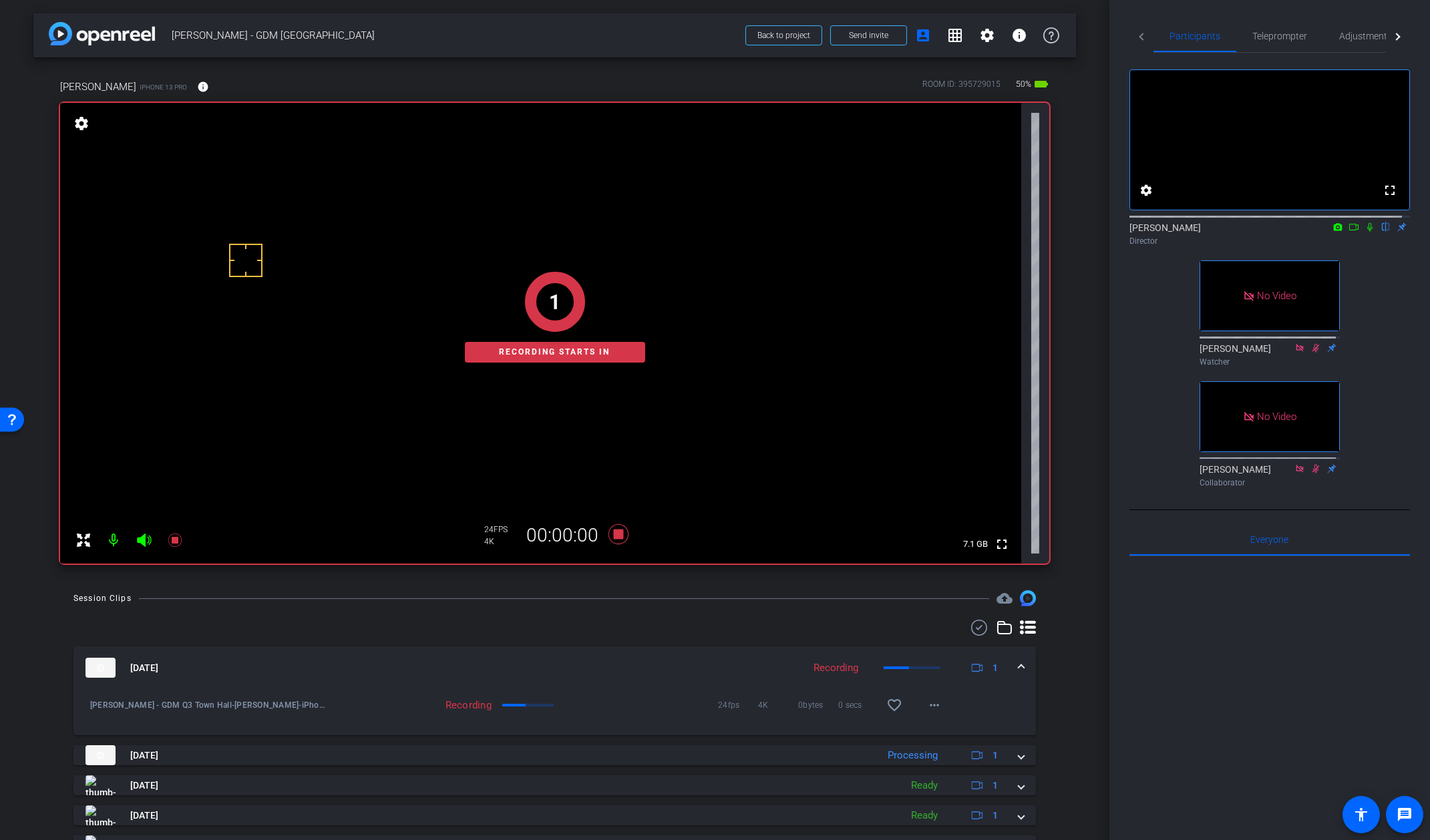
click at [1365, 232] on icon at bounding box center [1370, 227] width 11 height 9
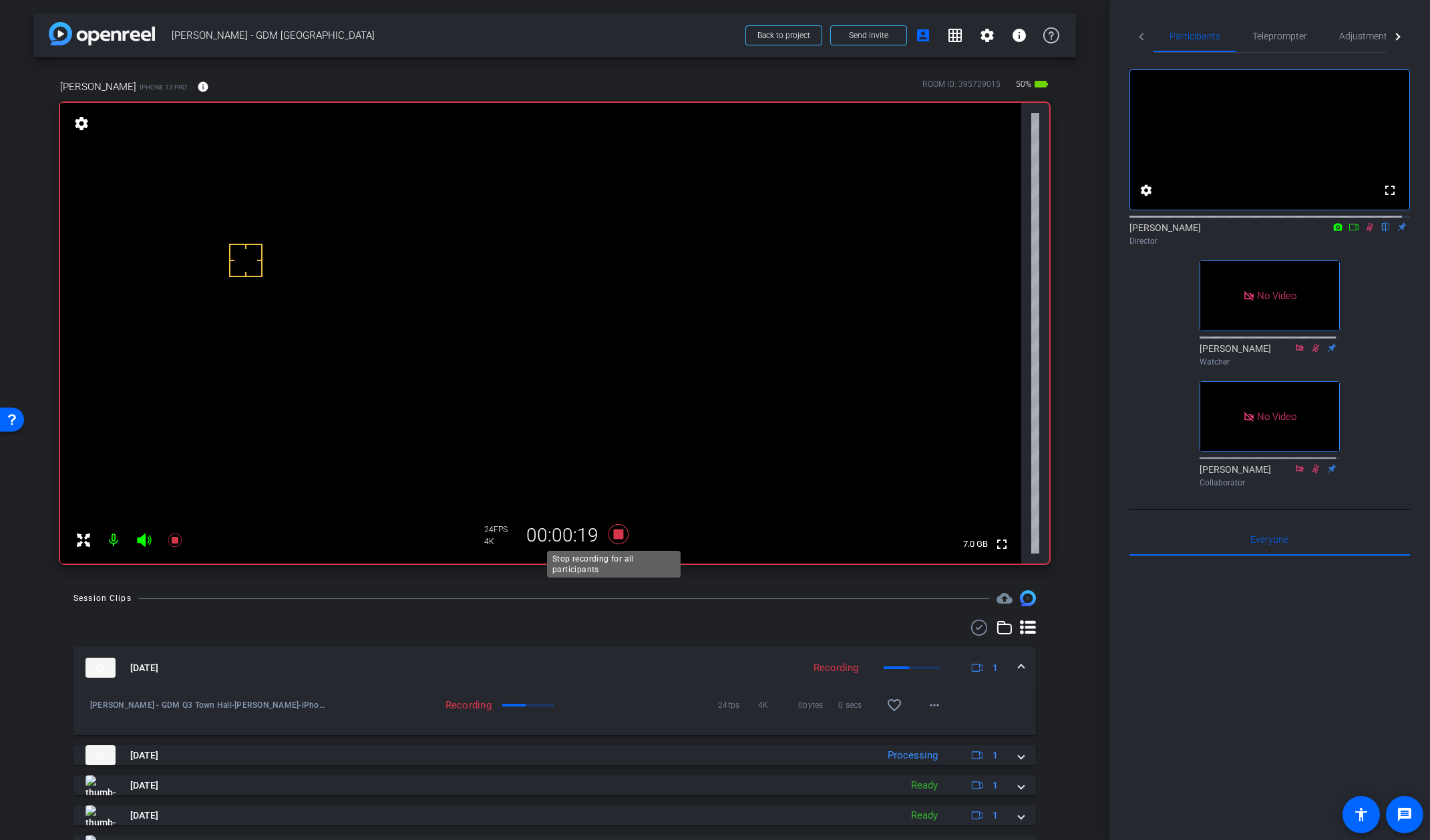
click at [616, 535] on icon at bounding box center [618, 535] width 20 height 20
click at [1367, 232] on icon at bounding box center [1371, 227] width 8 height 8
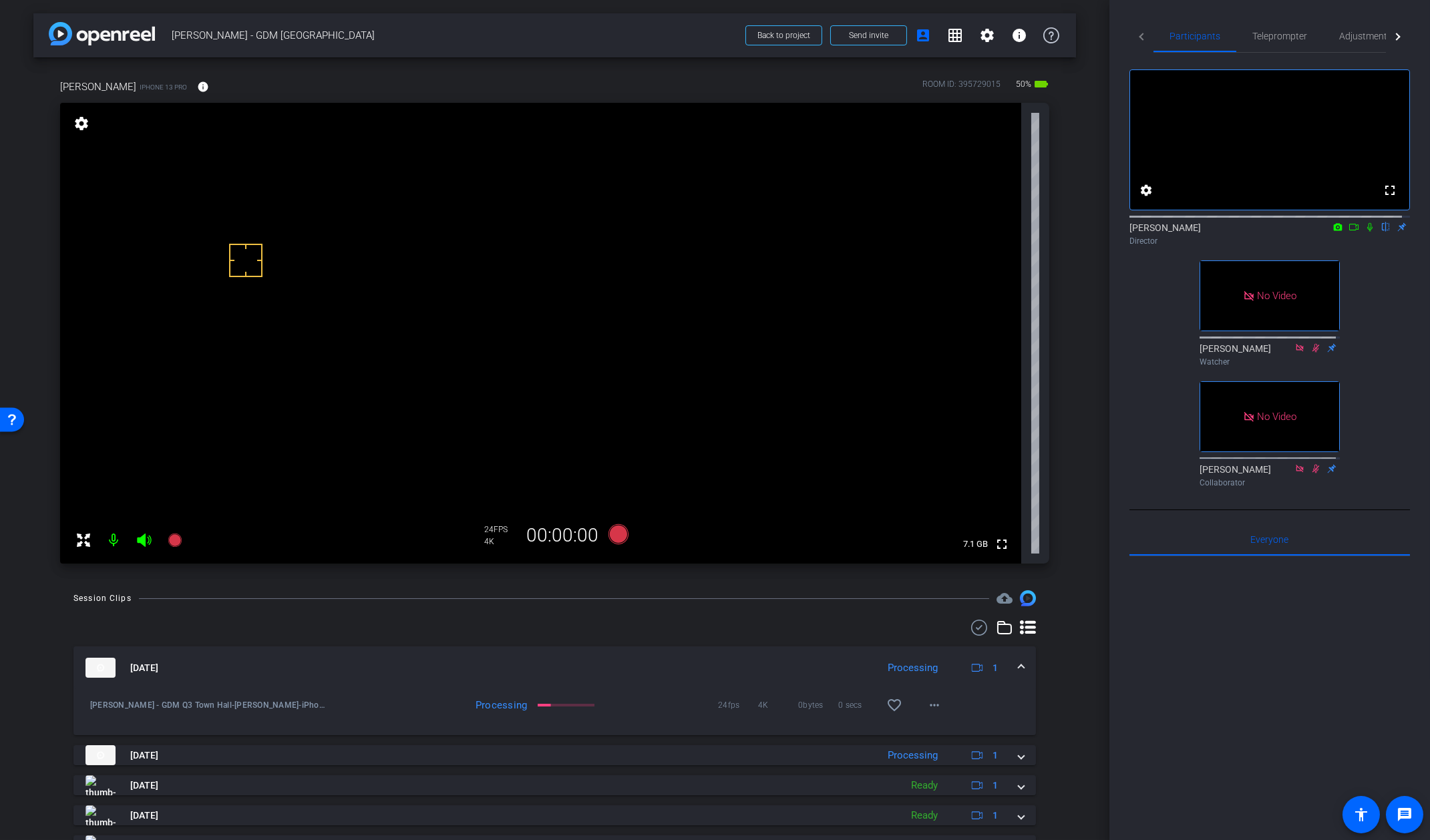
click at [661, 618] on div "Session Clips cloud_upload Aug 12, 2025 Processing 1 Steven Coufal - GDM Q3 Tow…" at bounding box center [555, 747] width 1043 height 313
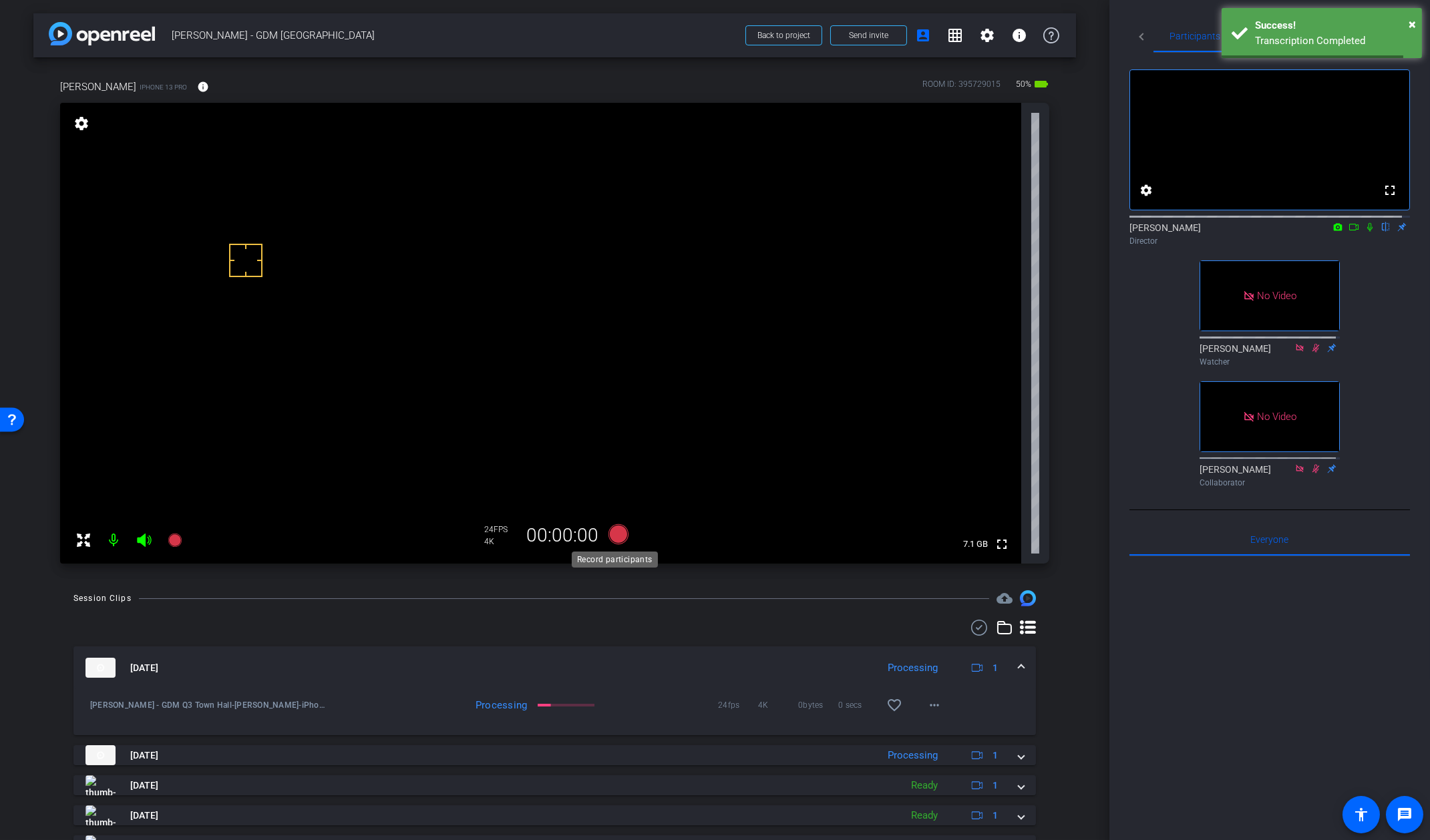
click at [613, 540] on icon at bounding box center [618, 535] width 20 height 20
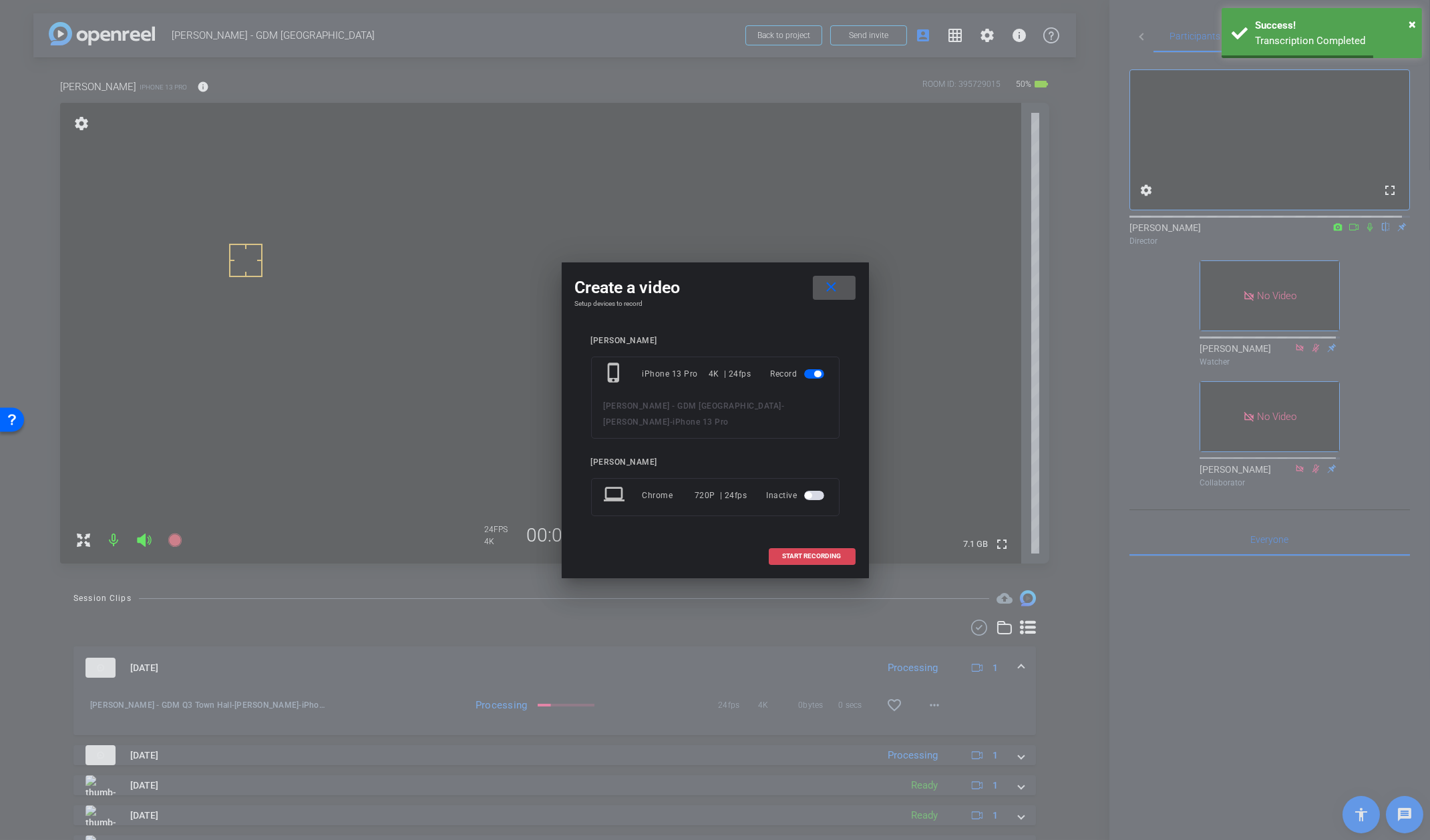
click at [810, 558] on span "START RECORDING" at bounding box center [812, 556] width 59 height 7
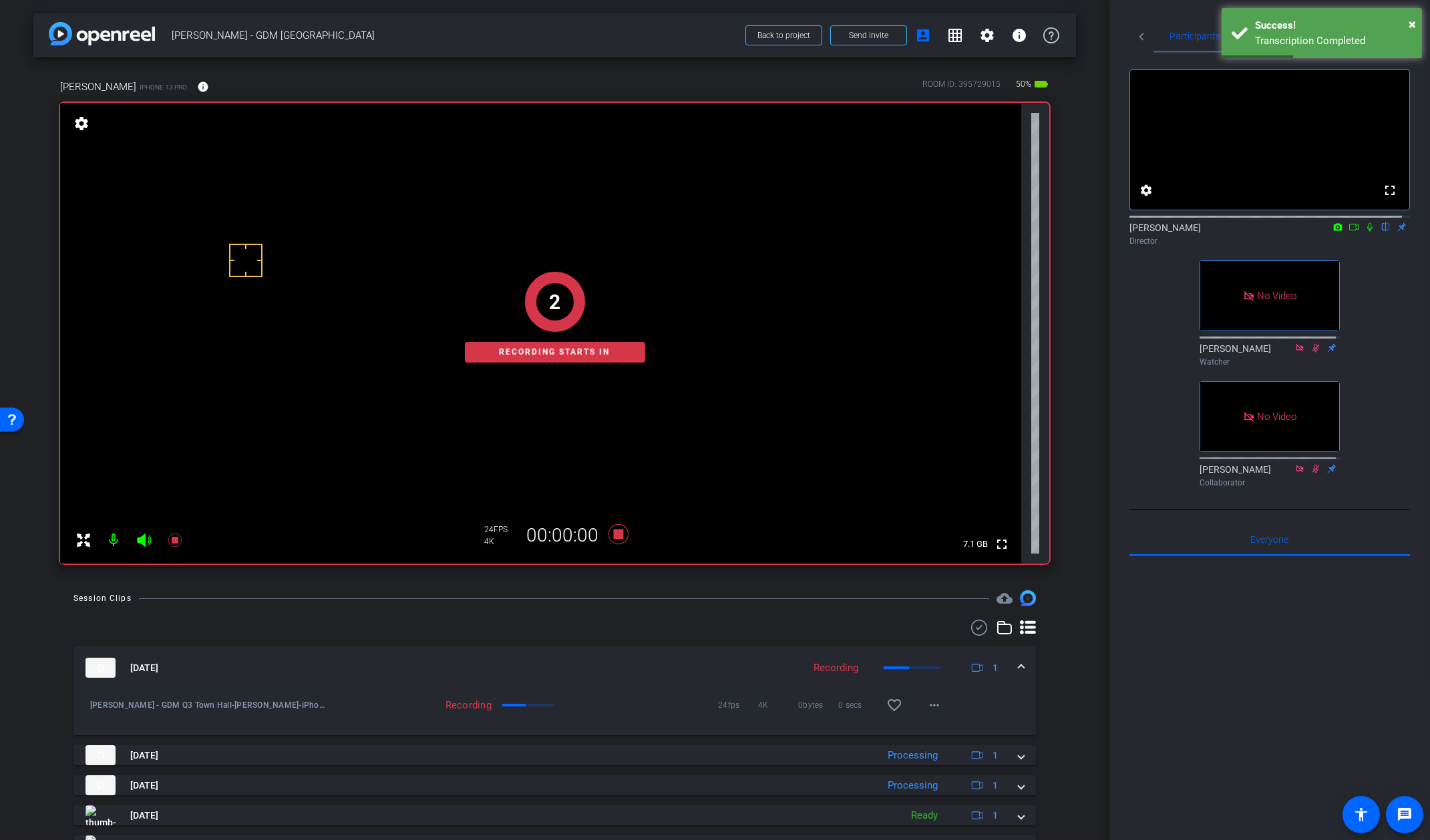
click at [1368, 232] on icon at bounding box center [1370, 227] width 5 height 8
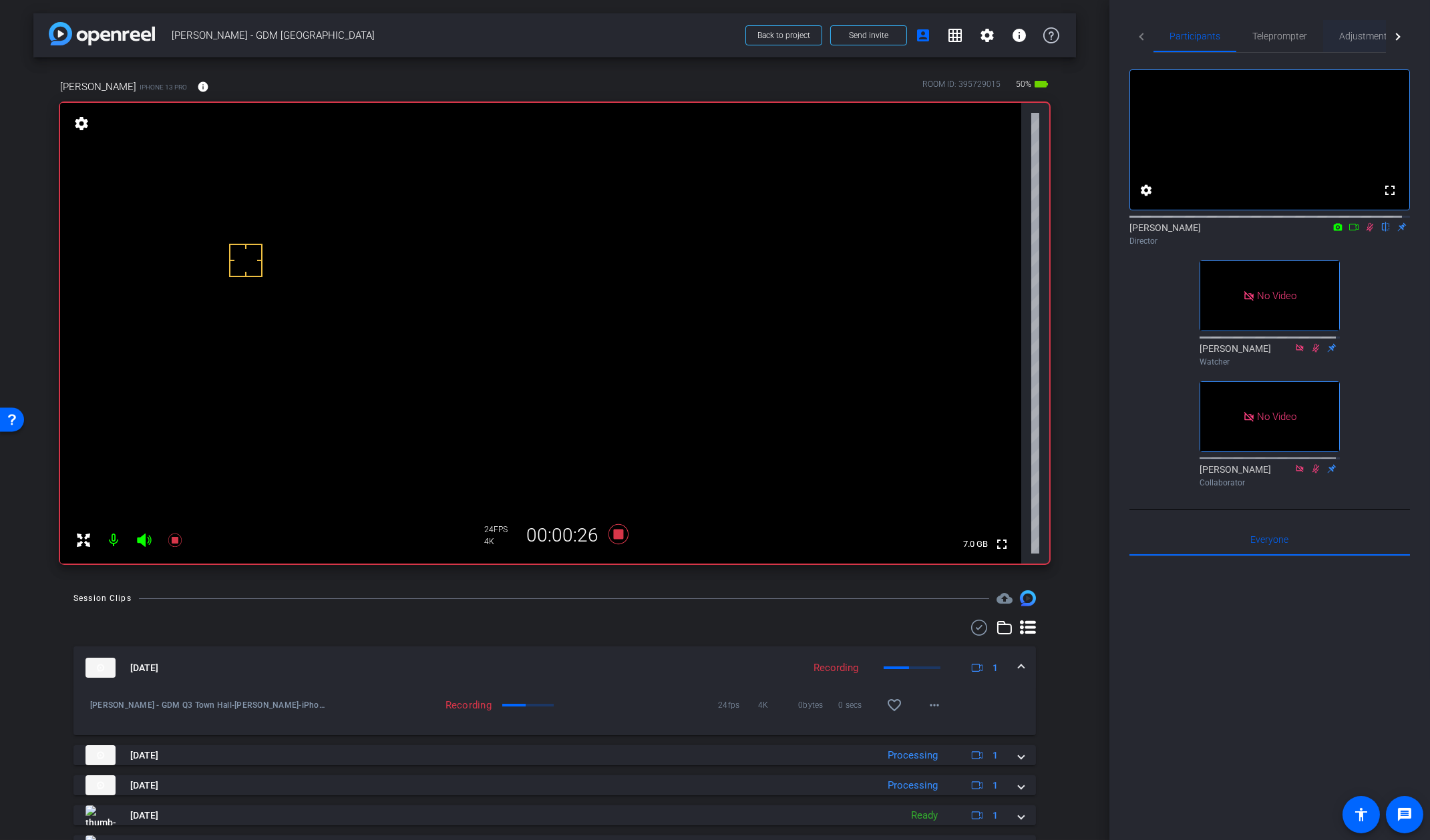
click at [1353, 37] on span "Adjustments" at bounding box center [1366, 36] width 53 height 9
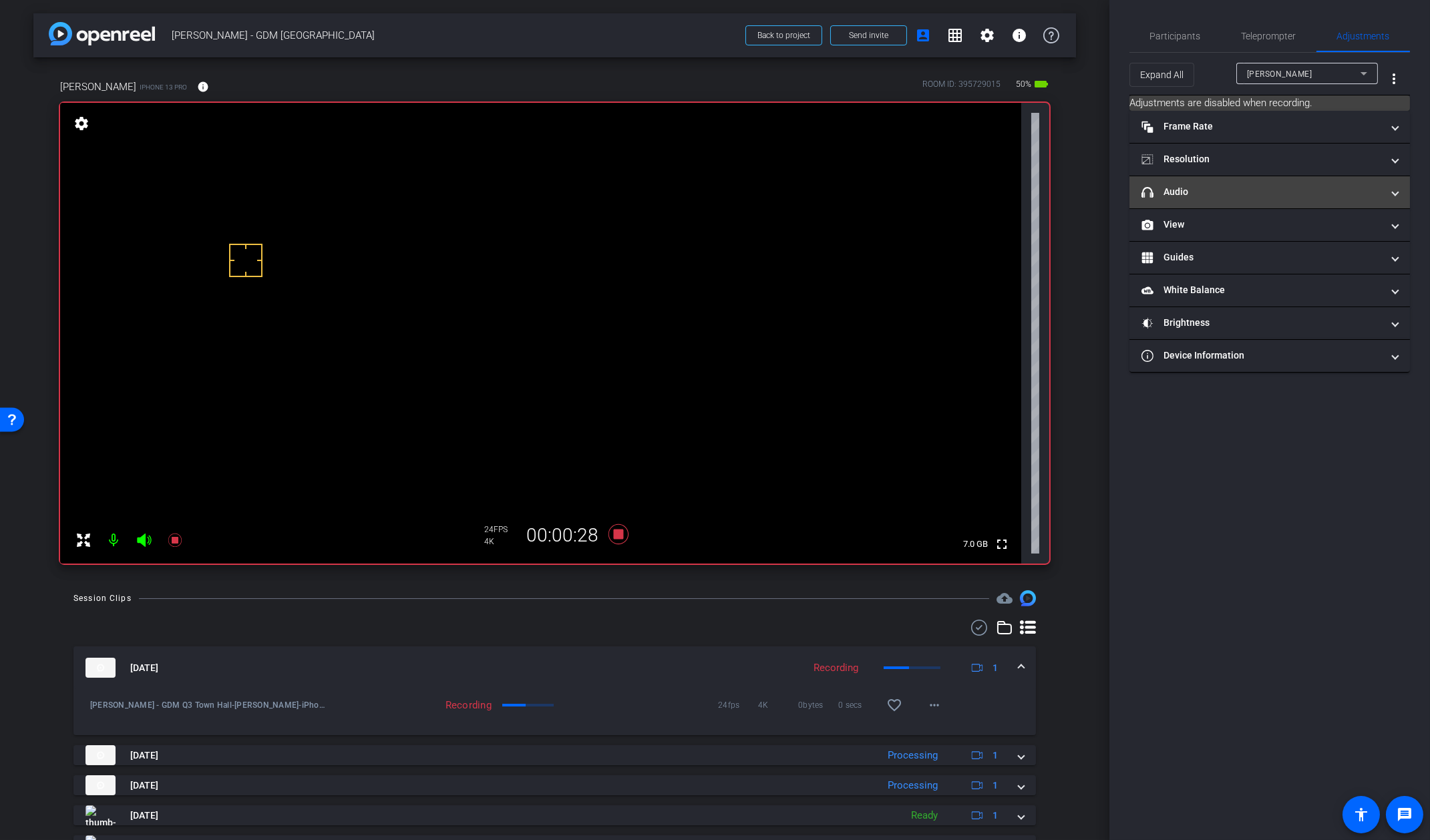
click at [1212, 196] on mat-panel-title "headphone icon Audio" at bounding box center [1261, 192] width 240 height 14
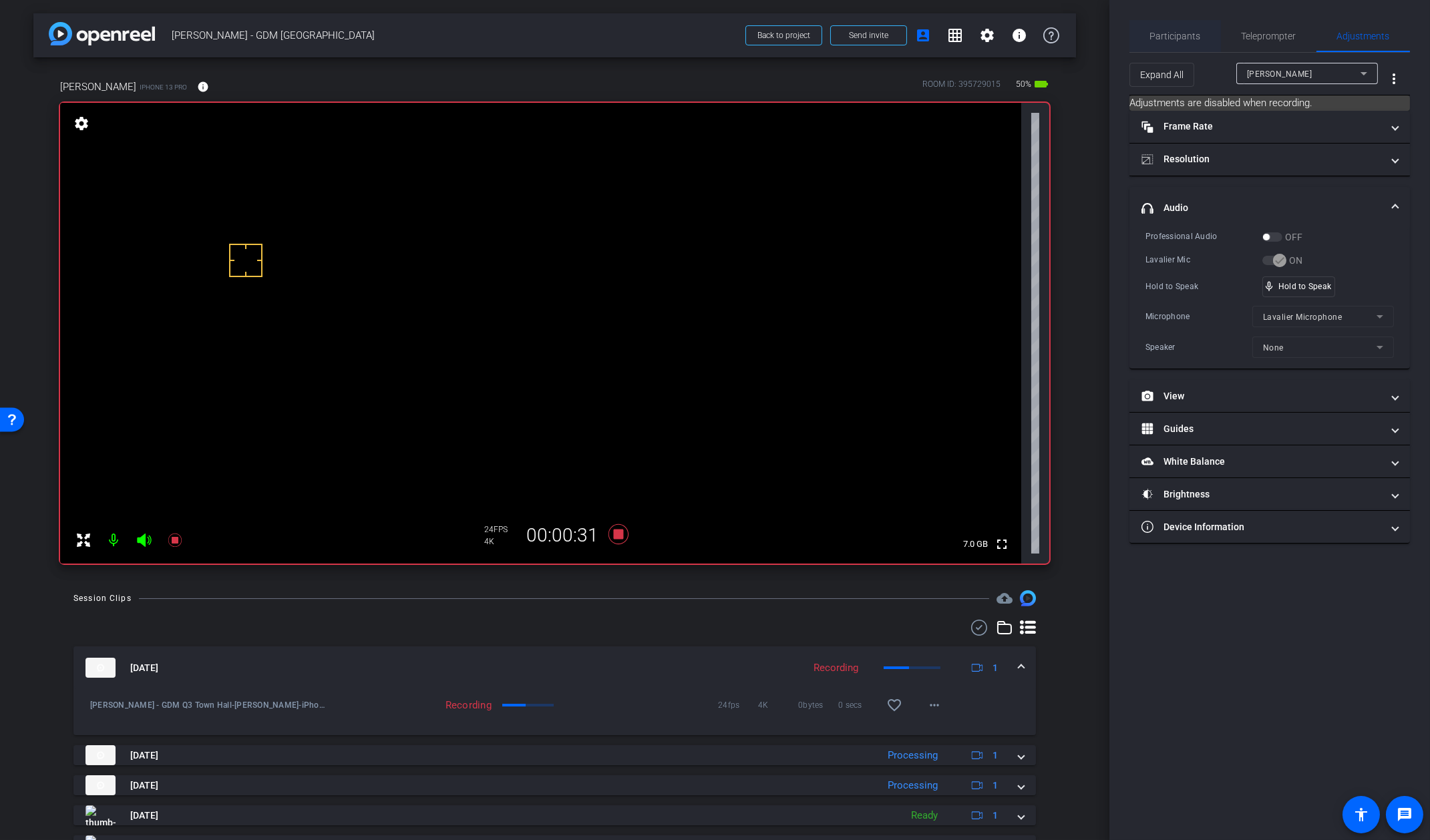
click at [1169, 35] on span "Participants" at bounding box center [1176, 36] width 51 height 9
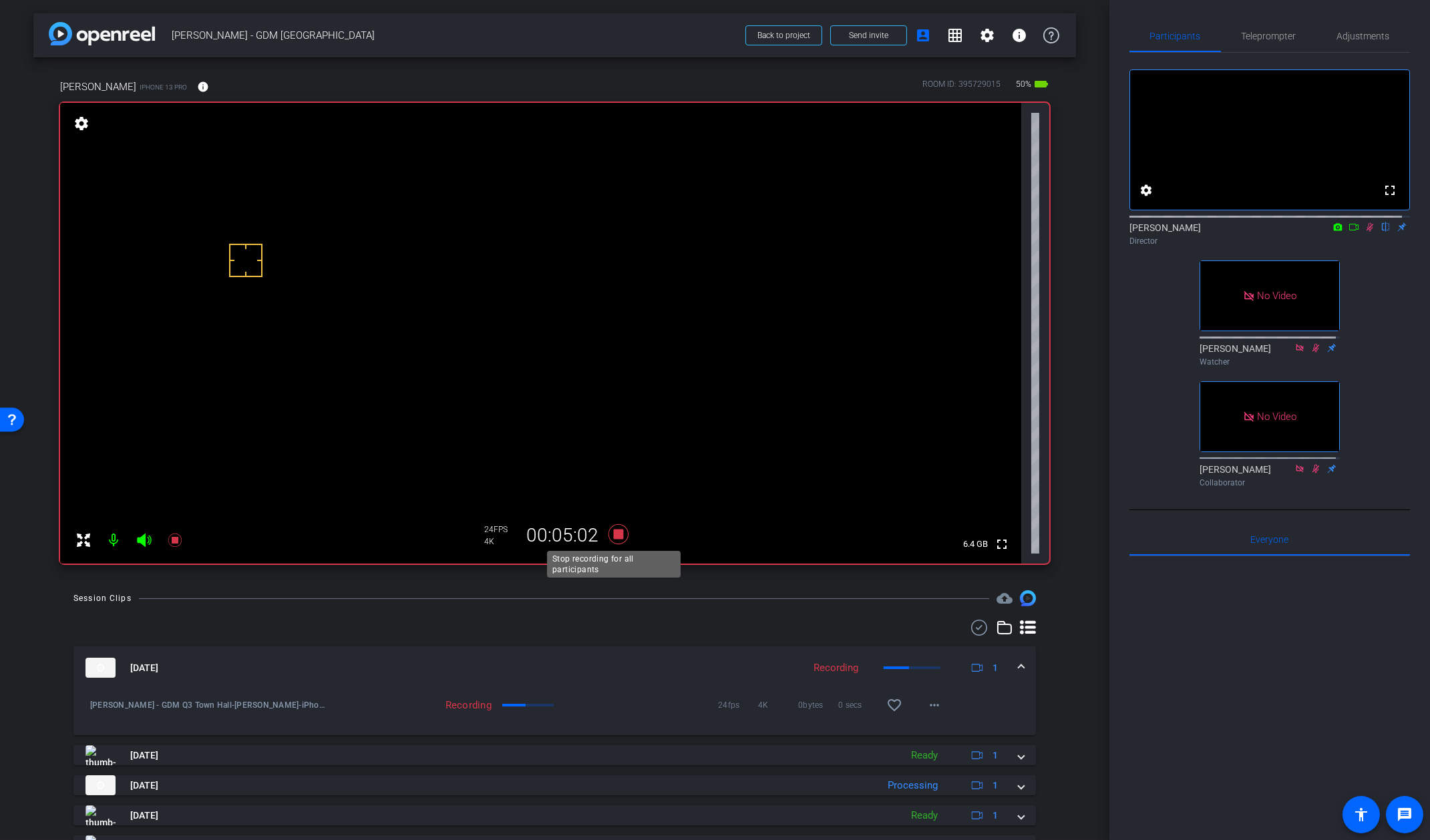
click at [620, 530] on icon at bounding box center [618, 534] width 32 height 24
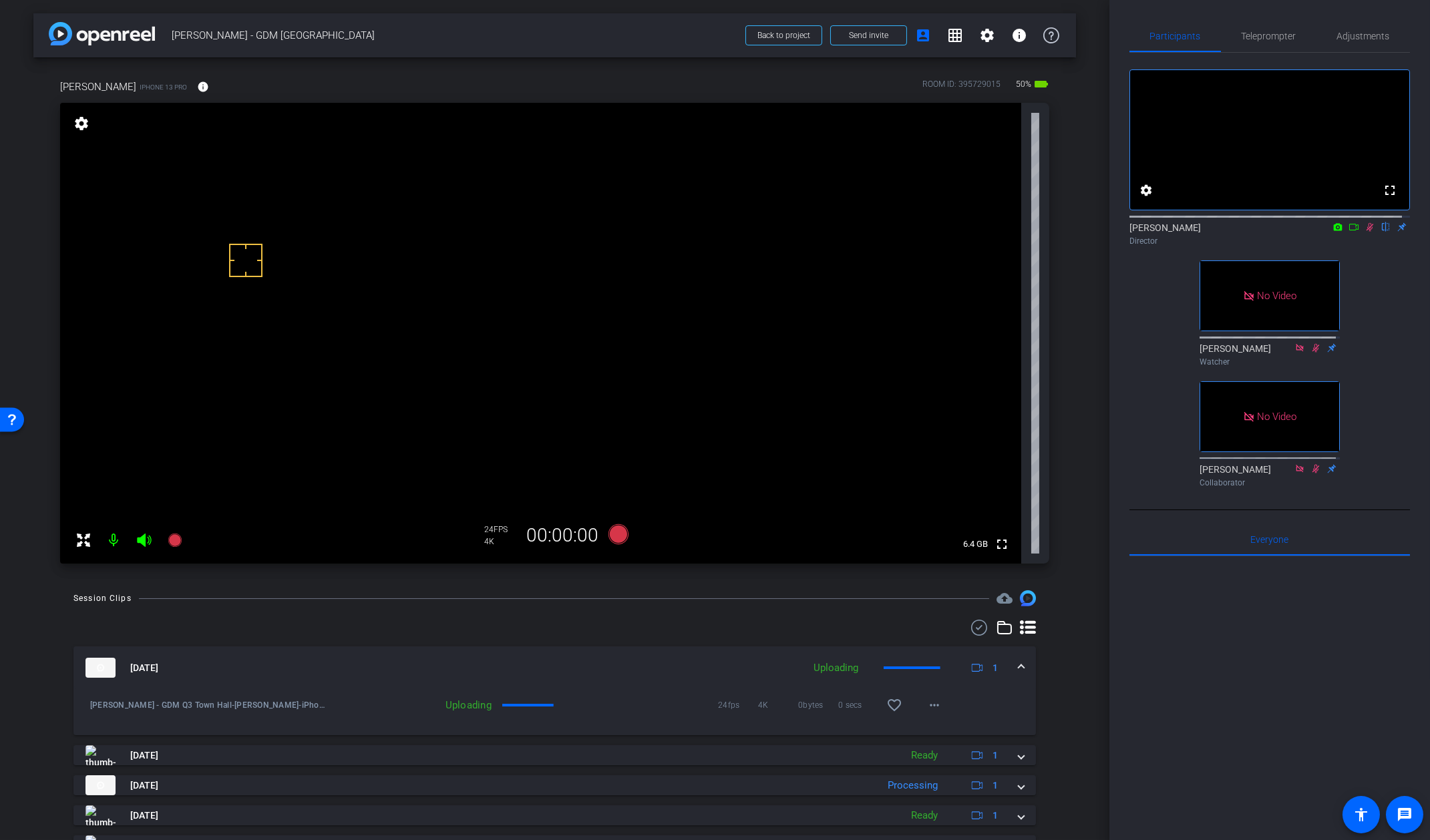
click at [1367, 232] on icon at bounding box center [1370, 227] width 11 height 9
click at [887, 709] on mat-icon "favorite_border" at bounding box center [895, 705] width 16 height 16
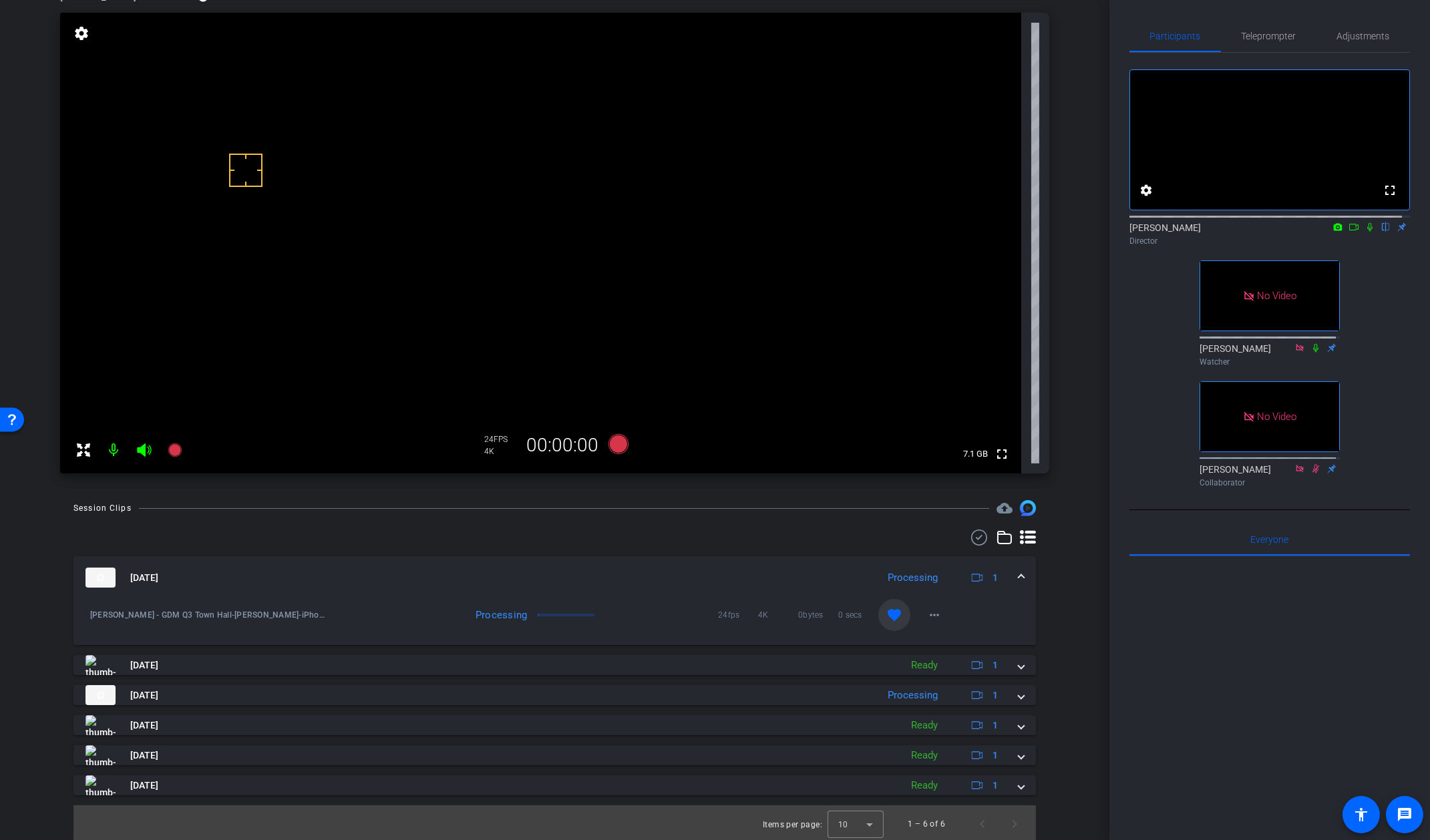
scroll to position [91, 0]
click at [1021, 707] on div "Aug 12, 2025 Processing 1 Steven Coufal - GDM Q3 Town Hall-Steven Coufal-iPhone…" at bounding box center [555, 676] width 963 height 239
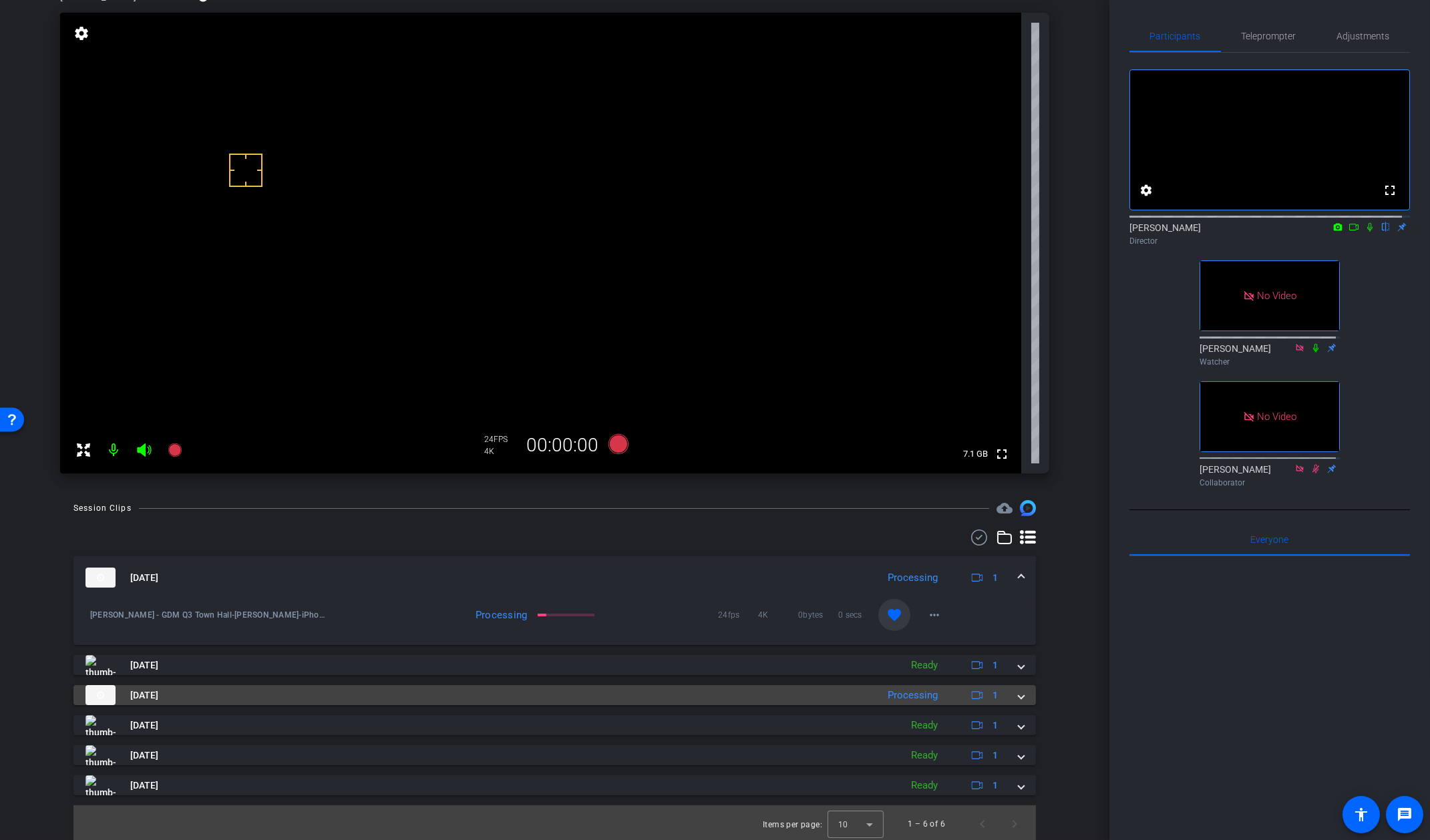
click at [1020, 702] on mat-expansion-panel-header "Aug 12, 2025 Processing 1" at bounding box center [555, 695] width 963 height 20
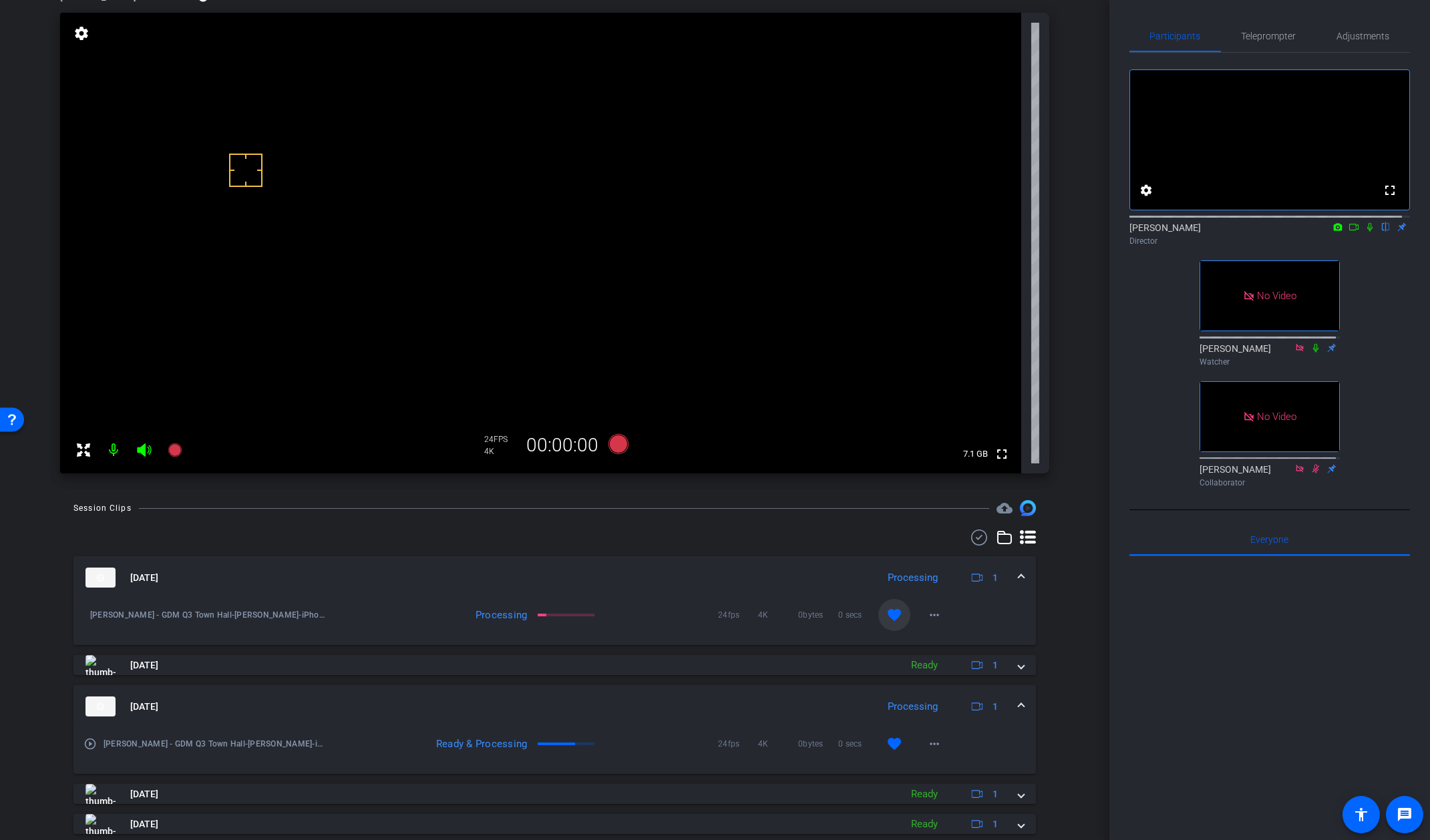
click at [1016, 703] on mat-expansion-panel-header "Aug 12, 2025 Processing 1" at bounding box center [555, 707] width 963 height 43
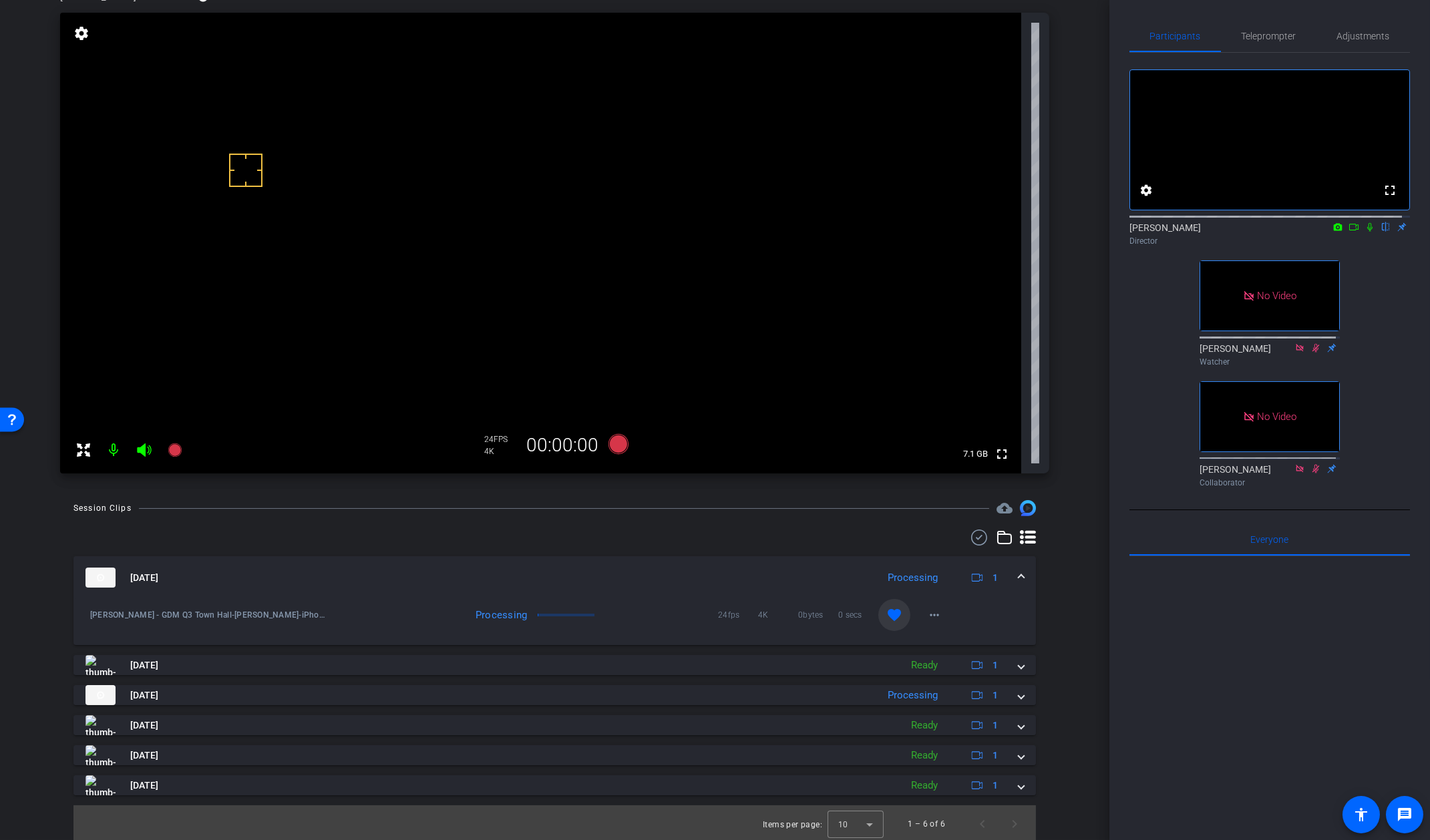
click at [1008, 576] on div "Aug 12, 2025 Processing 1" at bounding box center [552, 578] width 934 height 20
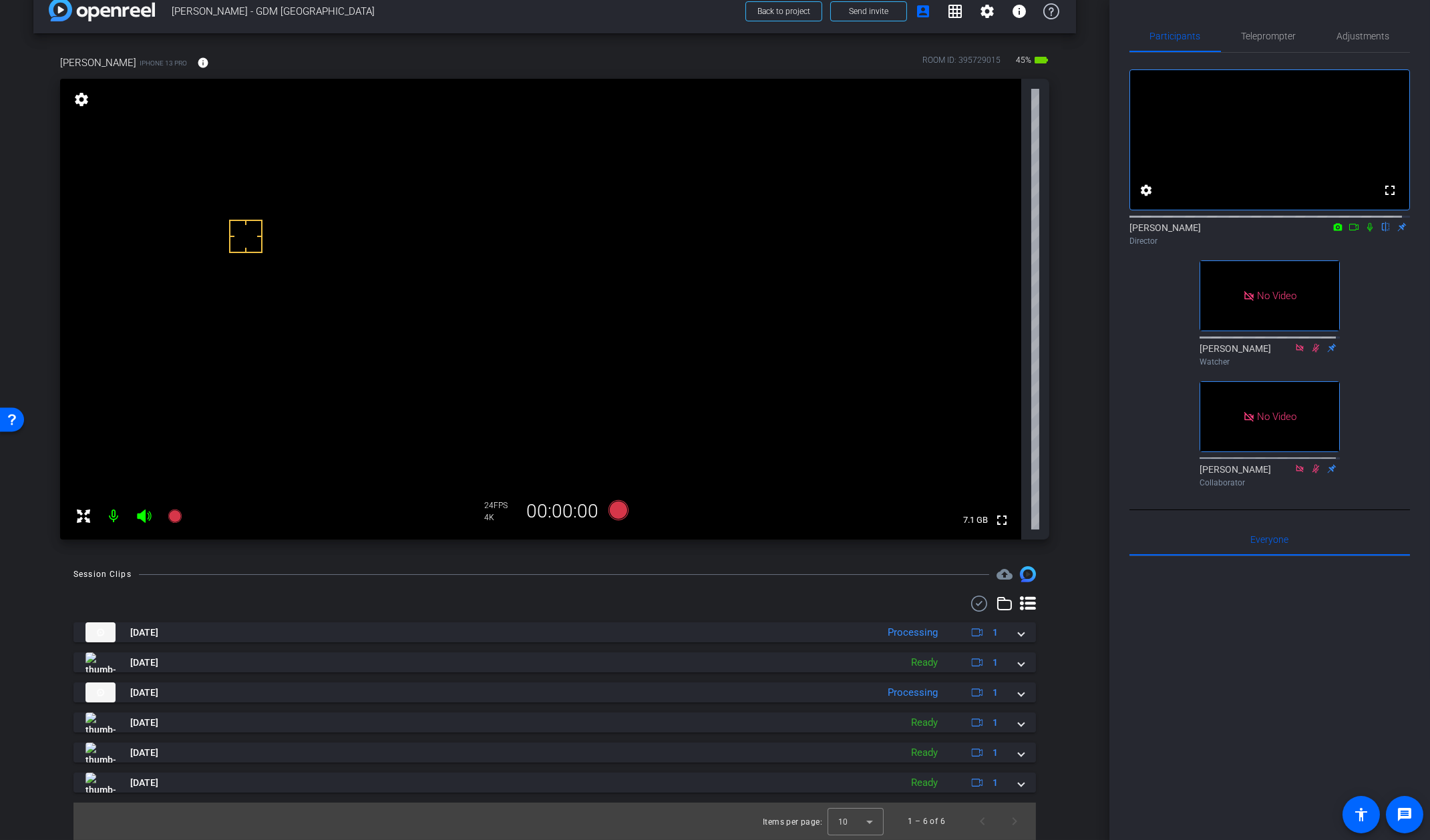
scroll to position [24, 0]
click at [611, 513] on icon at bounding box center [618, 510] width 20 height 20
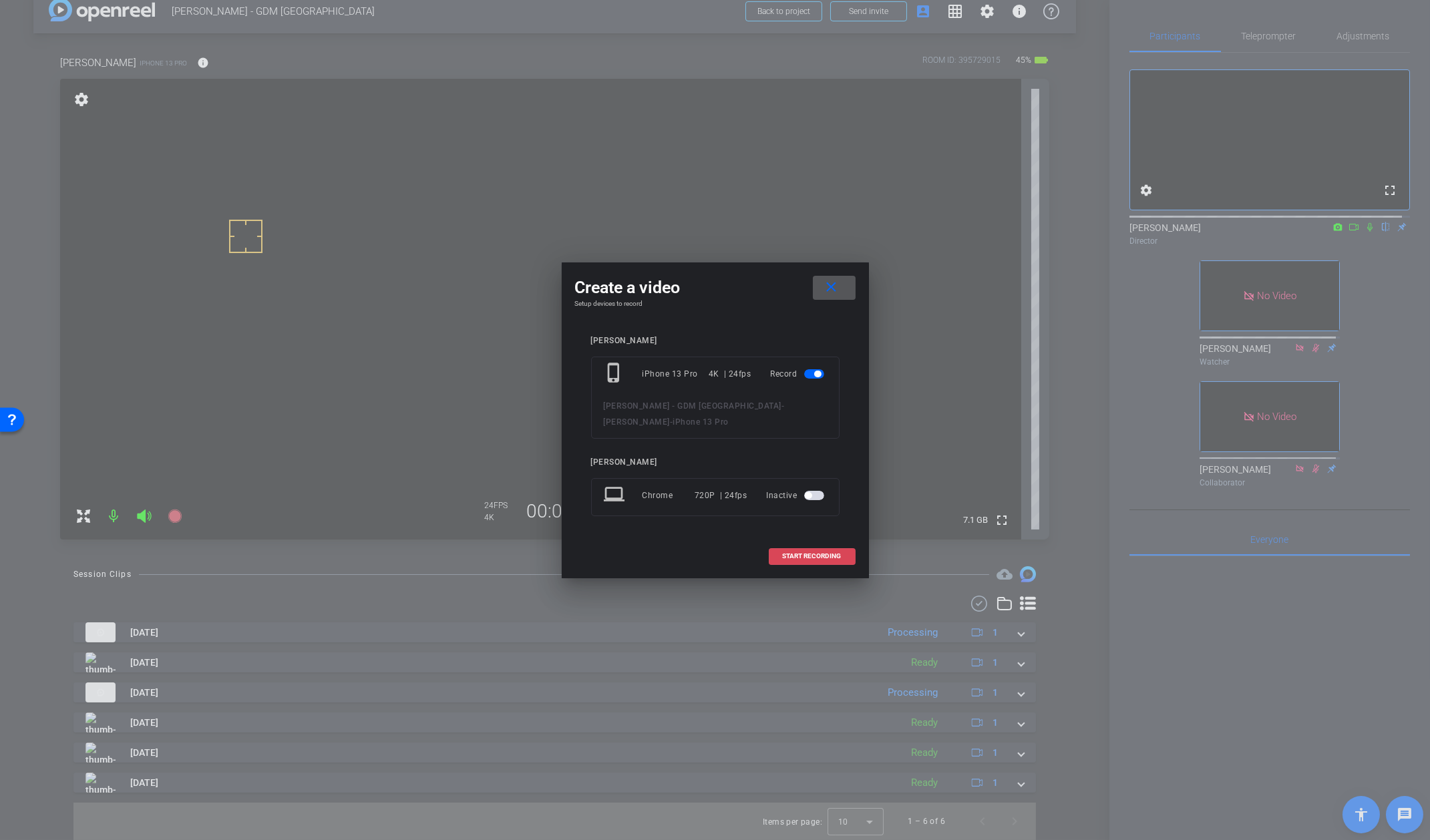
click at [808, 553] on span "START RECORDING" at bounding box center [812, 556] width 59 height 7
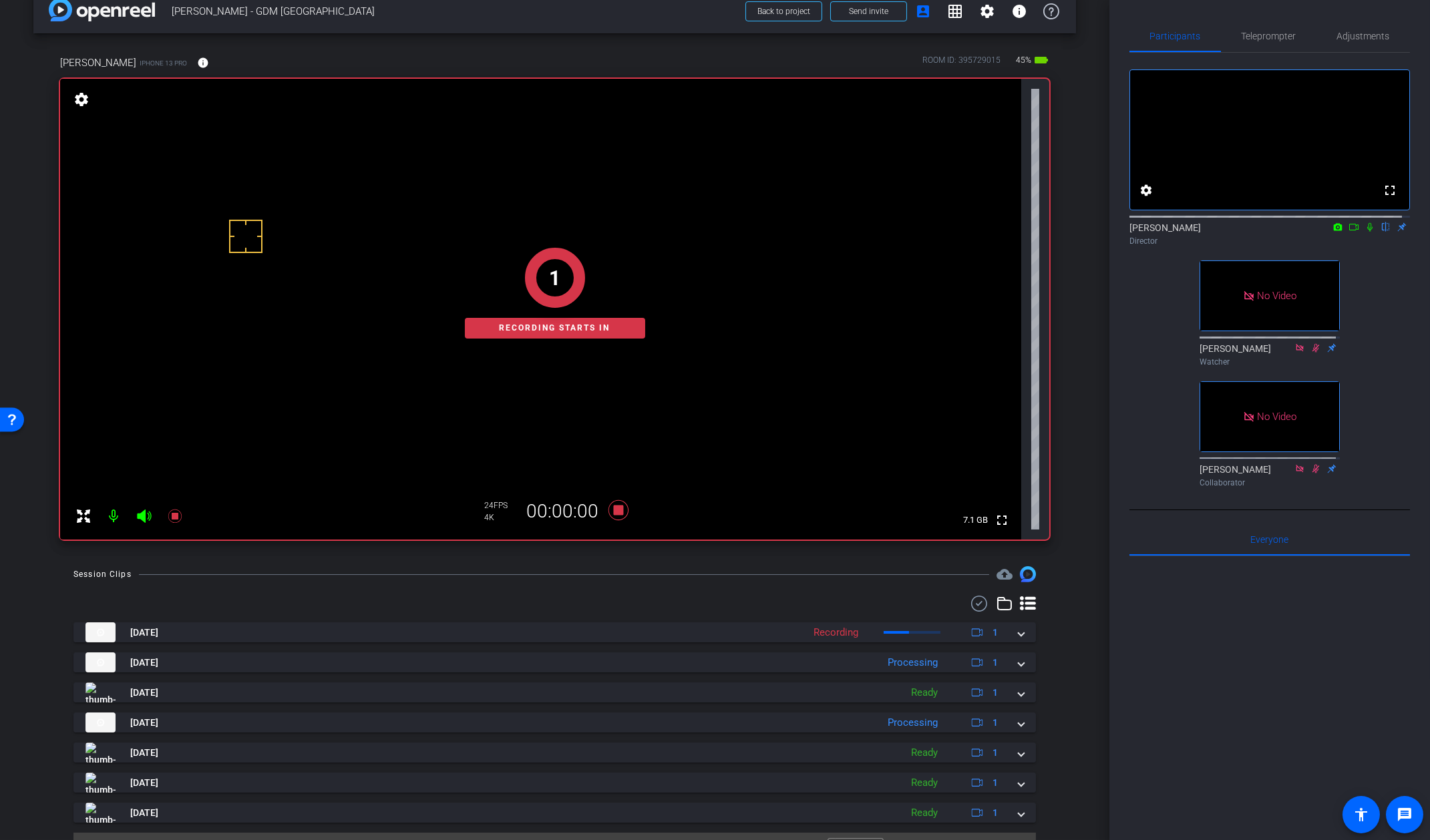
click at [1368, 232] on icon at bounding box center [1370, 227] width 5 height 8
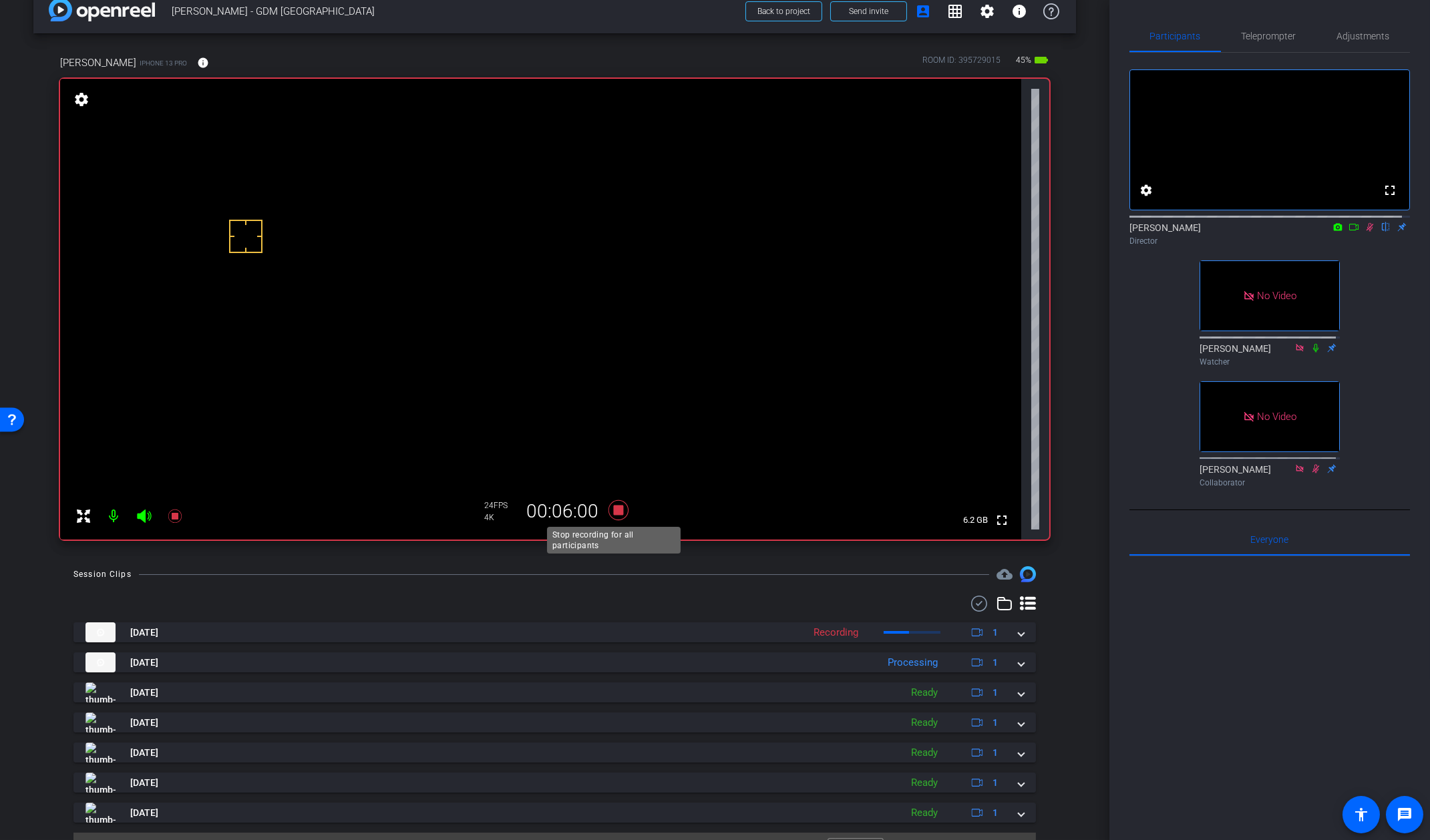
click at [619, 504] on icon at bounding box center [618, 510] width 32 height 24
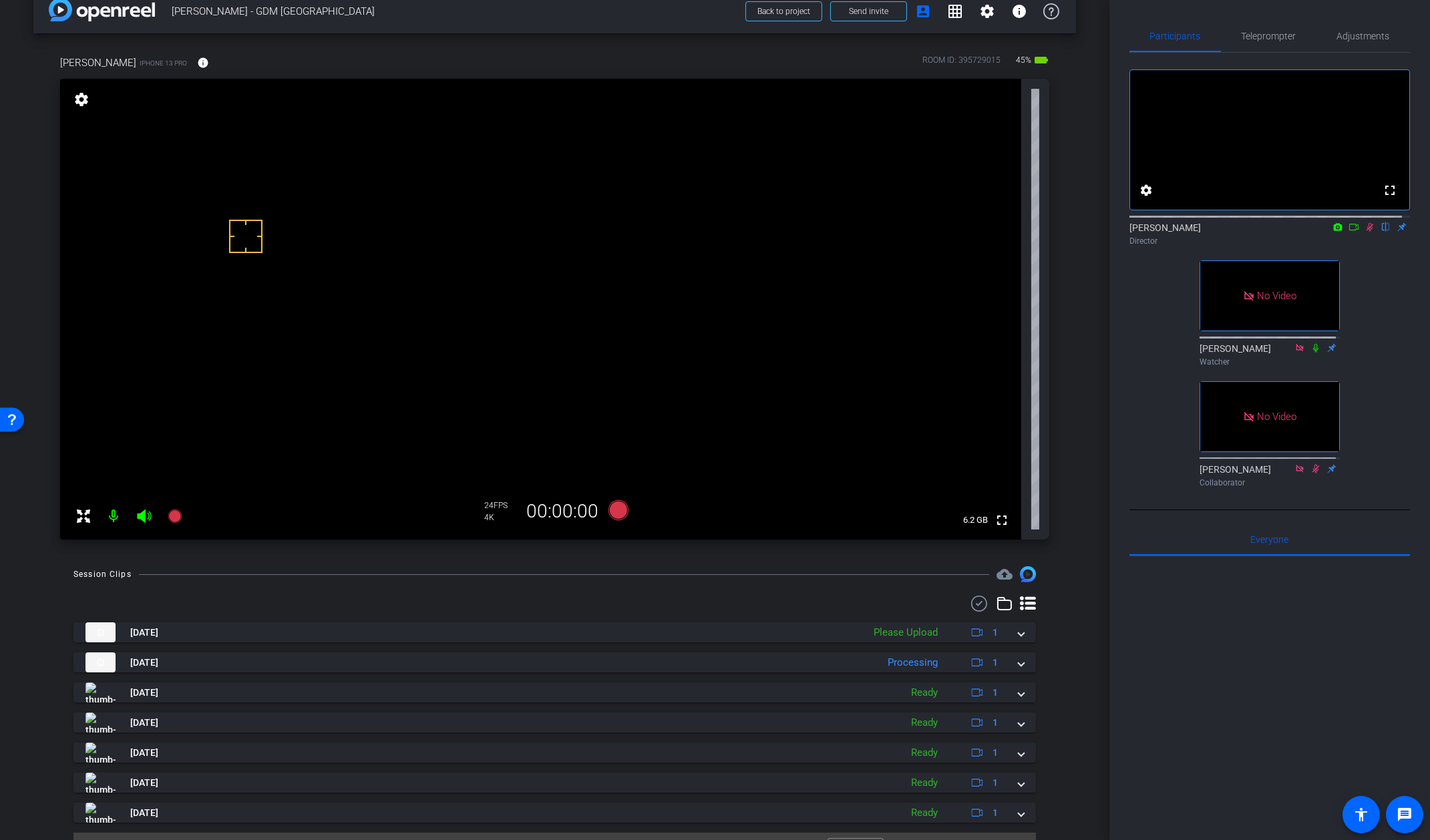
click at [1367, 232] on icon at bounding box center [1370, 227] width 11 height 9
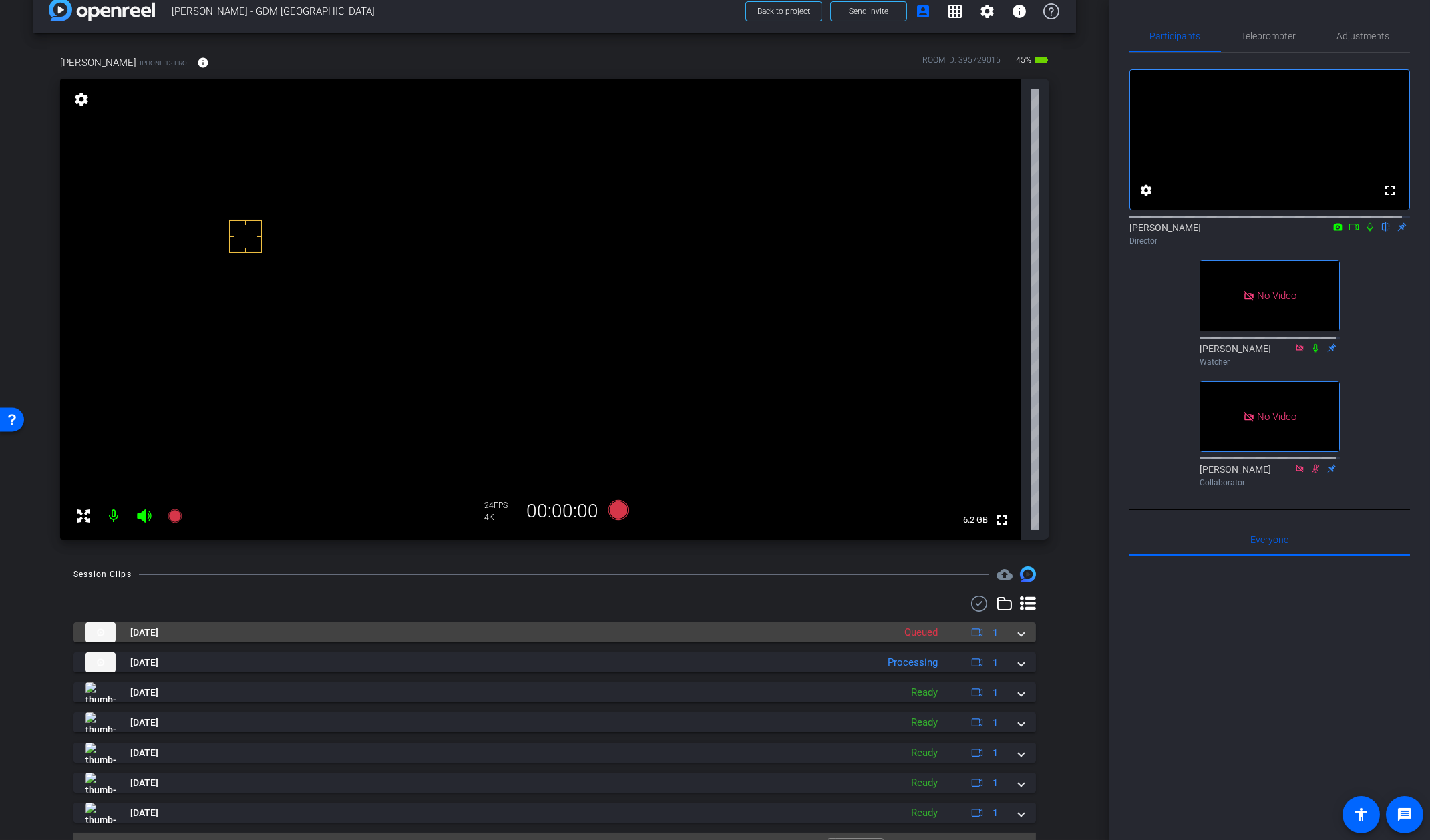
click at [1019, 634] on span at bounding box center [1021, 633] width 5 height 14
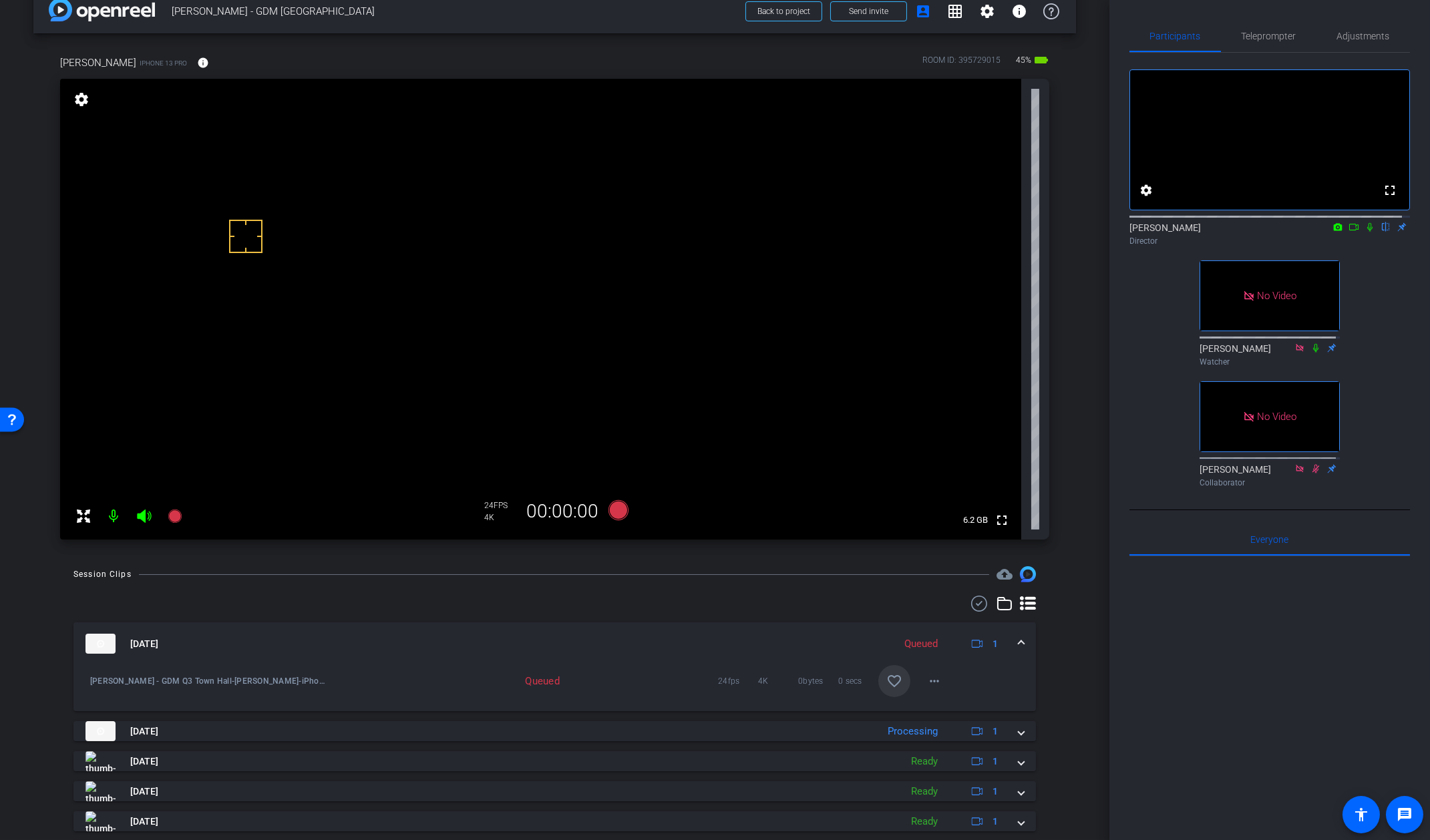
click at [897, 677] on span at bounding box center [895, 681] width 32 height 32
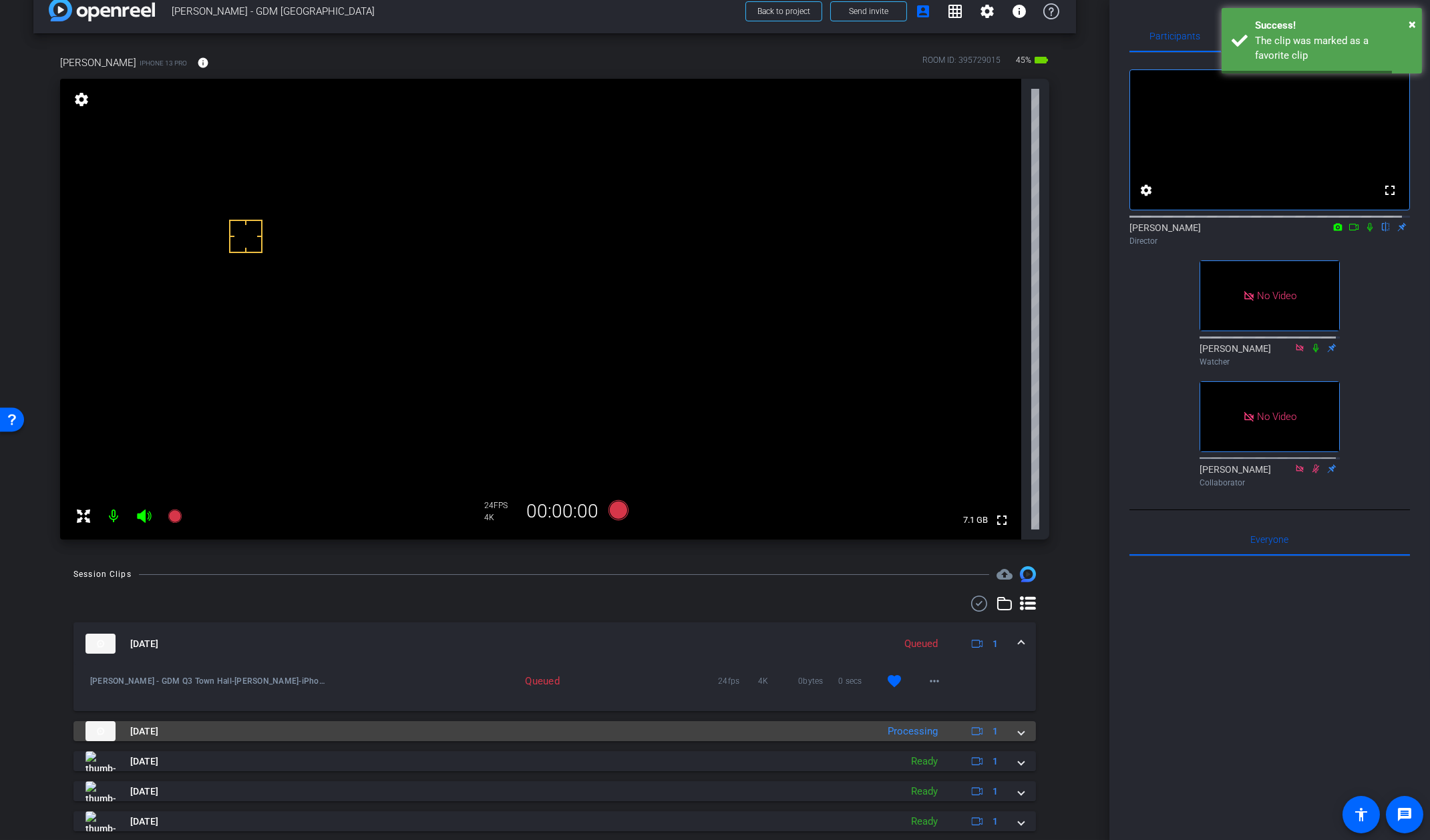
scroll to position [123, 0]
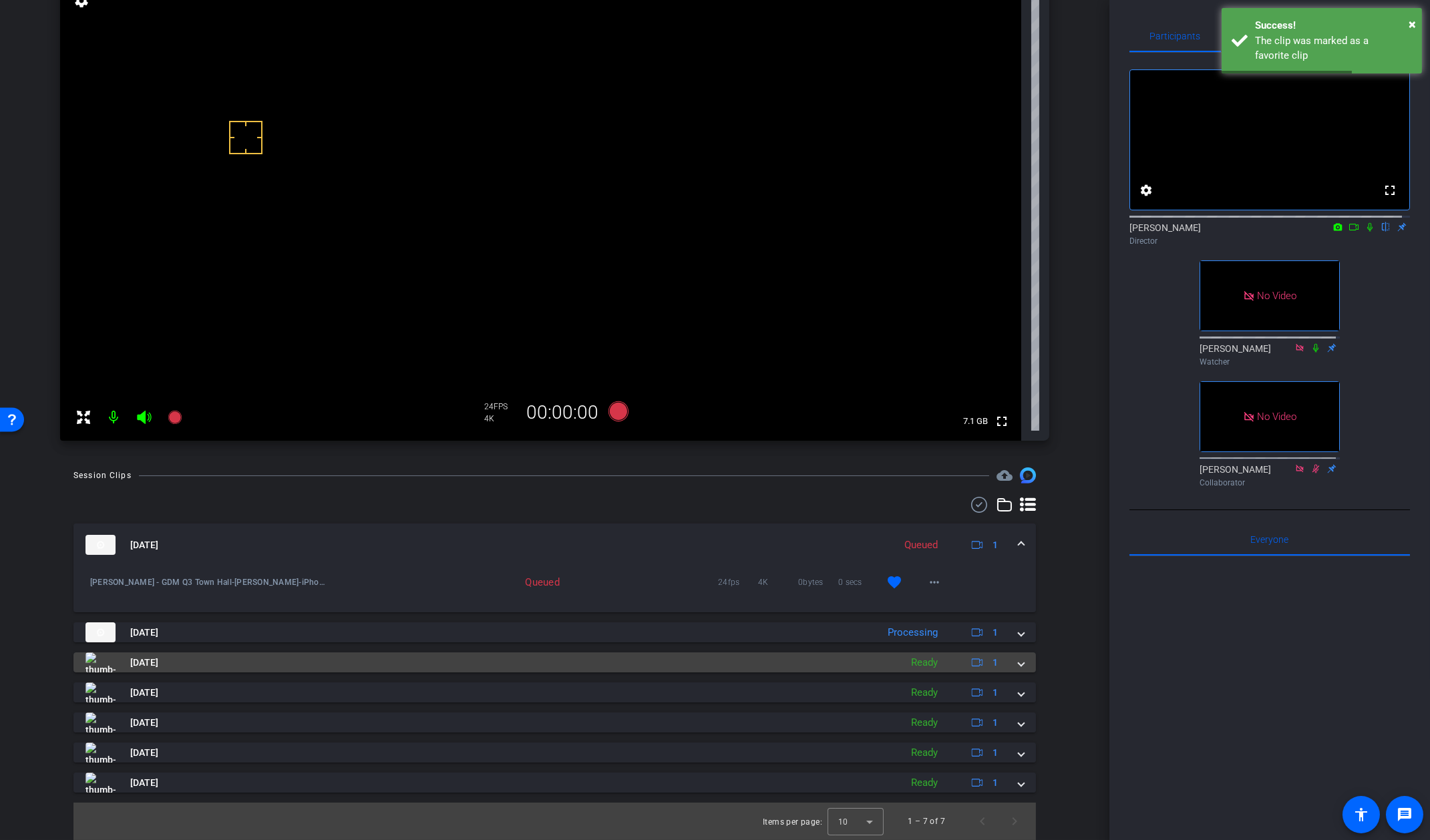
click at [1016, 667] on mat-expansion-panel-header "Aug 12, 2025 Ready 1" at bounding box center [555, 663] width 963 height 20
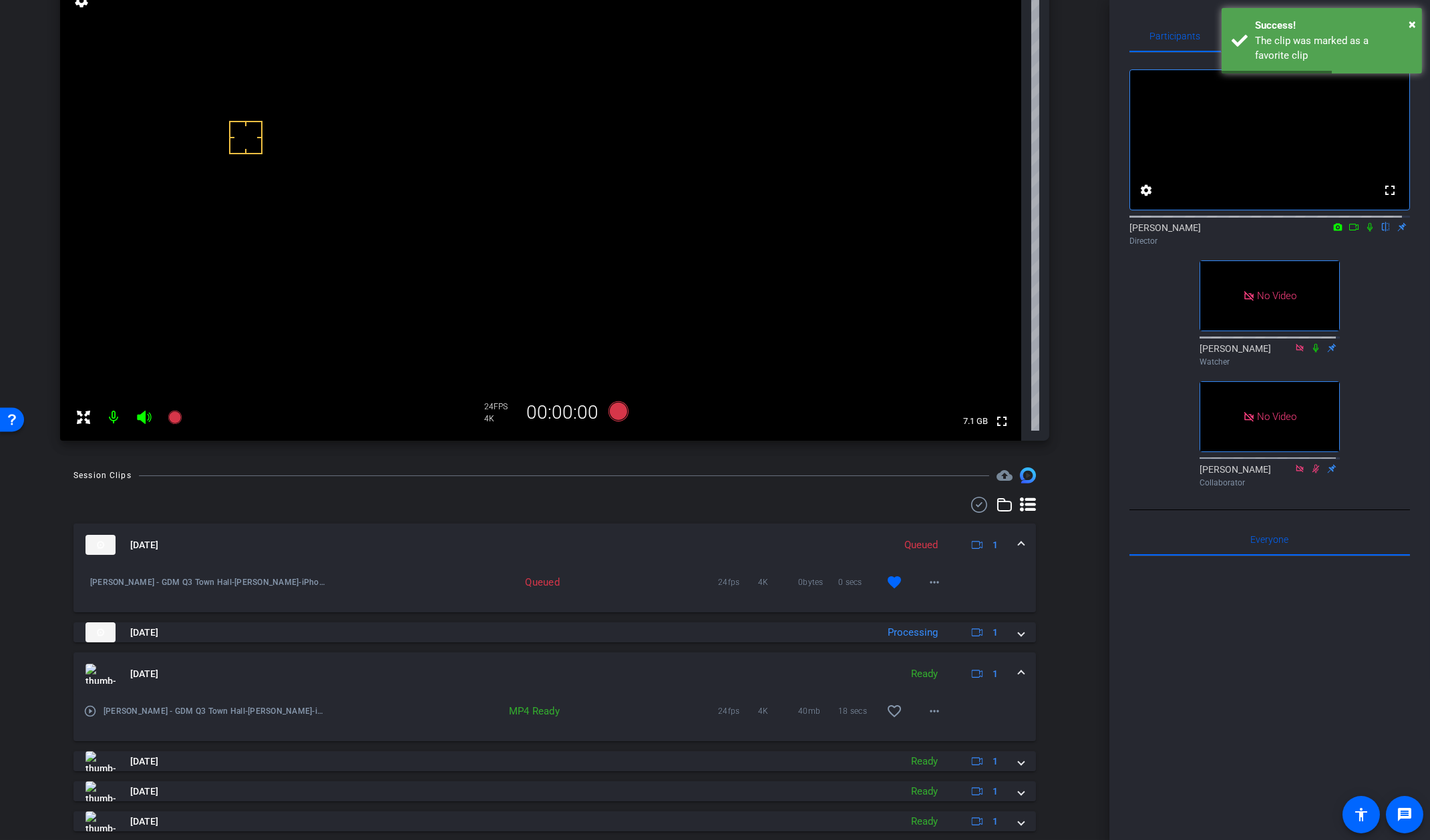
click at [1016, 670] on mat-expansion-panel-header "Aug 12, 2025 Ready 1" at bounding box center [555, 674] width 963 height 43
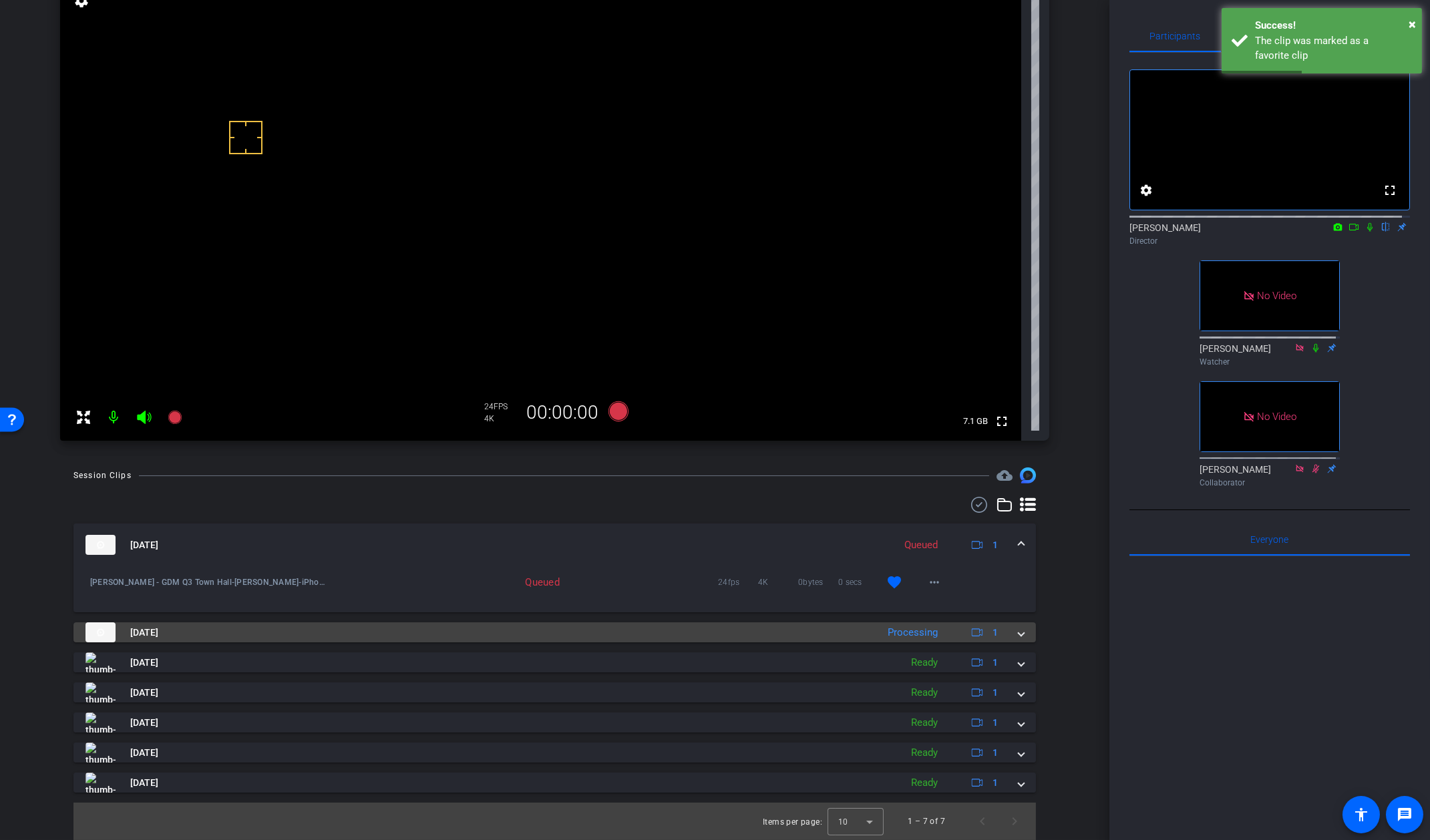
click at [1019, 638] on span at bounding box center [1021, 633] width 5 height 14
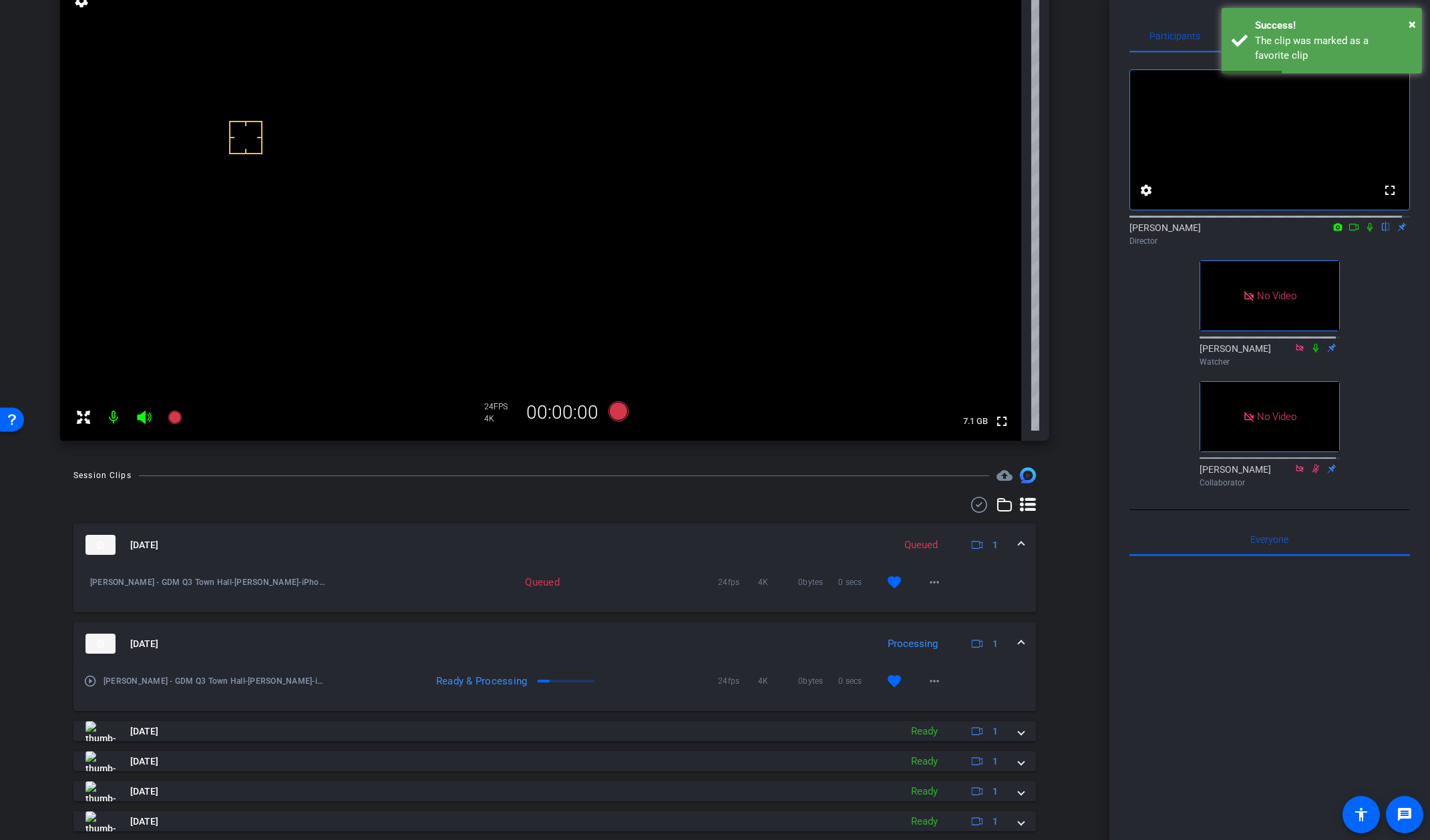
click at [1019, 637] on span at bounding box center [1021, 644] width 5 height 14
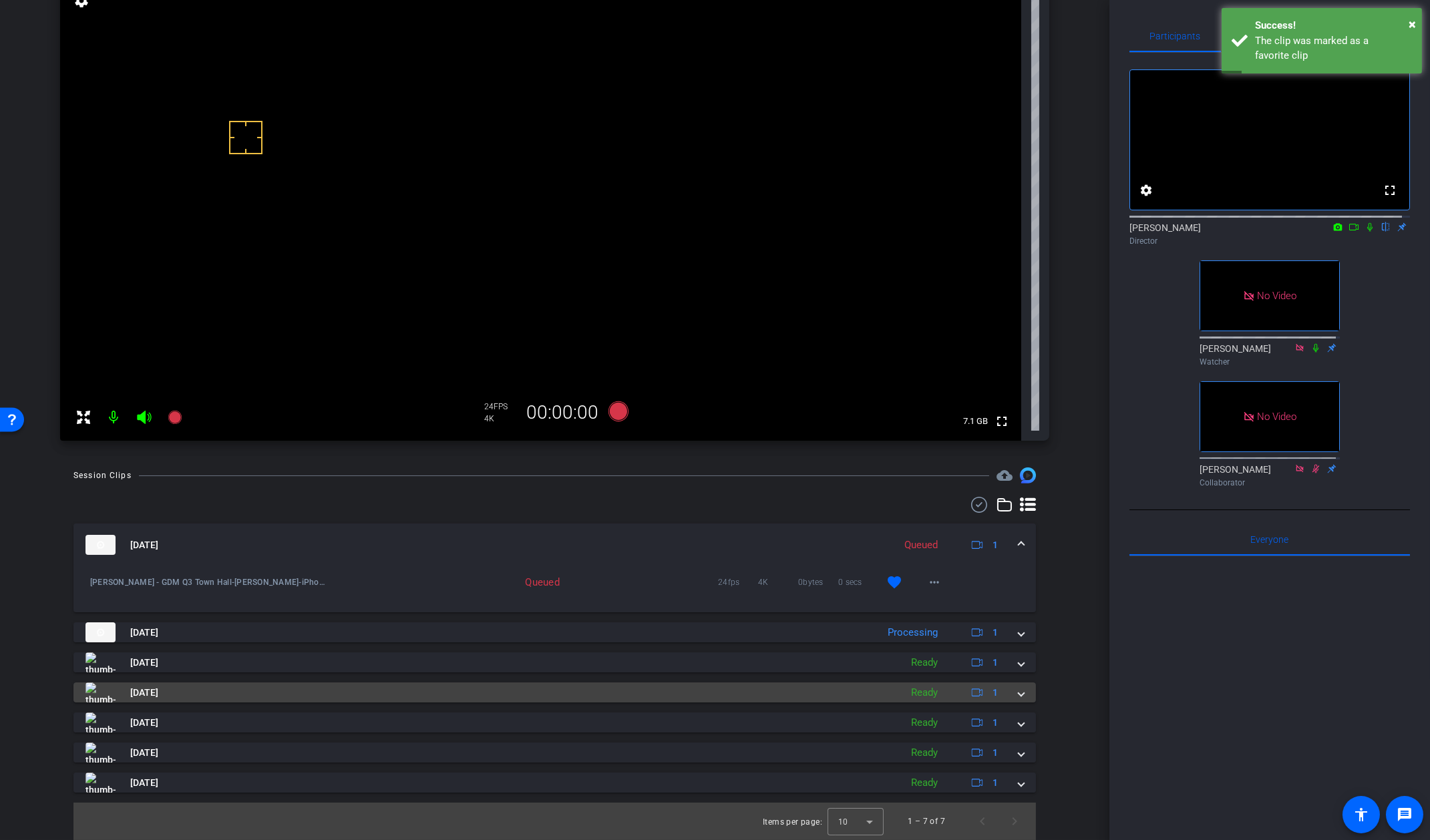
click at [1019, 699] on span at bounding box center [1021, 693] width 5 height 14
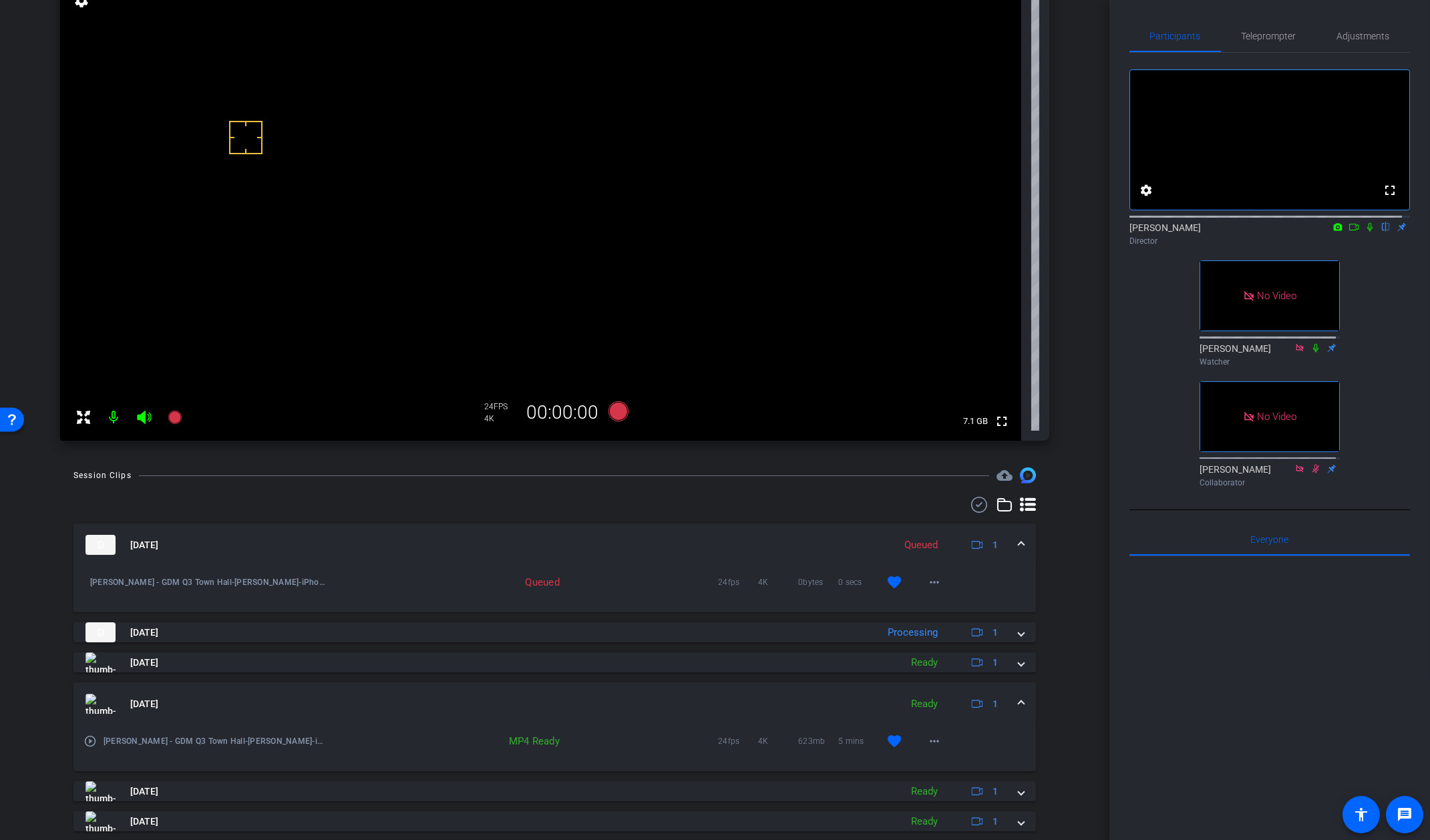
click at [1019, 697] on span at bounding box center [1021, 704] width 5 height 14
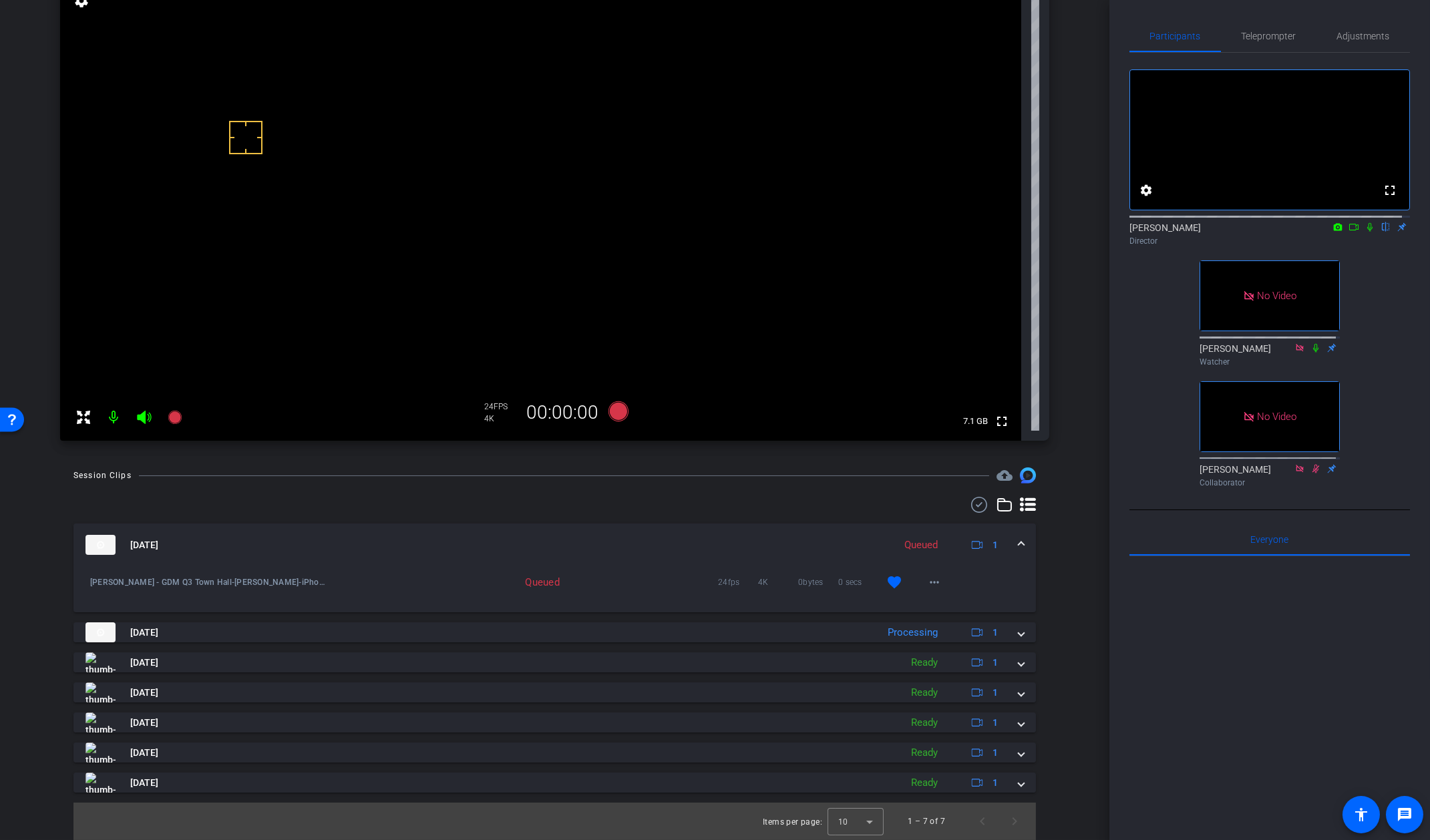
click at [1019, 544] on span at bounding box center [1021, 545] width 5 height 14
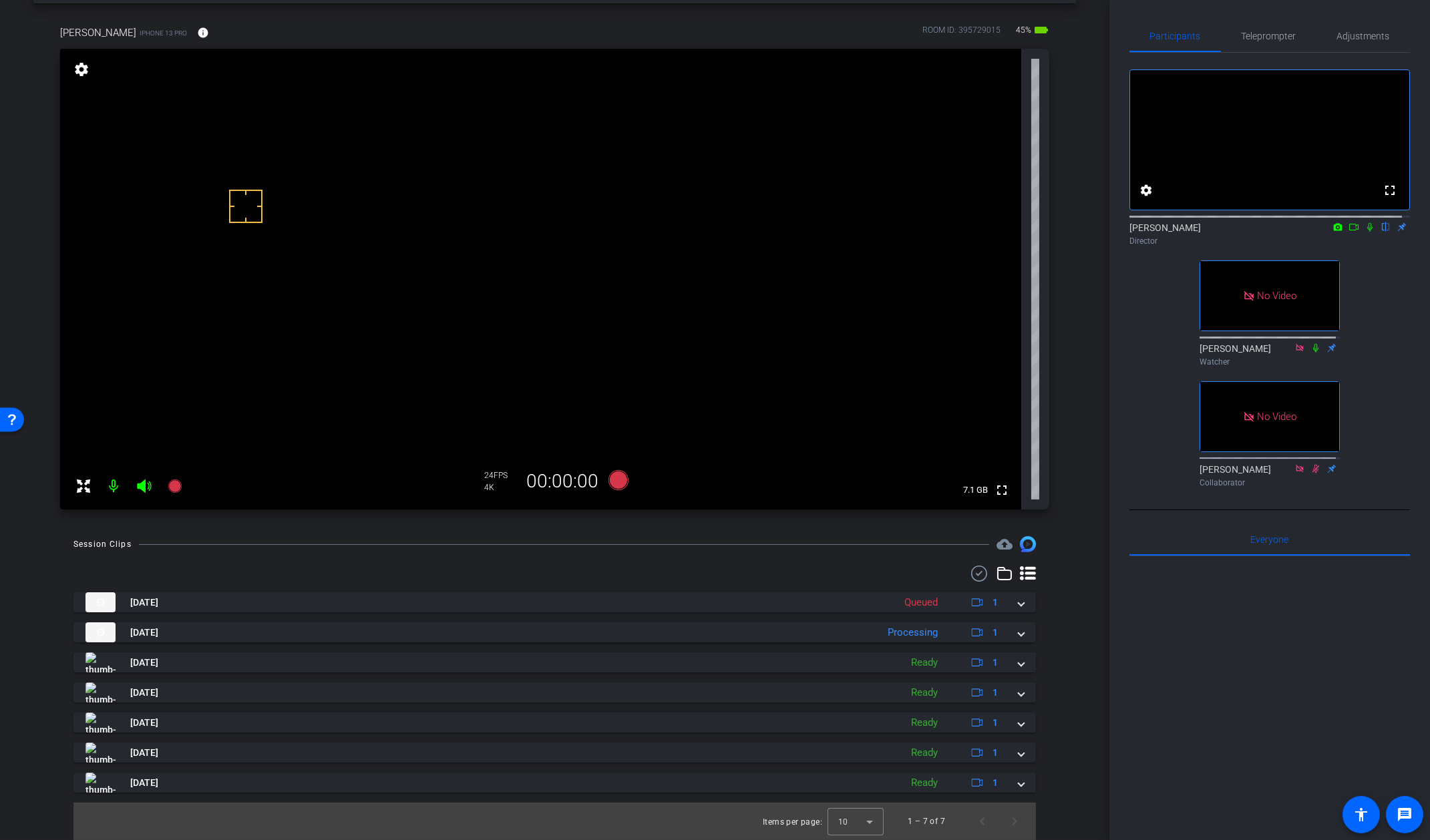
scroll to position [54, 0]
click at [745, 550] on div "Session Clips cloud_upload" at bounding box center [555, 544] width 963 height 16
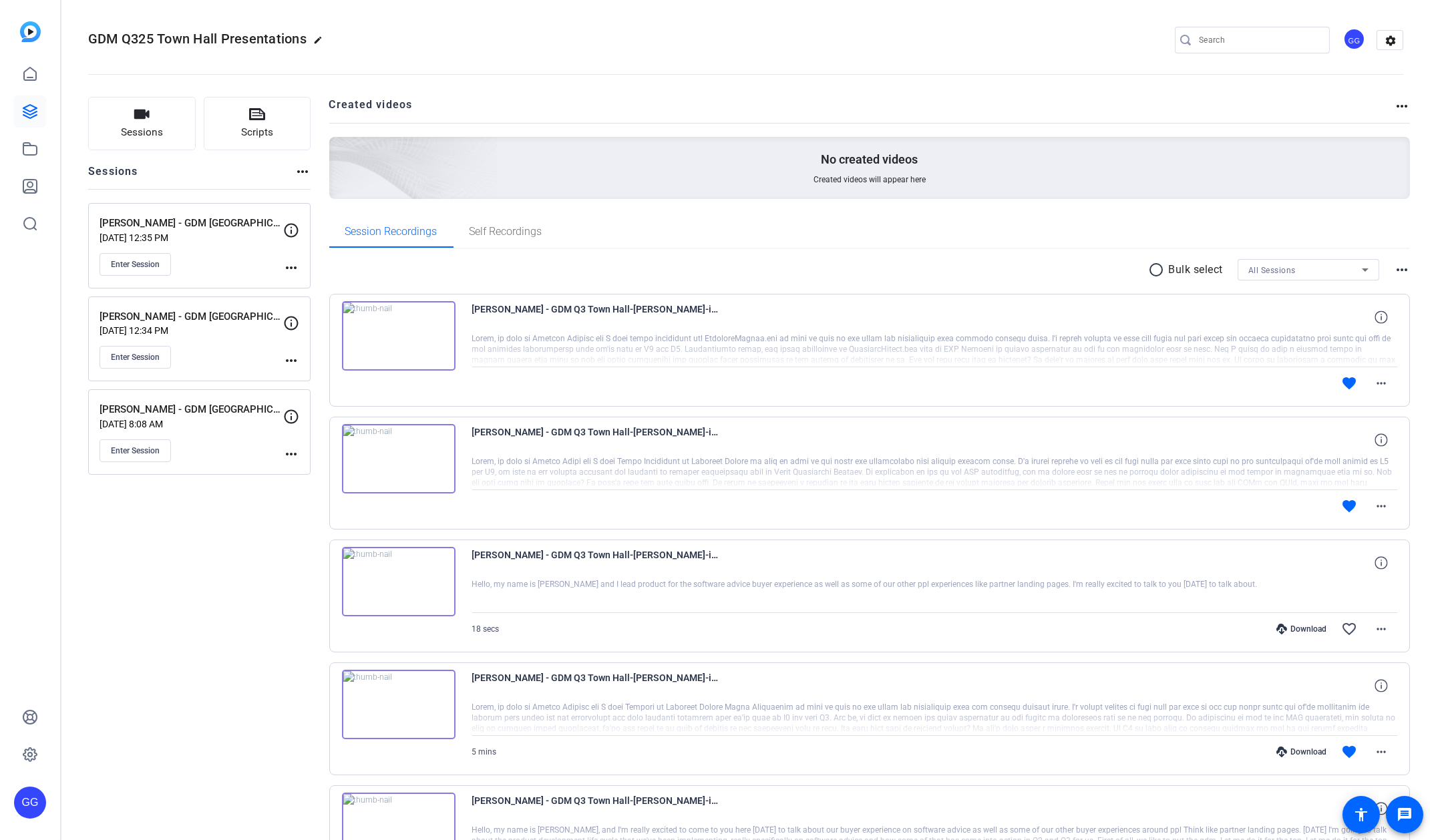
type input "[PERSON_NAME][EMAIL_ADDRESS][PERSON_NAME][PERSON_NAME][DOMAIN_NAME]"
